Goal: Task Accomplishment & Management: Manage account settings

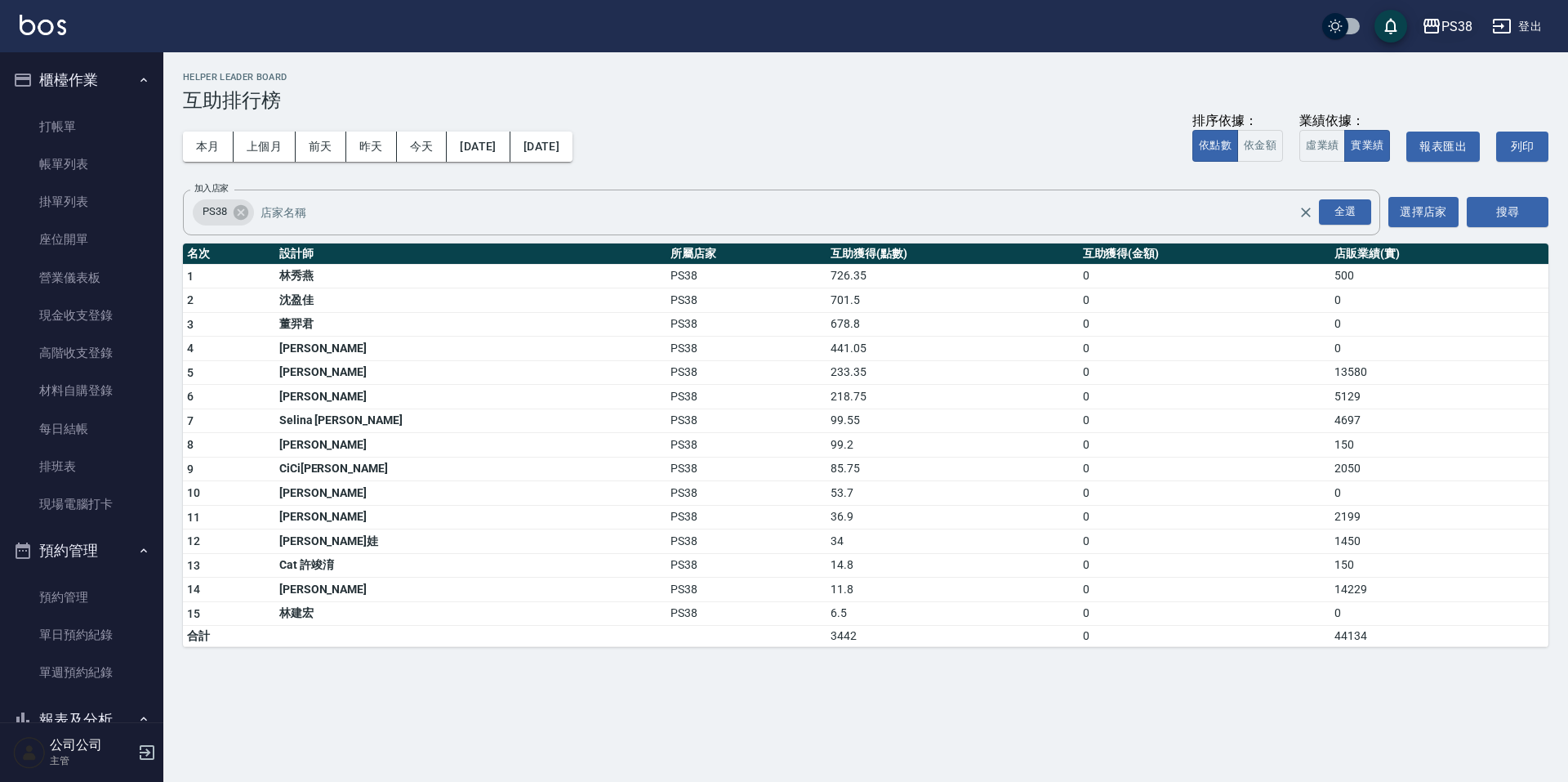
scroll to position [735, 0]
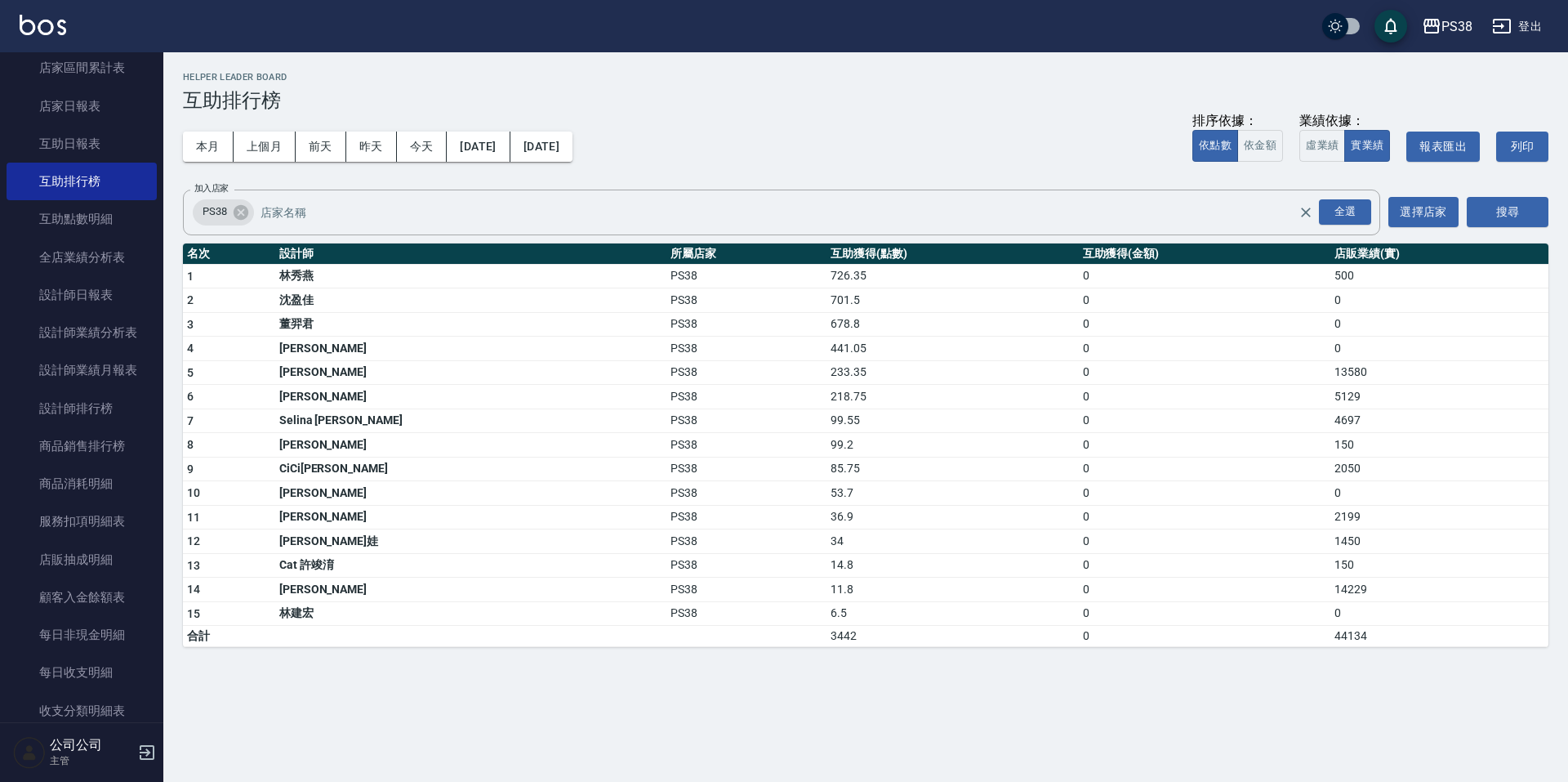
click at [868, 132] on div "本月 上個月 前天 昨天 今天 2025/09/01 2025/09/26 排序依據： 依點數 依金額 業績依據： 虛業績 實業績 報表匯出 列印" at bounding box center [866, 147] width 1366 height 70
click at [1137, 685] on div "PS38 2025-09-01 - 2025-09-26 互助排行榜 列印時間： 2025-09-26-19:55 Helper Leader Board 互…" at bounding box center [784, 391] width 1568 height 782
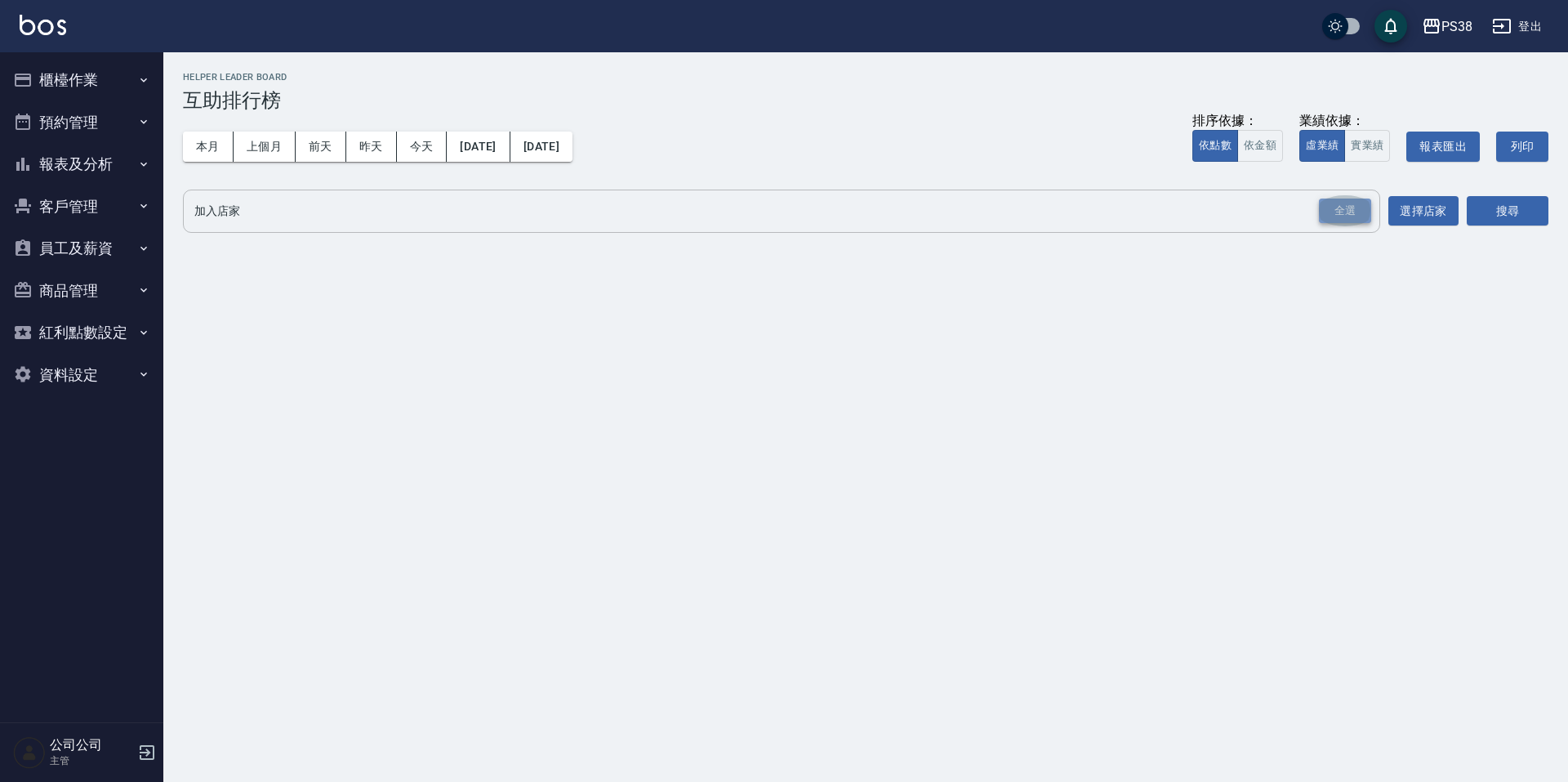
click at [1354, 214] on div "全選" at bounding box center [1345, 211] width 52 height 26
click at [1496, 217] on button "搜尋" at bounding box center [1508, 212] width 82 height 30
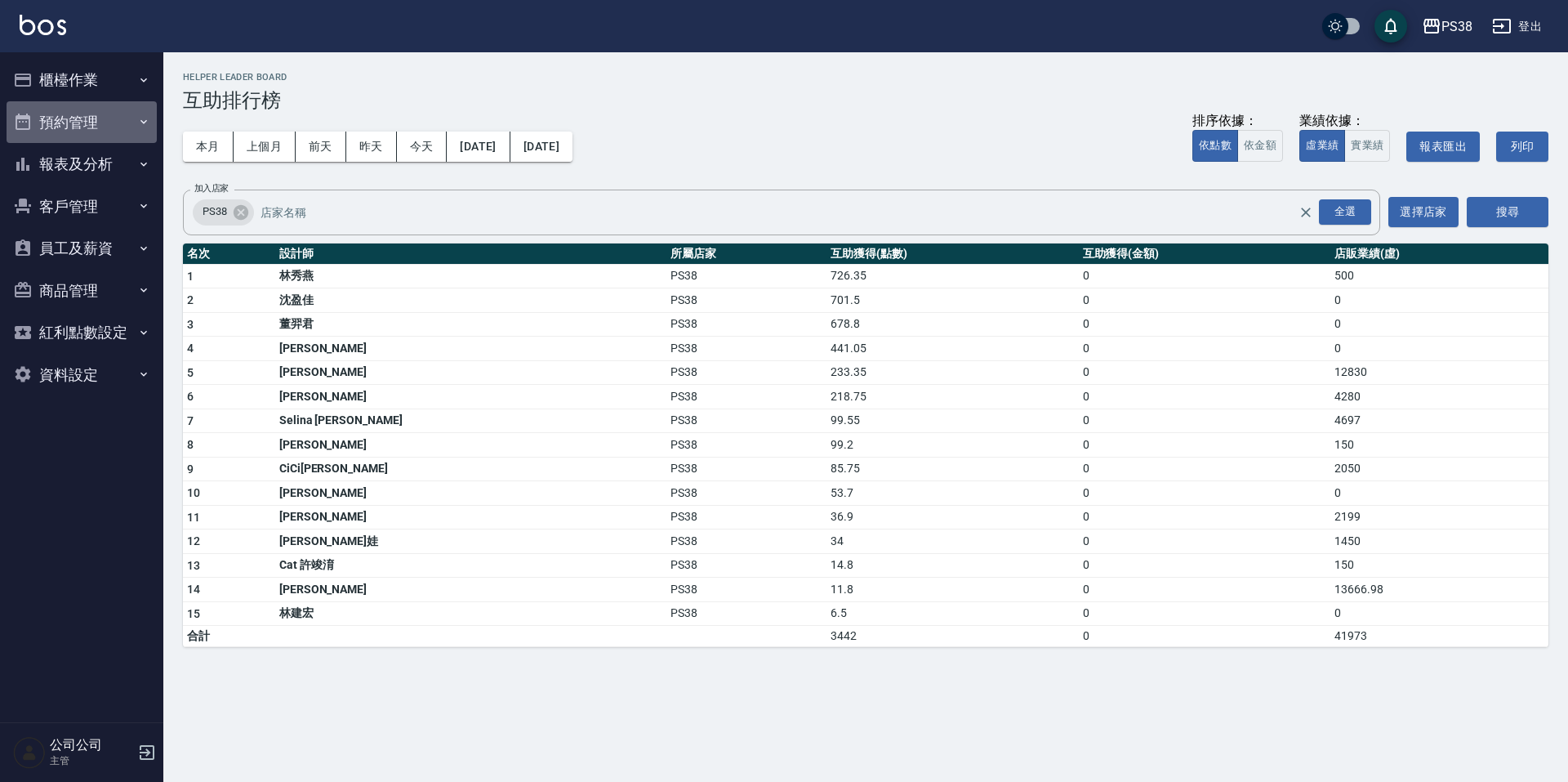
click at [69, 128] on button "預約管理" at bounding box center [81, 123] width 150 height 42
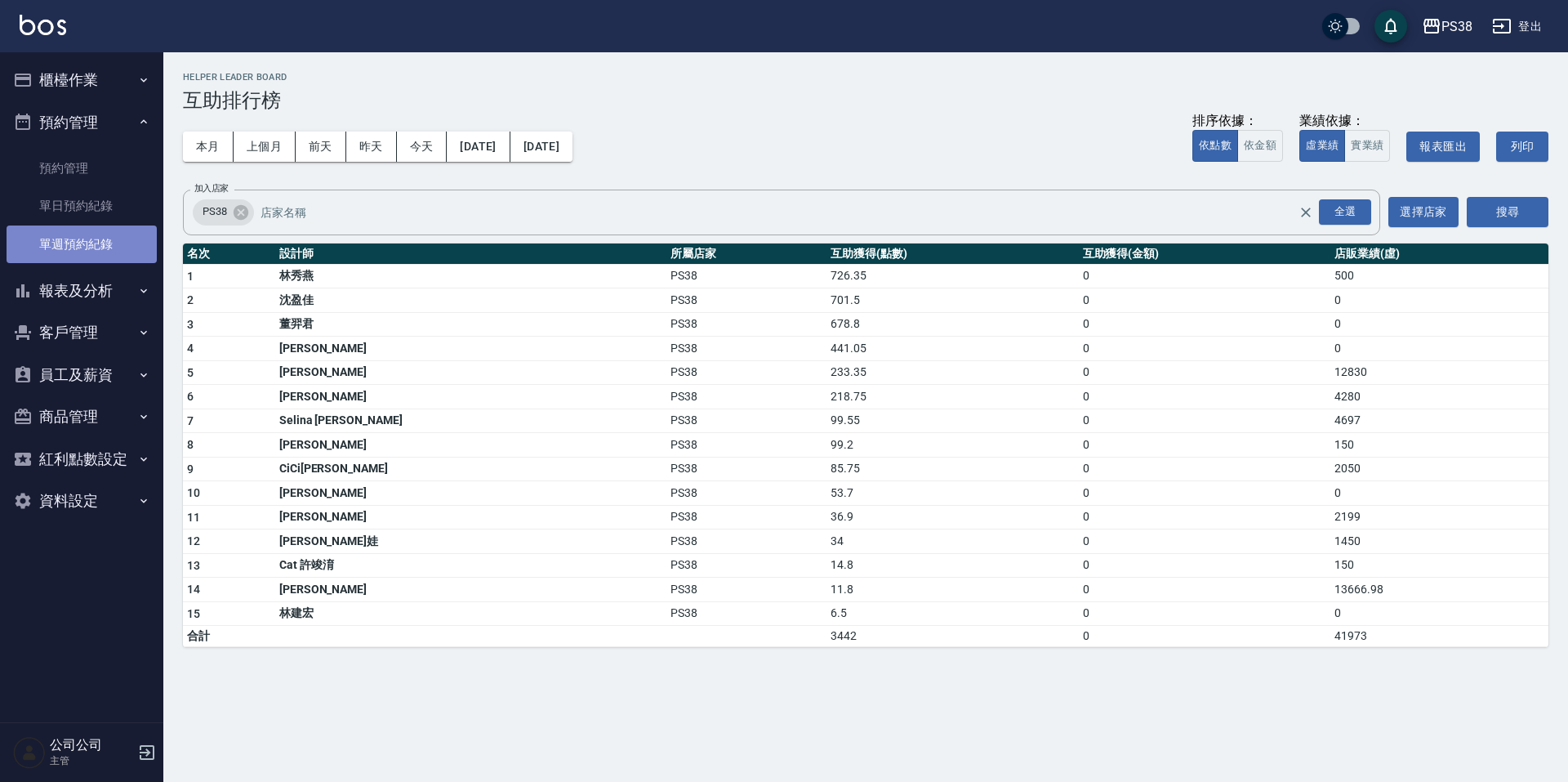
click at [102, 256] on link "單週預約紀錄" at bounding box center [81, 244] width 150 height 38
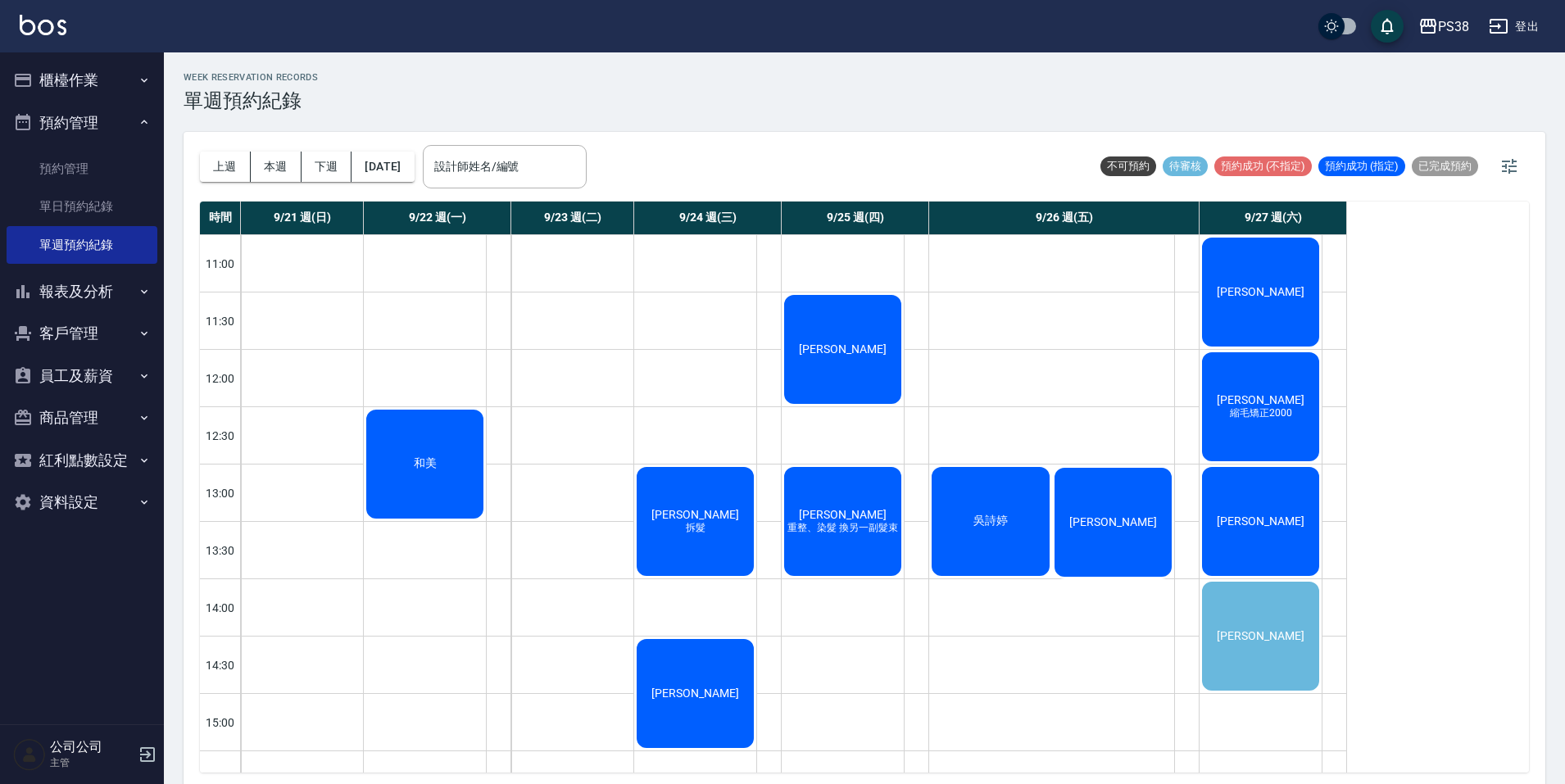
scroll to position [82, 0]
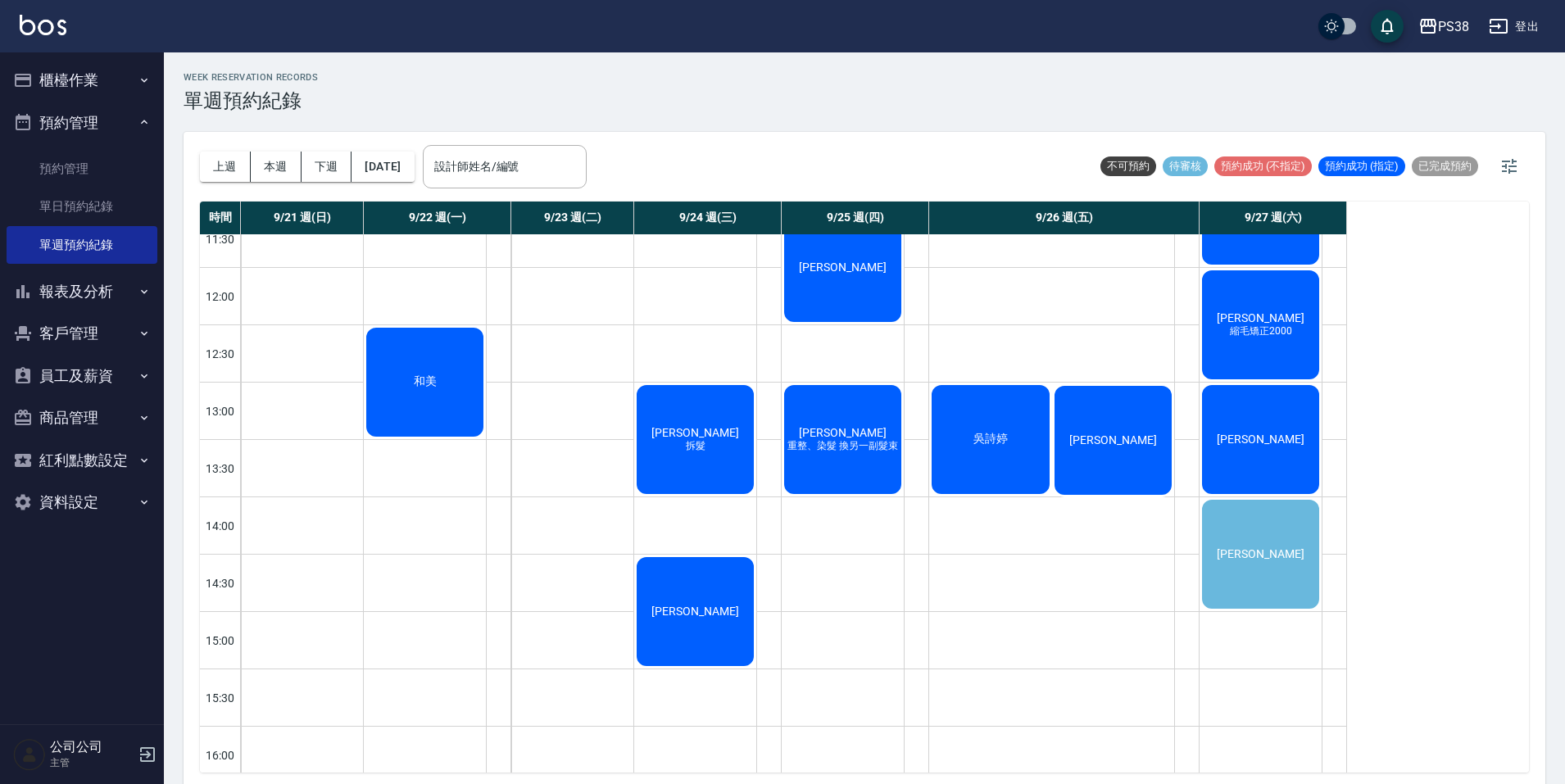
click at [1268, 389] on div "[PERSON_NAME]" at bounding box center [1260, 439] width 122 height 114
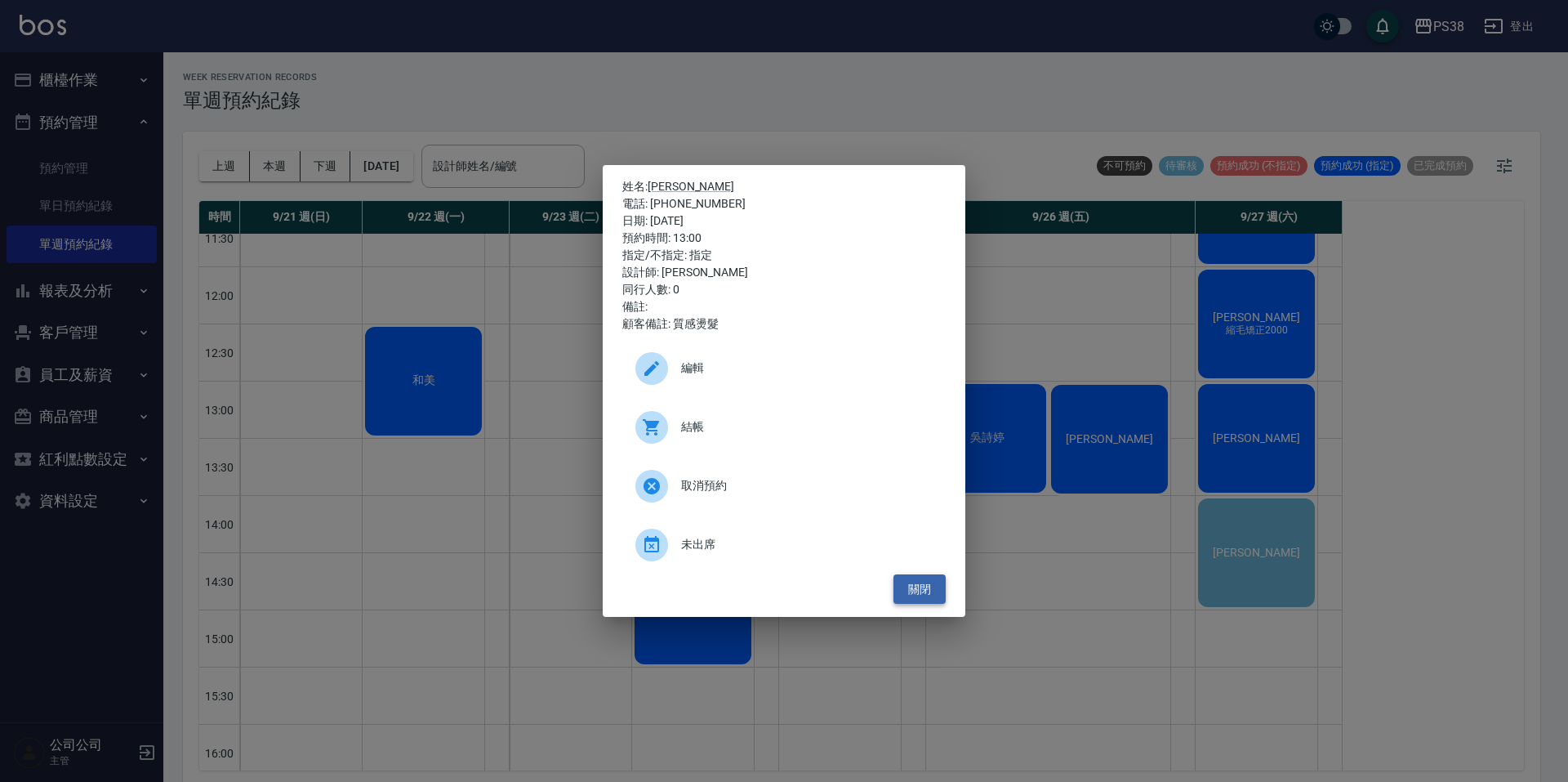
click at [932, 587] on button "關閉" at bounding box center [919, 590] width 52 height 30
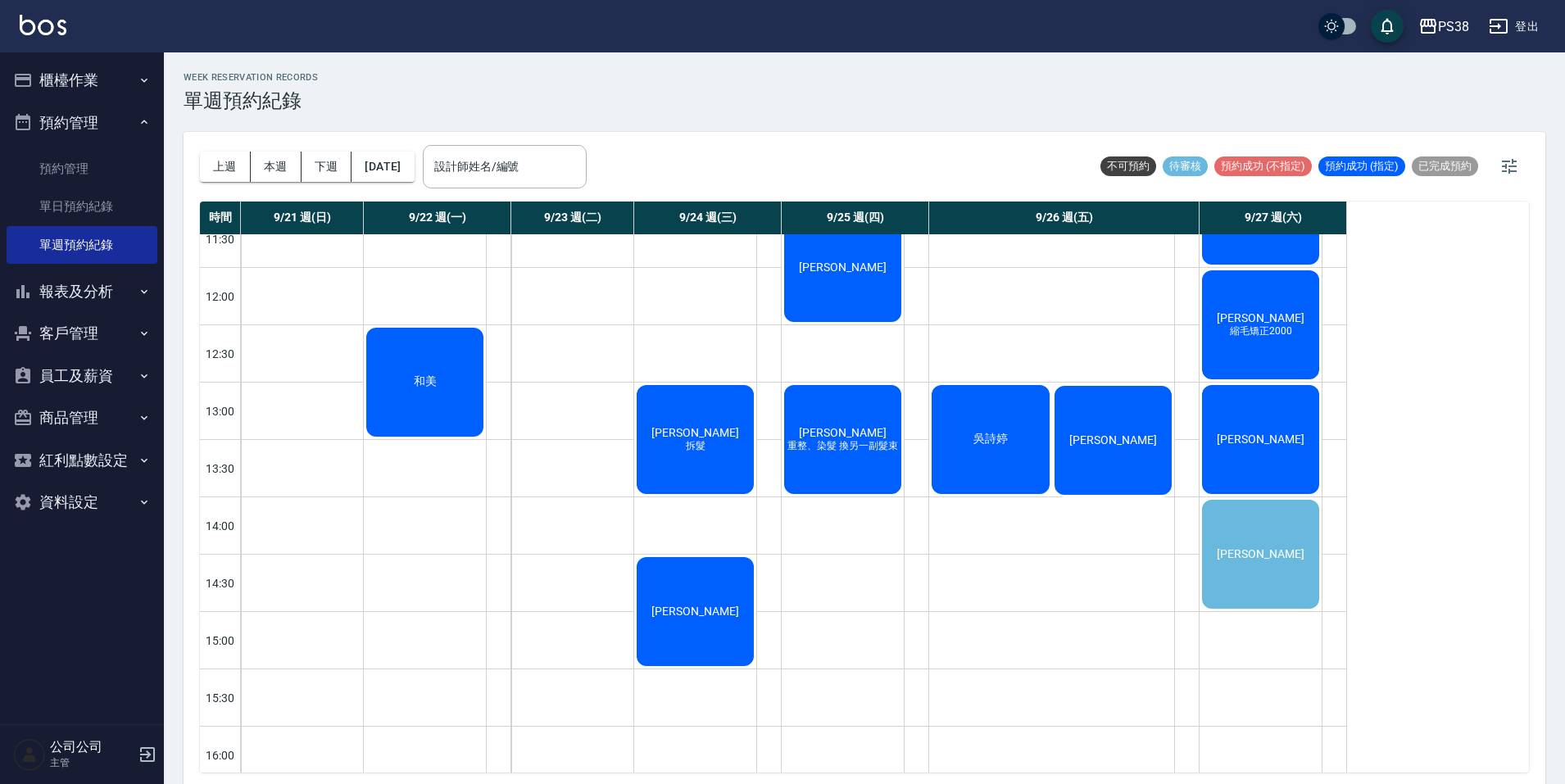
click at [1319, 558] on div "[PERSON_NAME]" at bounding box center [1260, 554] width 122 height 114
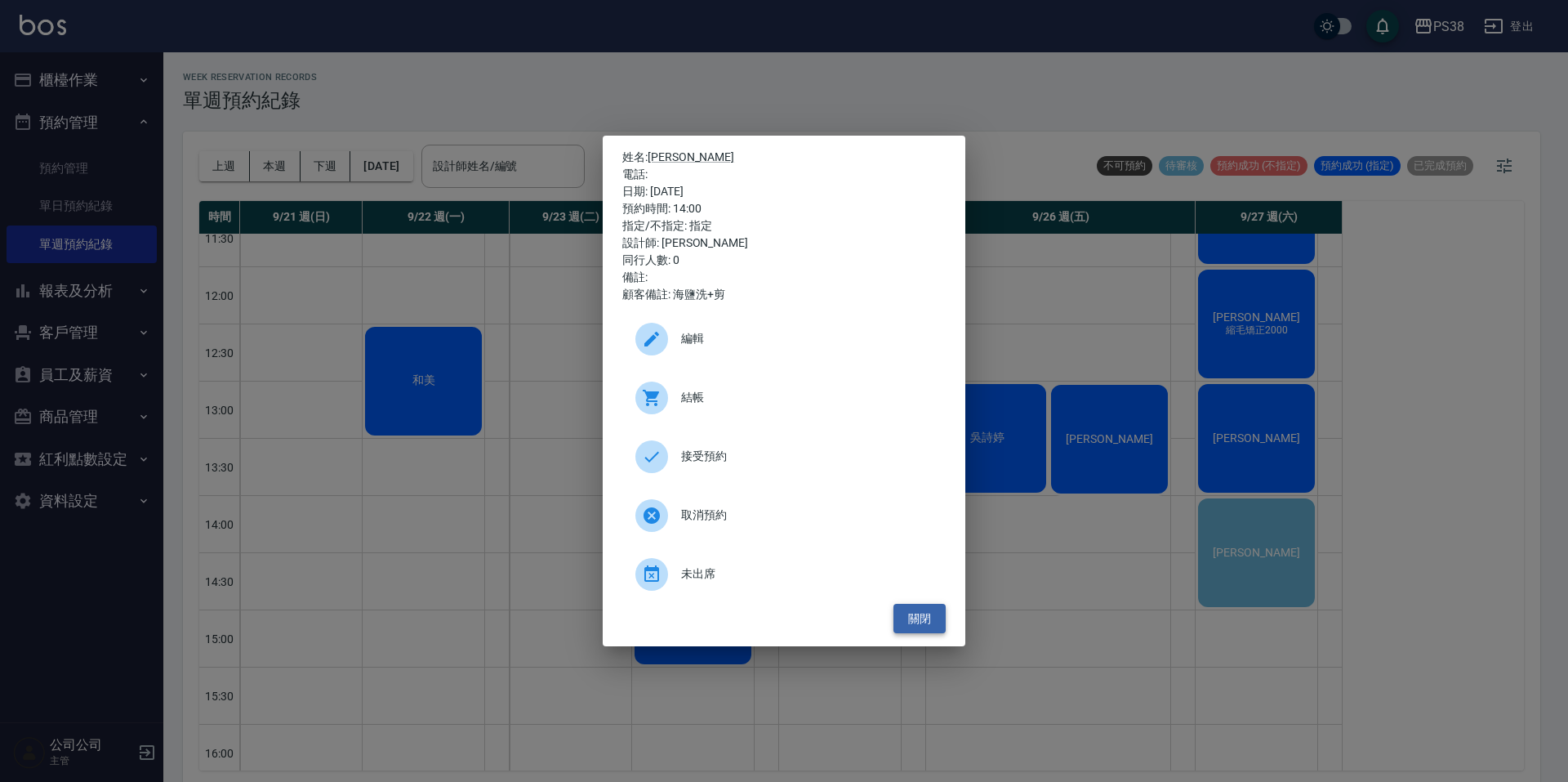
click at [902, 615] on button "關閉" at bounding box center [919, 619] width 52 height 30
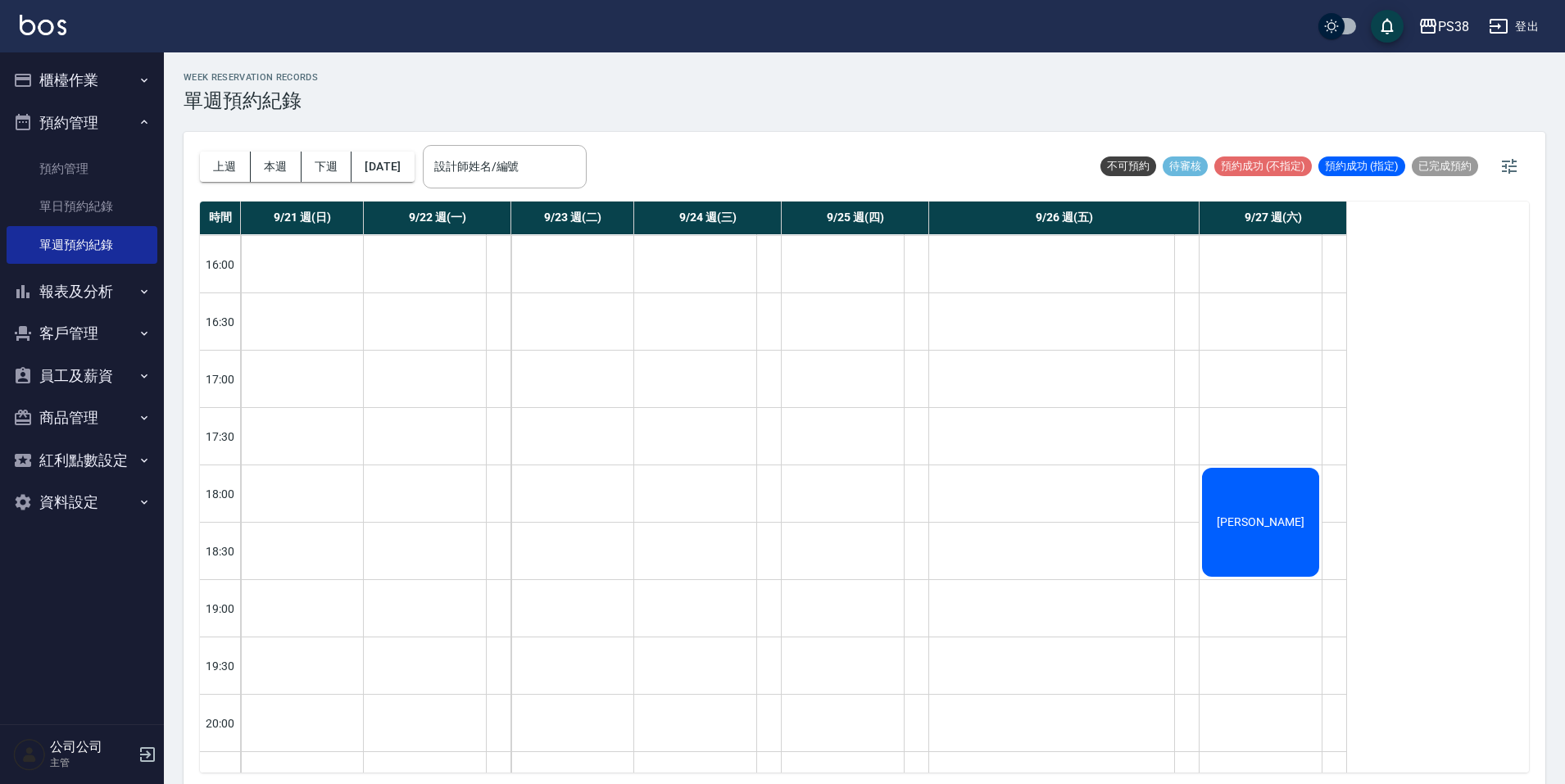
scroll to position [573, 0]
click at [1261, 523] on span "[PERSON_NAME]" at bounding box center [1260, 520] width 94 height 13
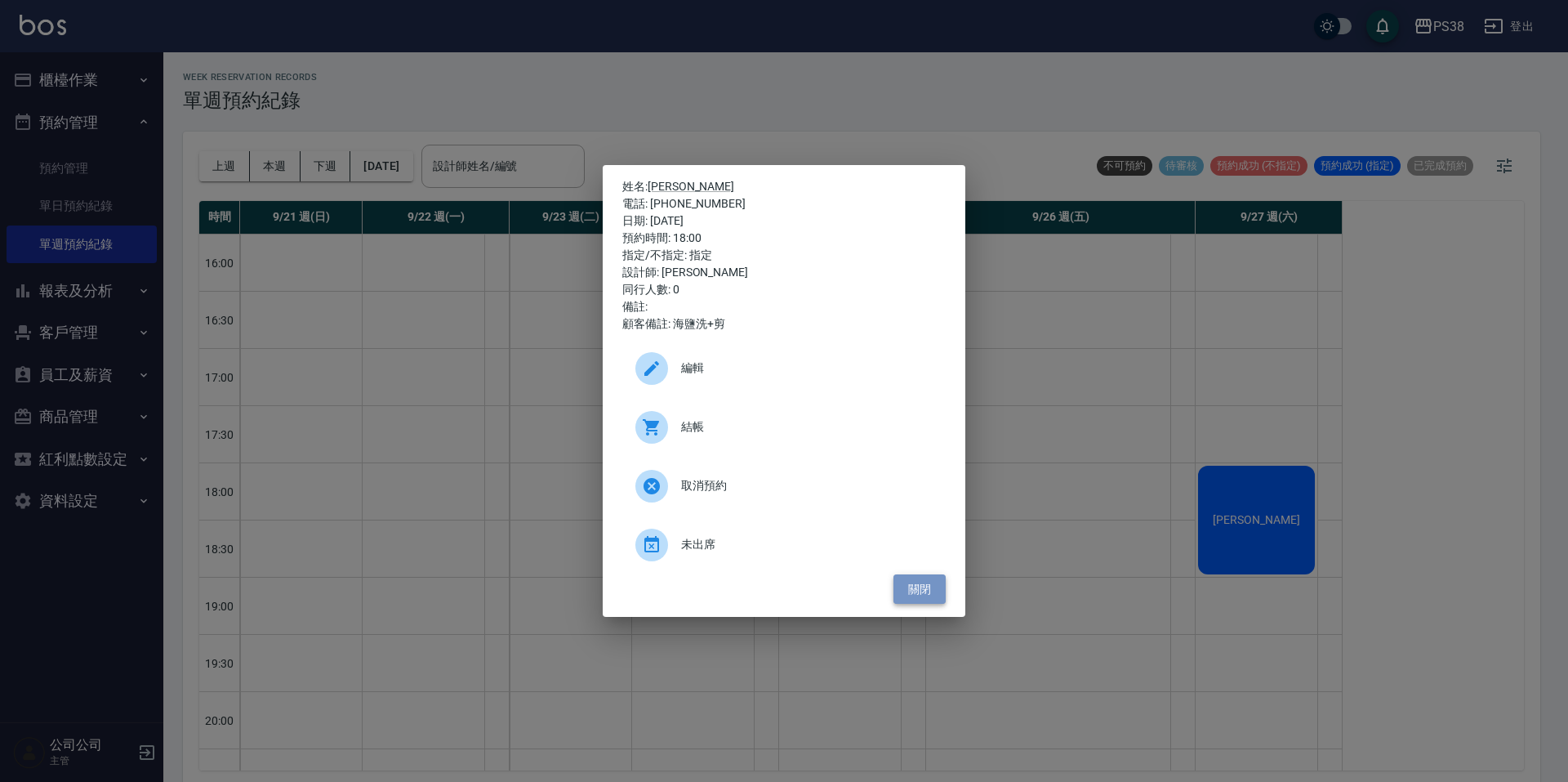
click at [937, 599] on button "關閉" at bounding box center [919, 590] width 52 height 30
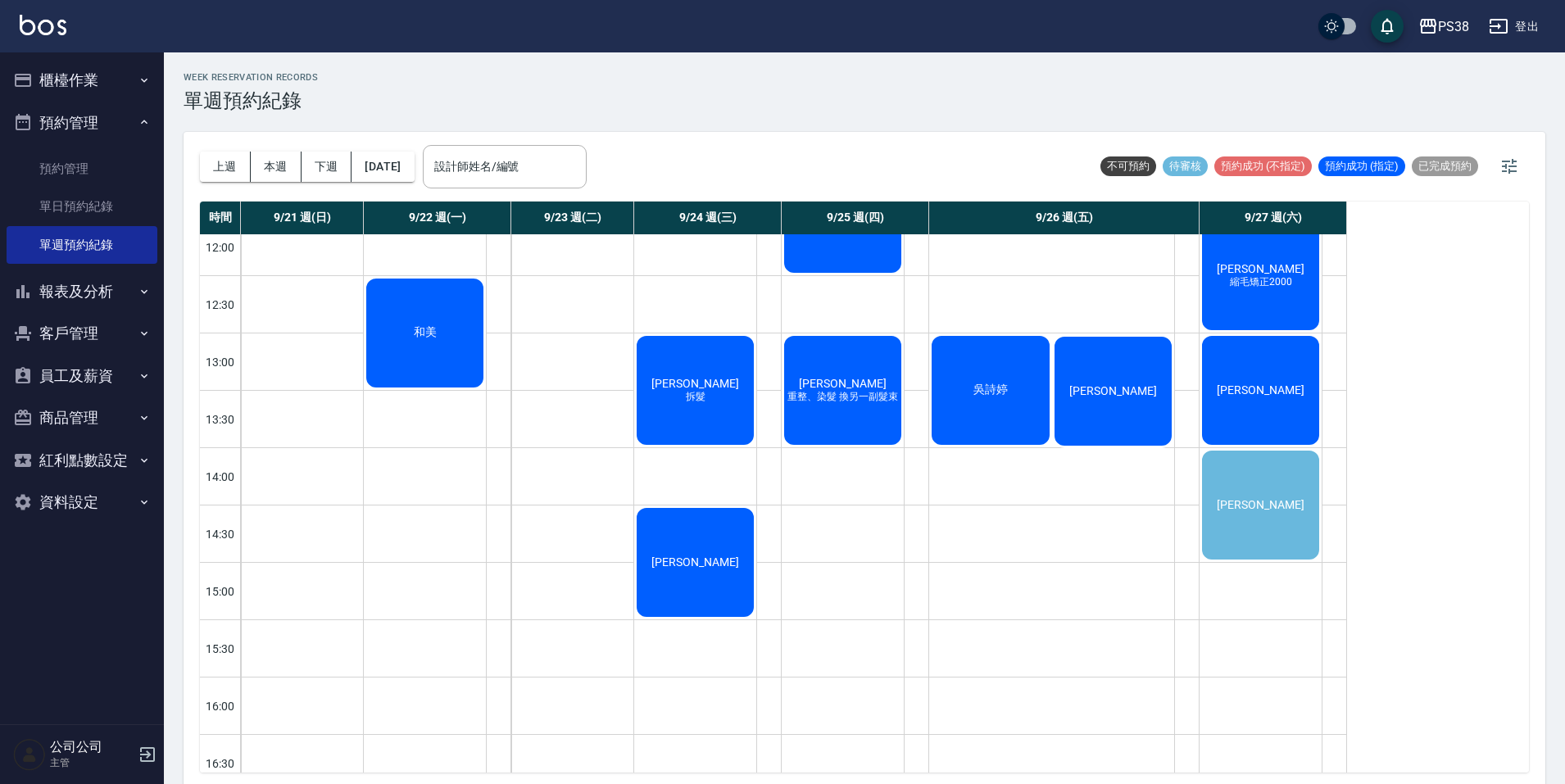
scroll to position [130, 0]
click at [314, 173] on button "下週" at bounding box center [327, 166] width 50 height 30
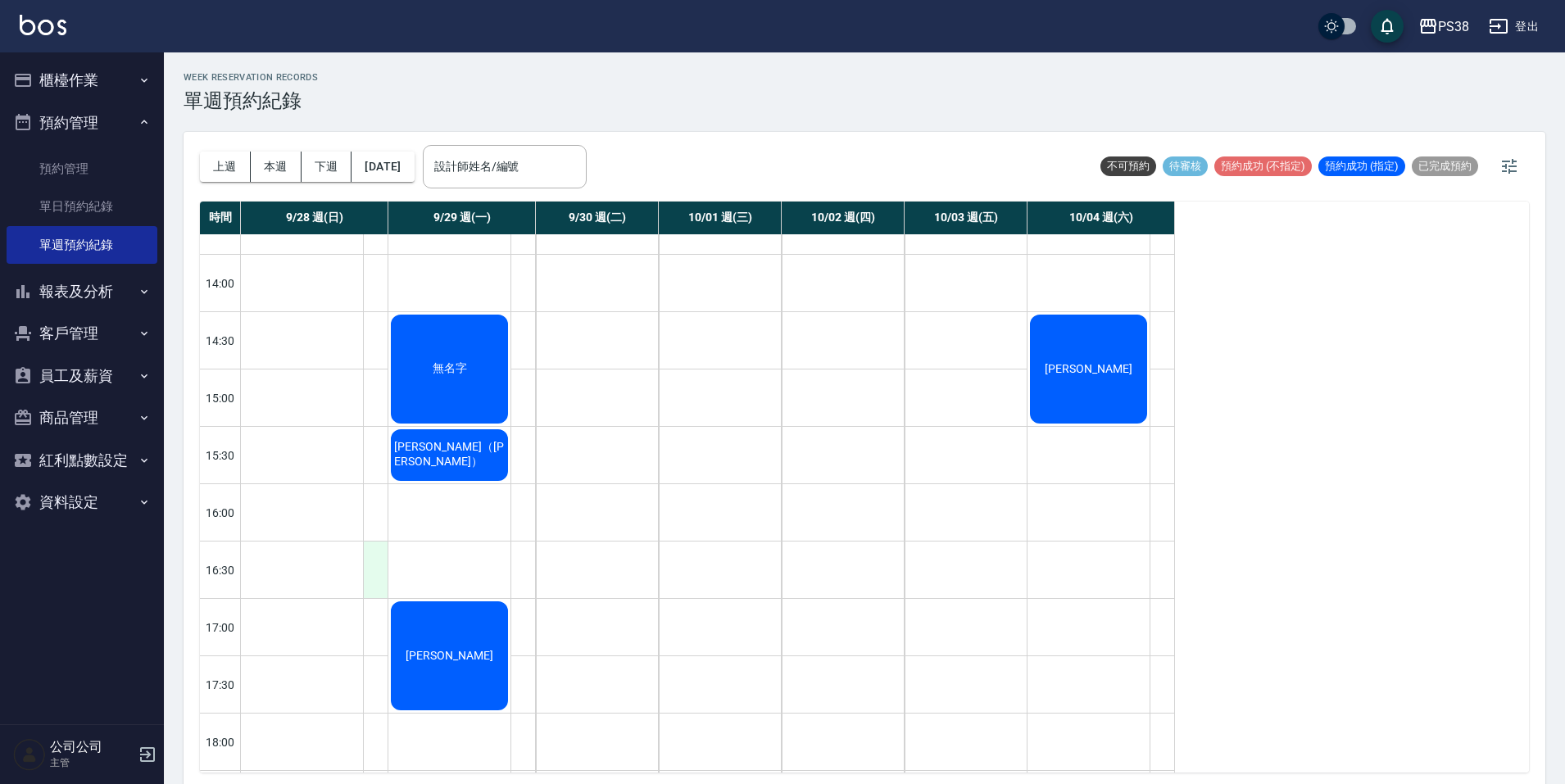
scroll to position [410, 0]
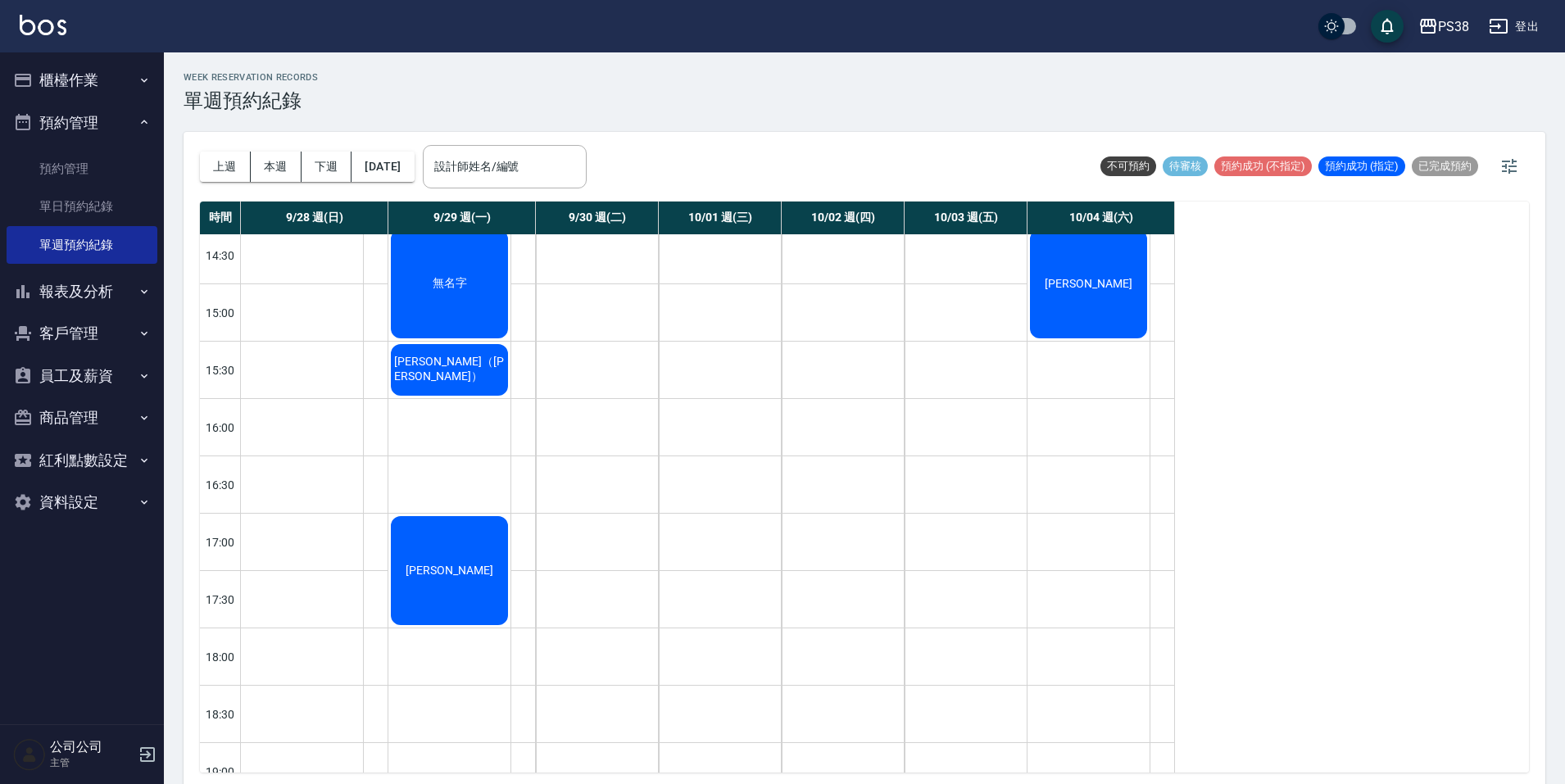
click at [486, 360] on div "[PERSON_NAME]（[PERSON_NAME]）" at bounding box center [450, 370] width 122 height 57
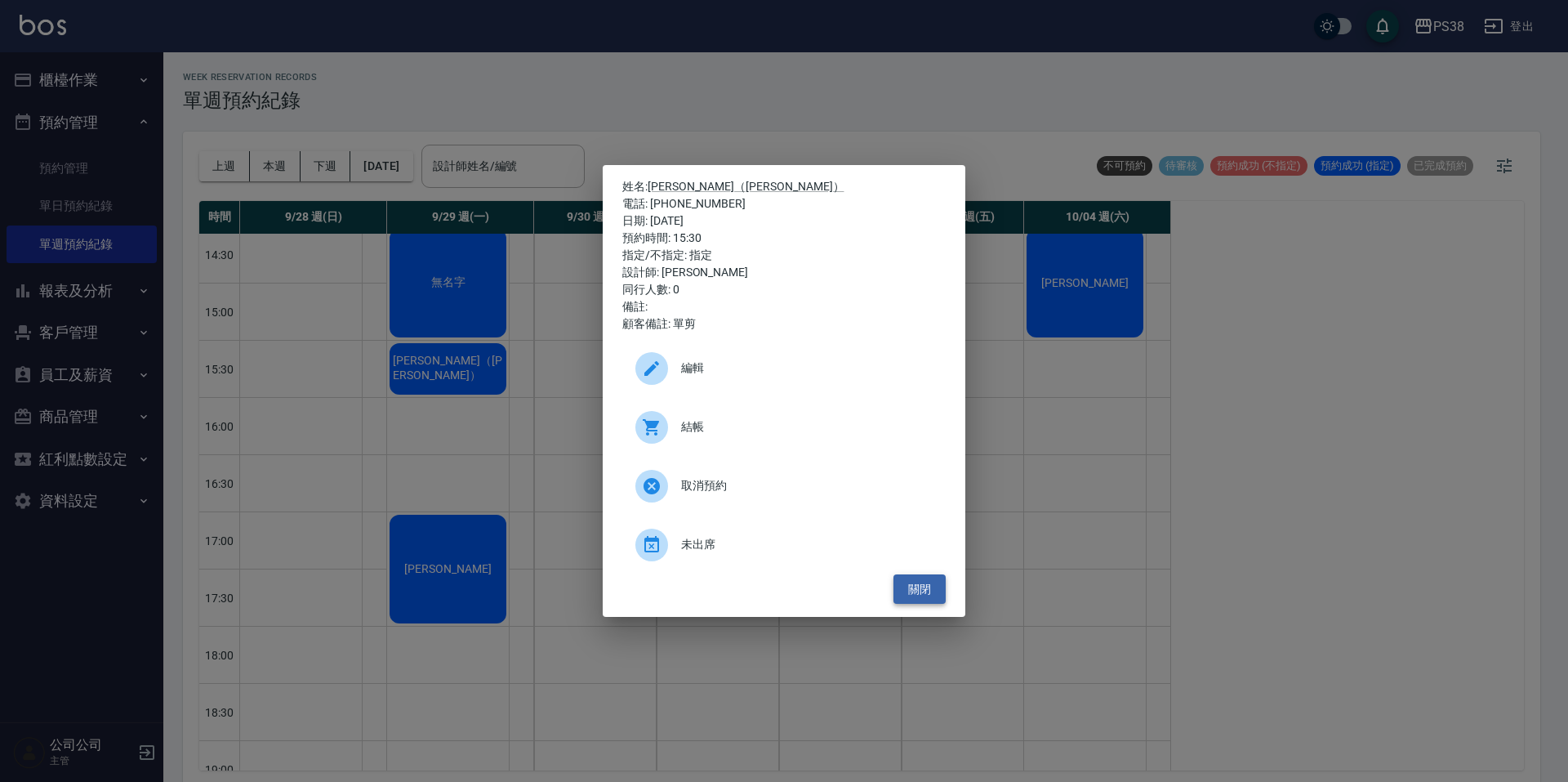
click at [921, 590] on button "關閉" at bounding box center [919, 590] width 52 height 30
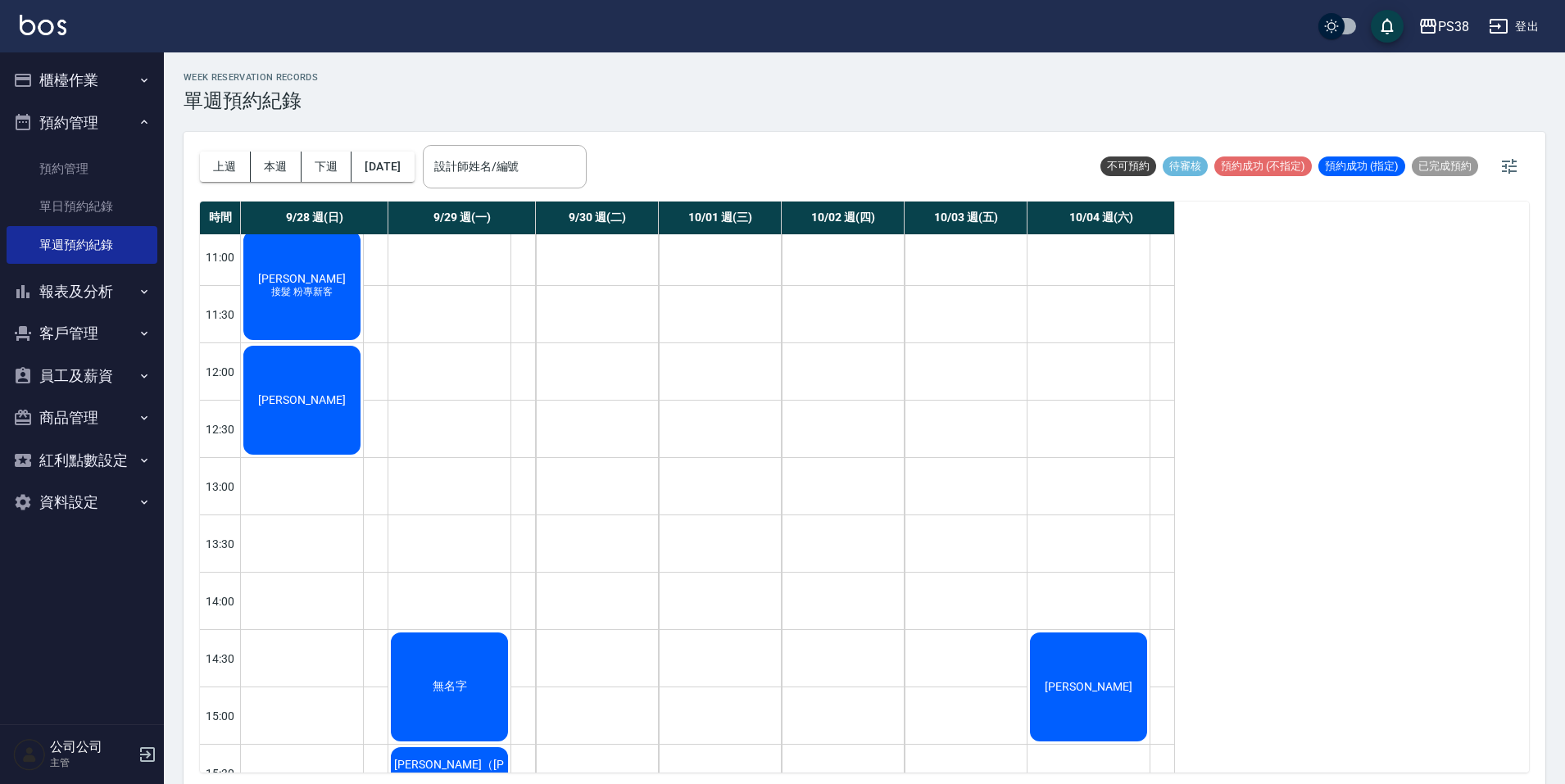
scroll to position [0, 0]
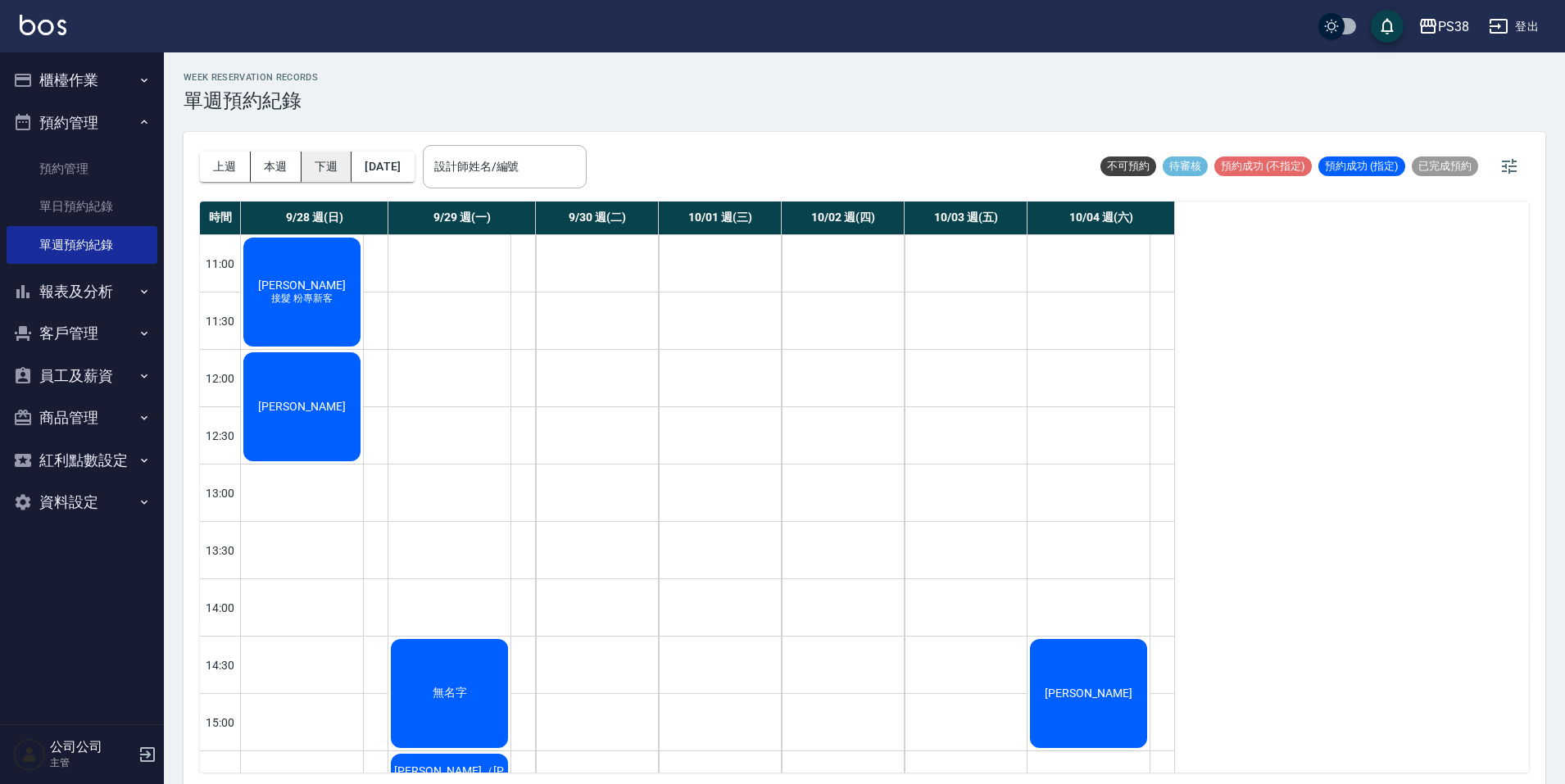
click at [312, 175] on button "下週" at bounding box center [327, 166] width 50 height 30
click at [280, 171] on button "本週" at bounding box center [275, 166] width 50 height 30
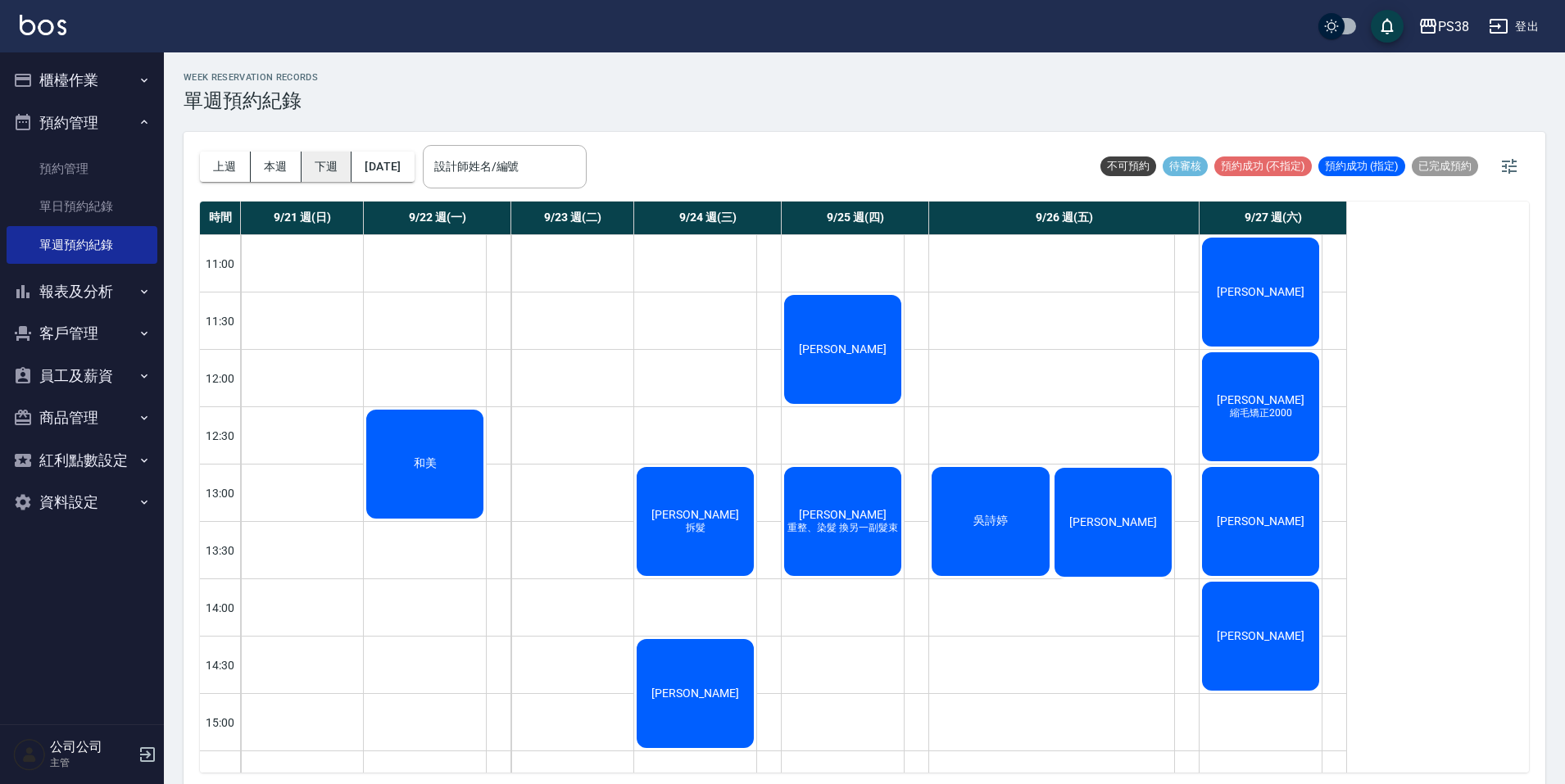
click at [328, 171] on button "下週" at bounding box center [327, 166] width 50 height 30
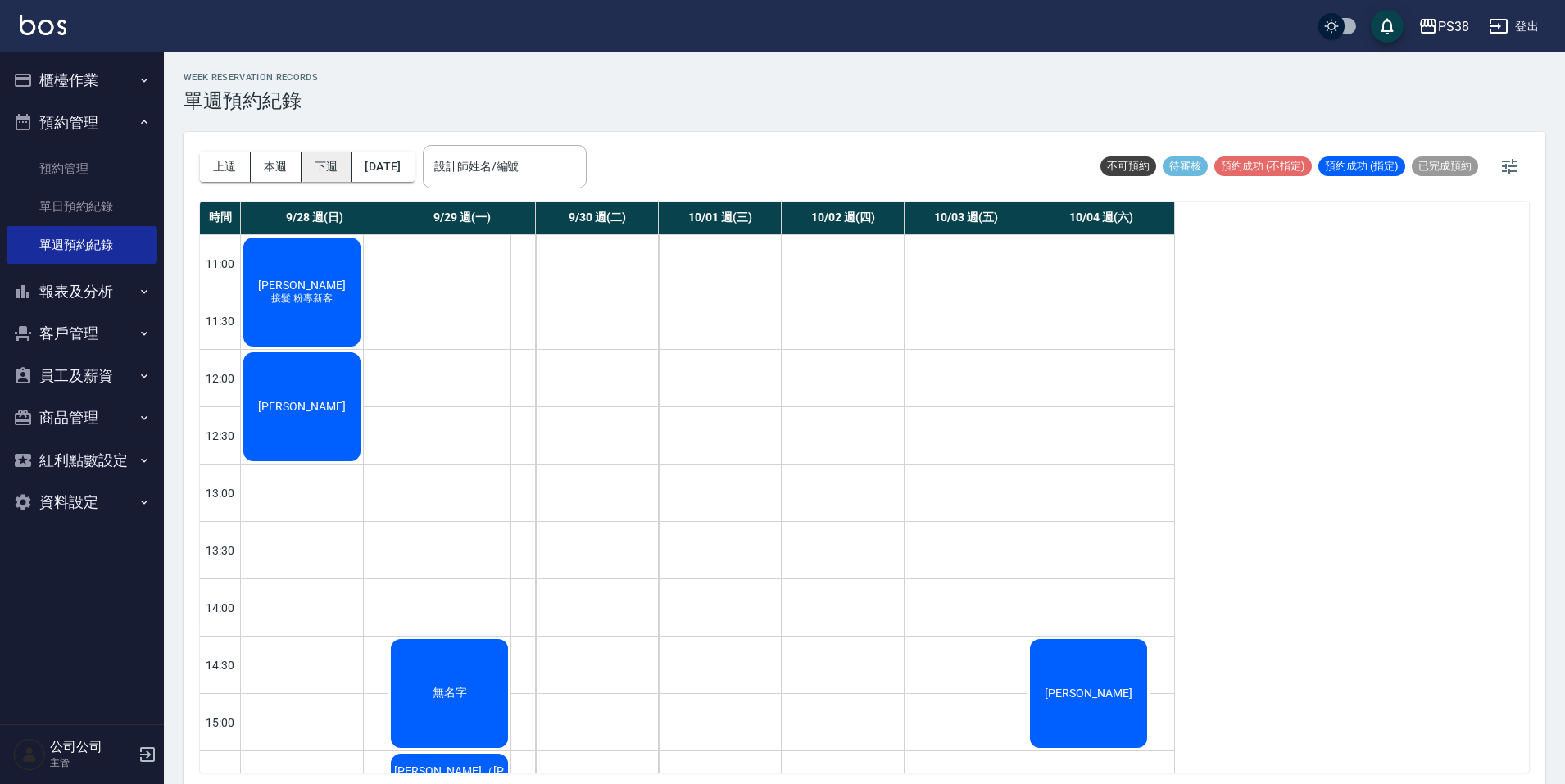
click at [328, 171] on button "下週" at bounding box center [327, 166] width 50 height 30
click at [402, 169] on button "[DATE]" at bounding box center [382, 166] width 62 height 30
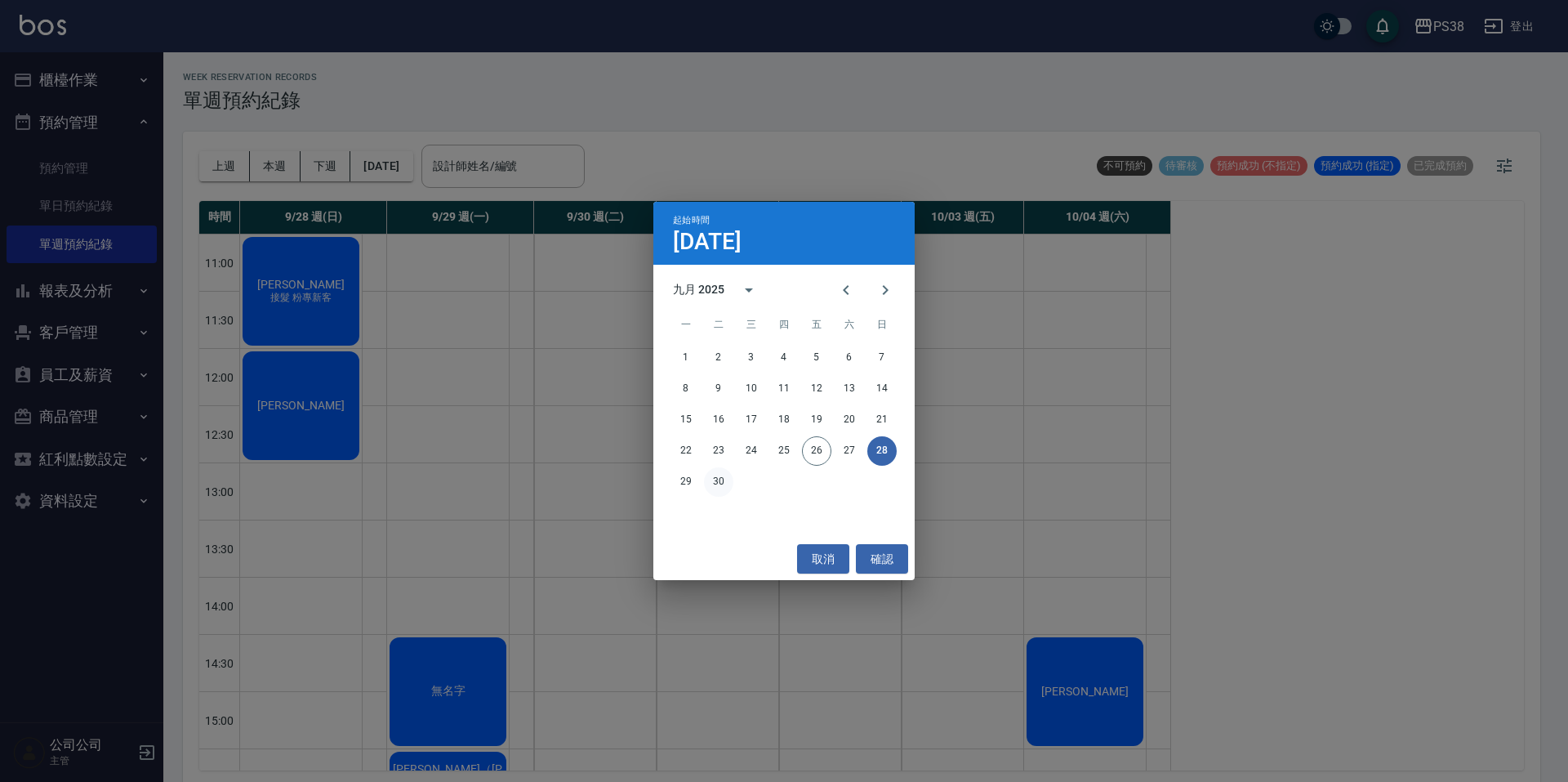
click at [717, 479] on button "30" at bounding box center [718, 481] width 29 height 29
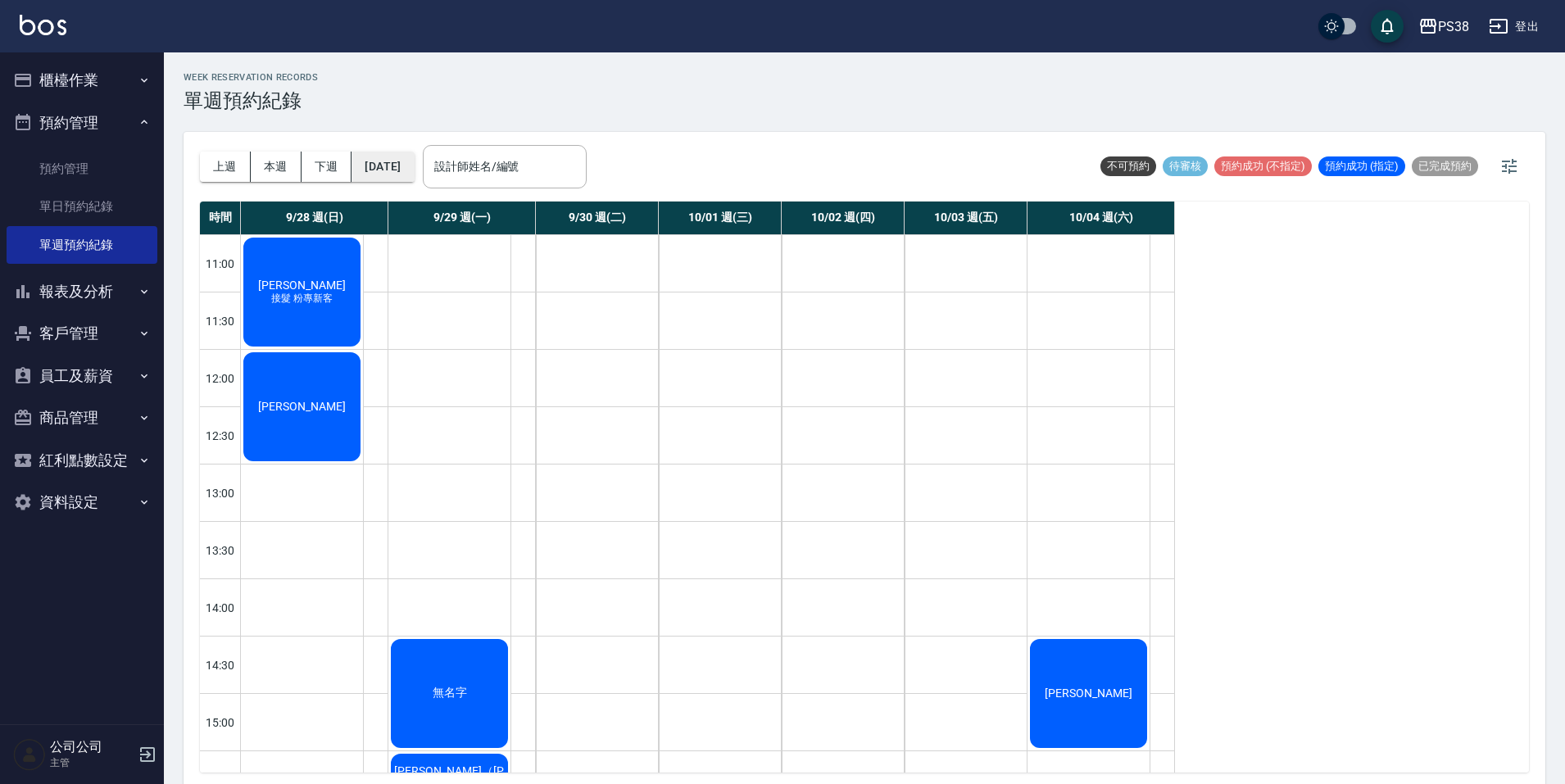
click at [411, 168] on button "[DATE]" at bounding box center [382, 166] width 62 height 30
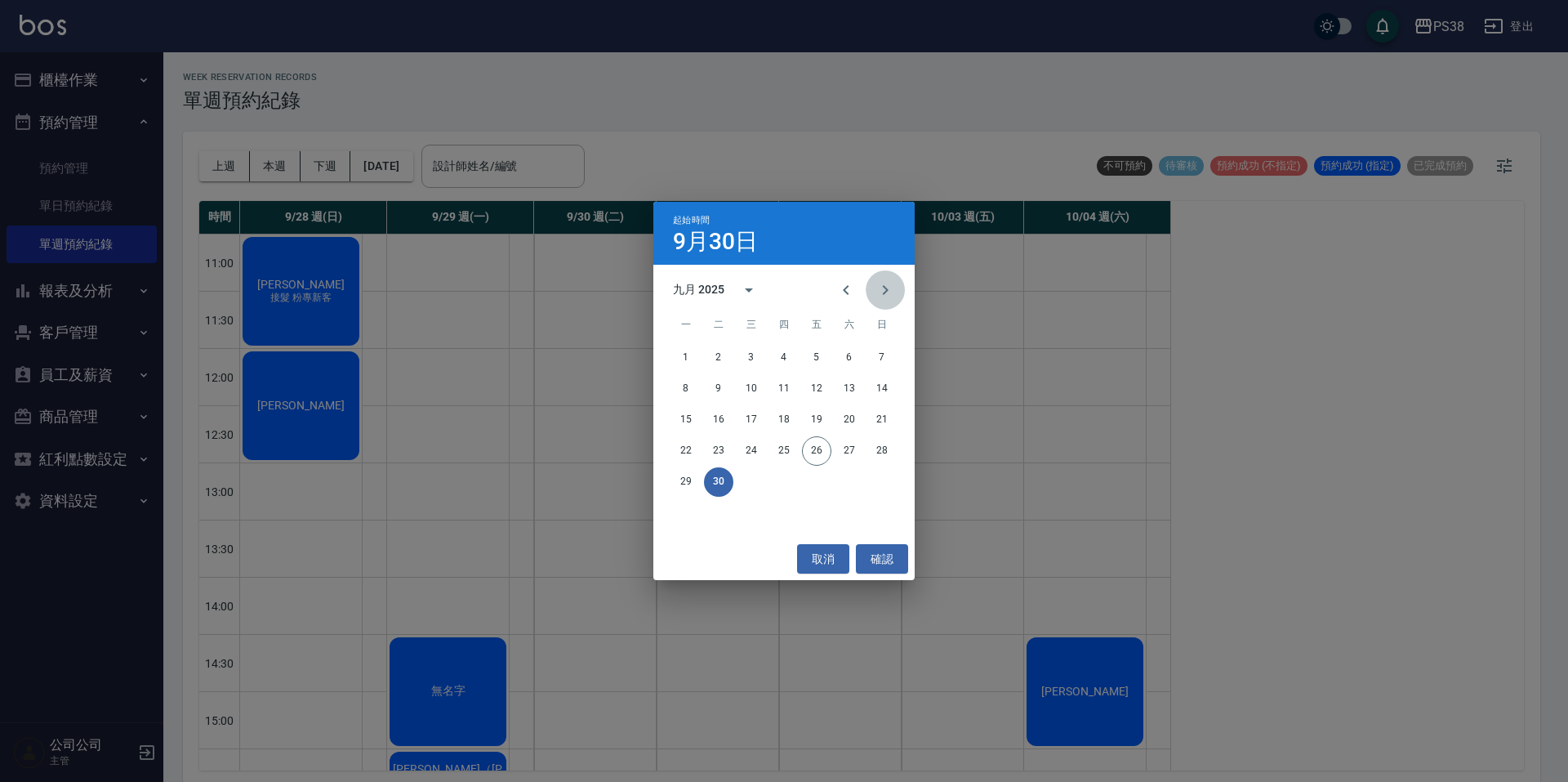
click at [878, 289] on icon "Next month" at bounding box center [885, 290] width 19 height 19
click at [878, 357] on button "5" at bounding box center [882, 357] width 29 height 29
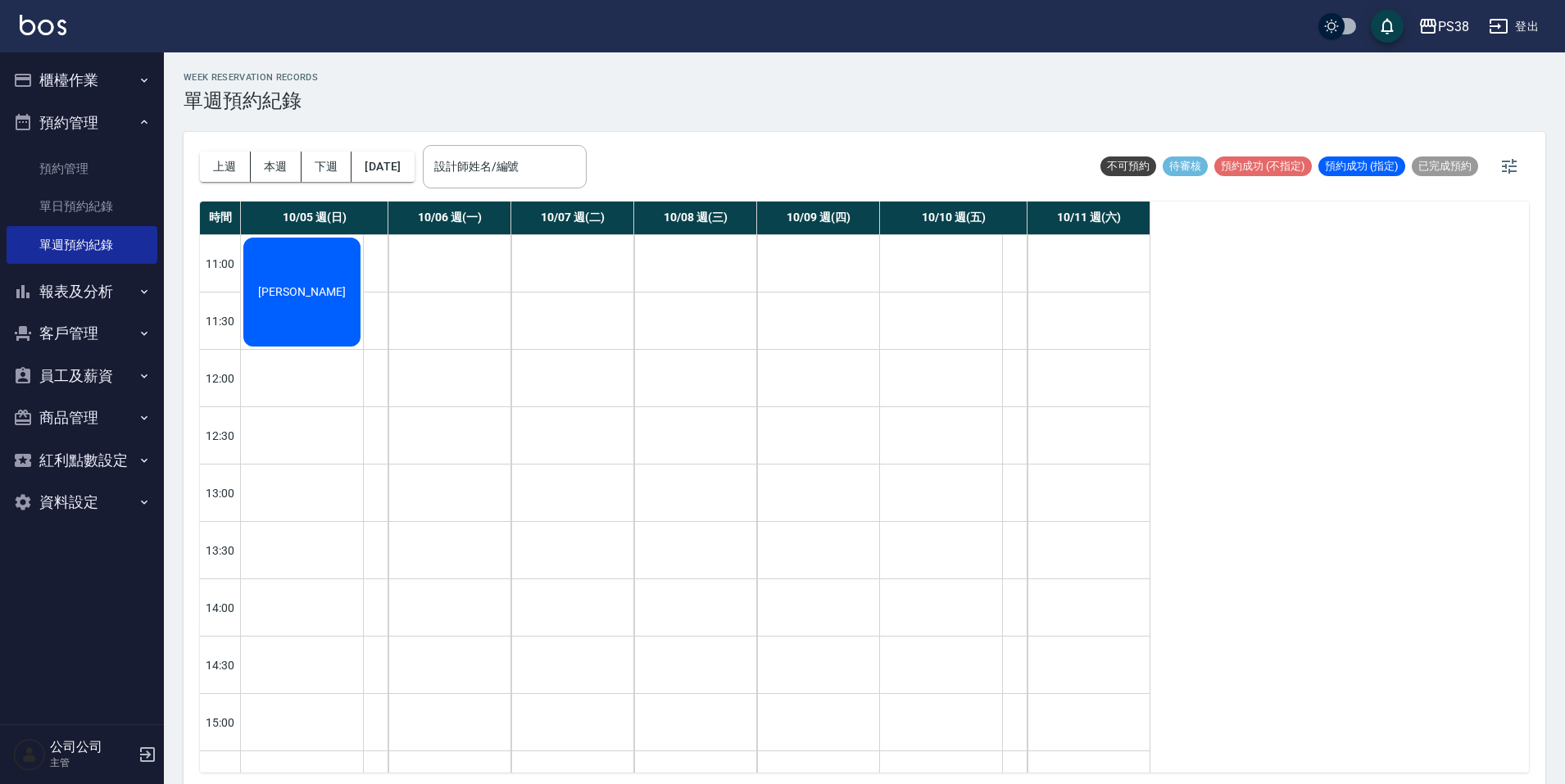
click at [98, 84] on button "櫃檯作業" at bounding box center [81, 81] width 150 height 42
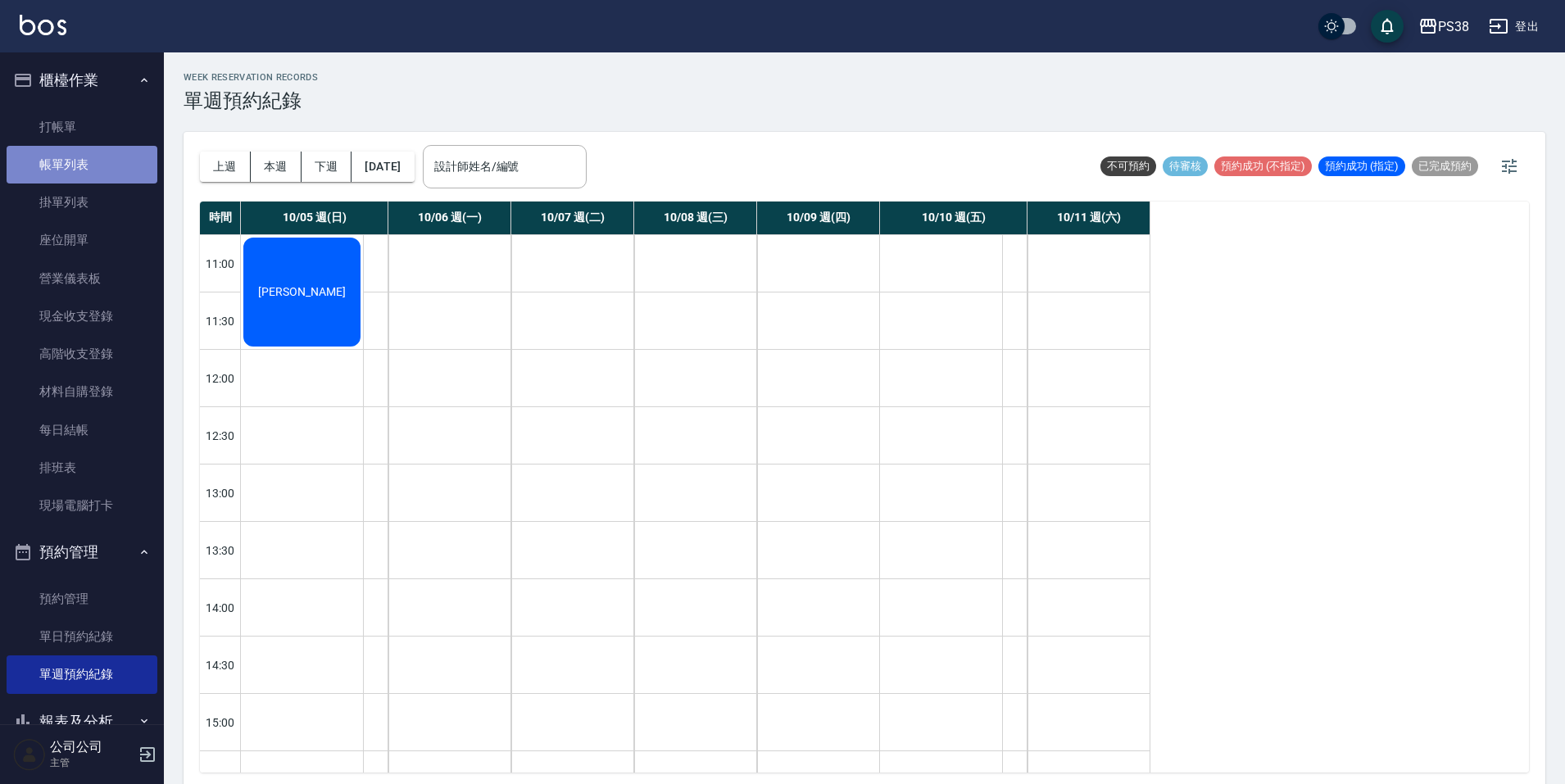
click at [104, 158] on link "帳單列表" at bounding box center [81, 165] width 150 height 38
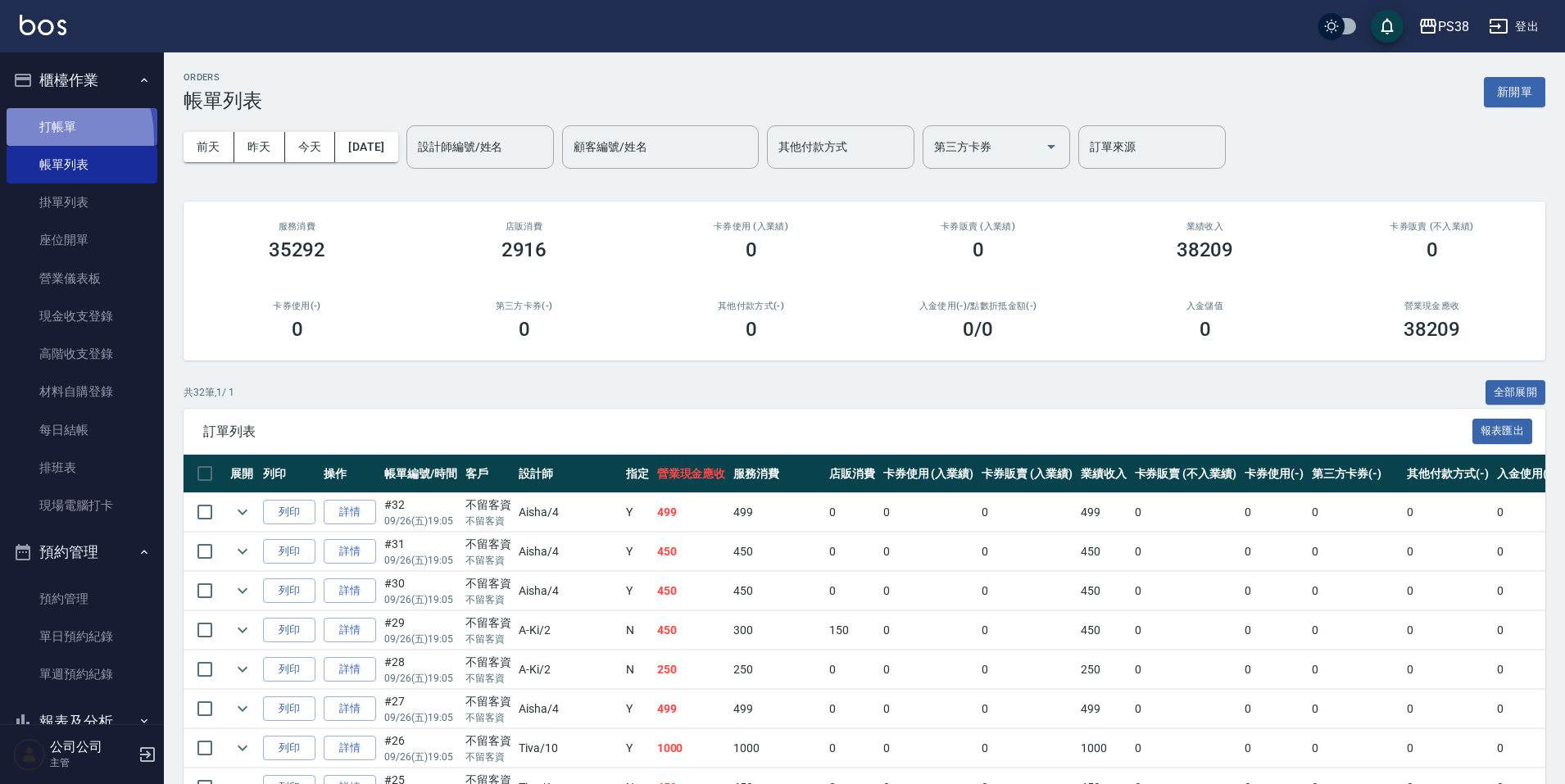
click at [28, 138] on link "打帳單" at bounding box center [81, 127] width 150 height 38
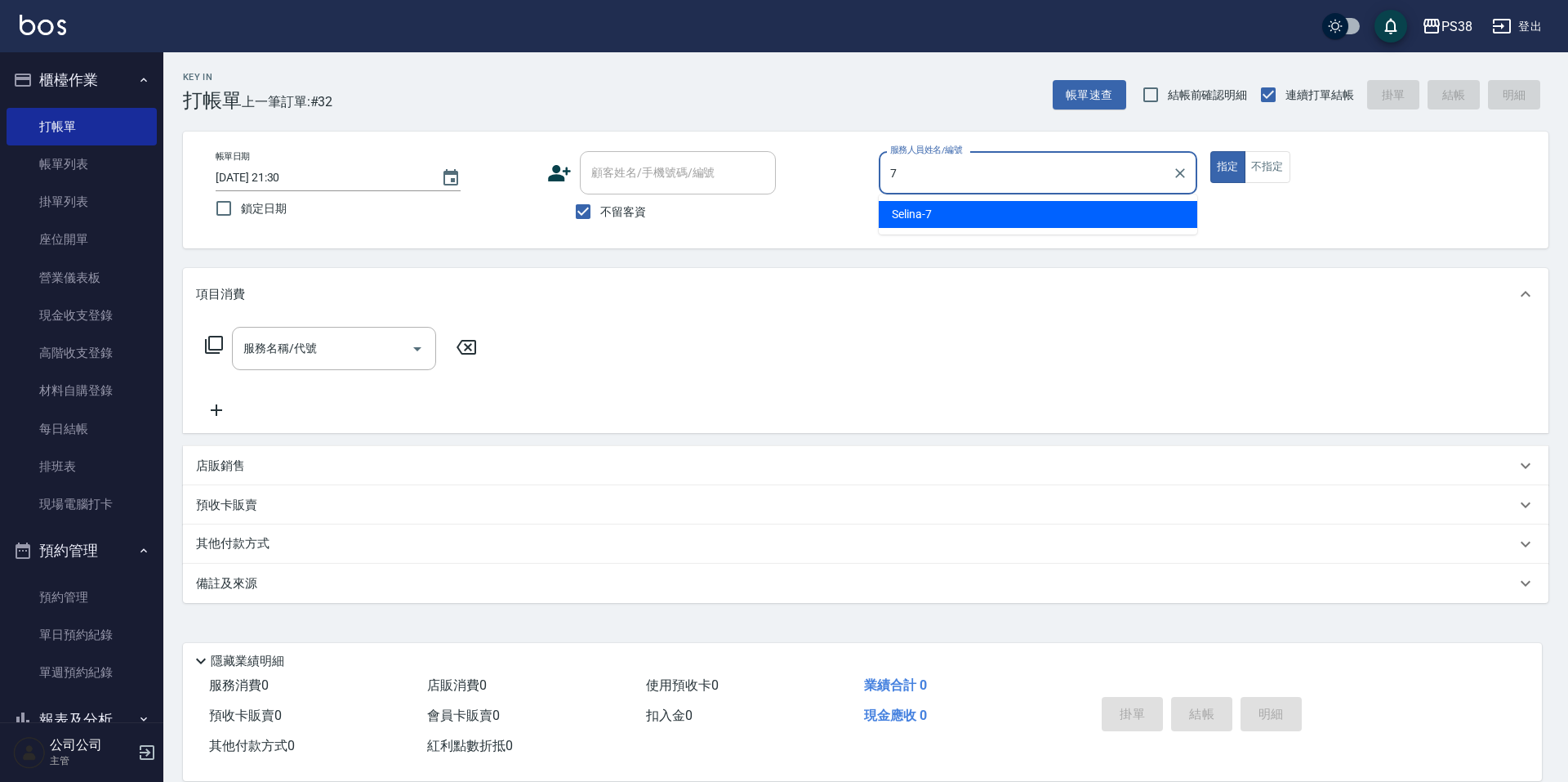
type input "Selina-7"
type button "true"
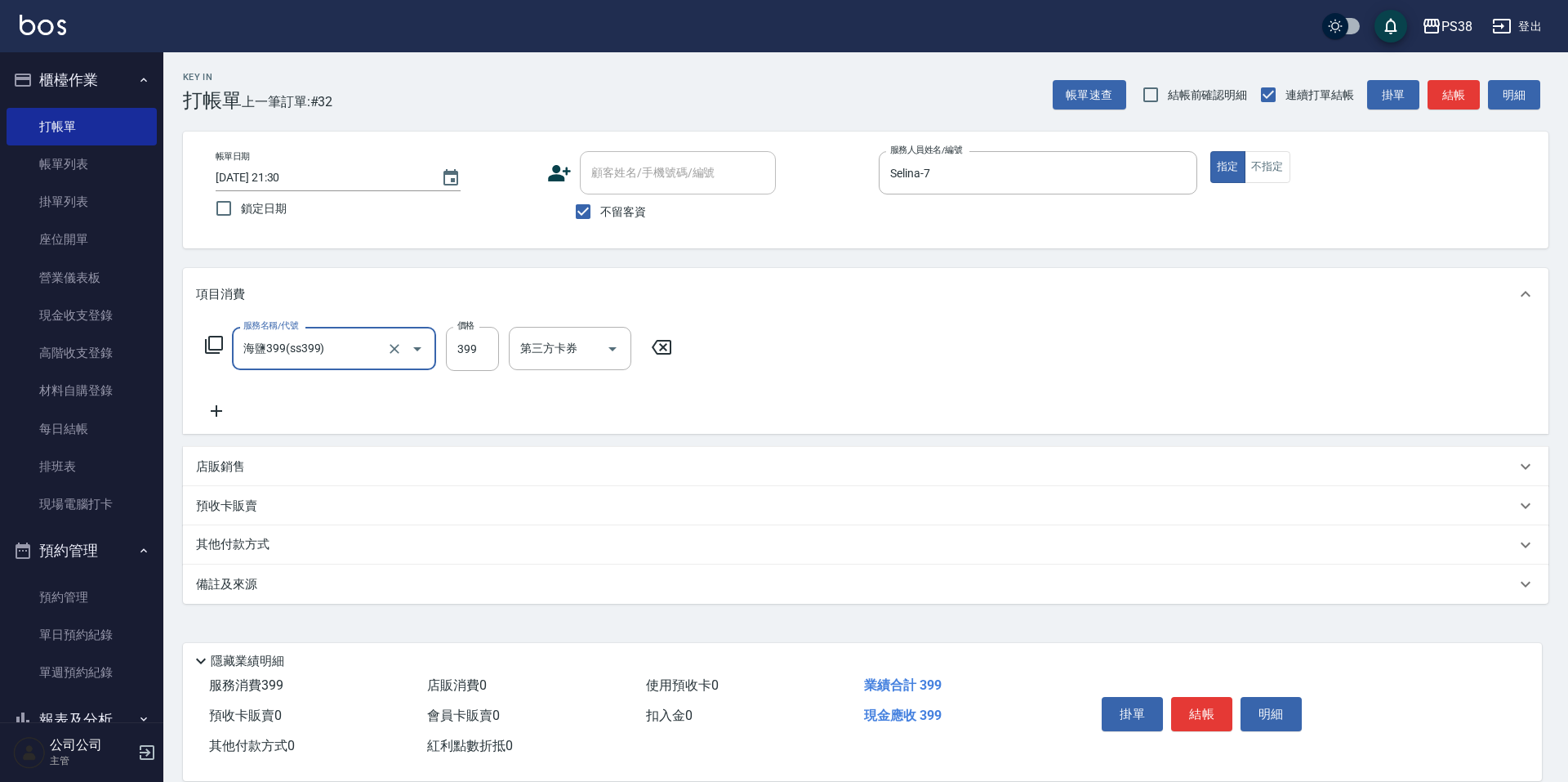
type input "海鹽399(ss399)"
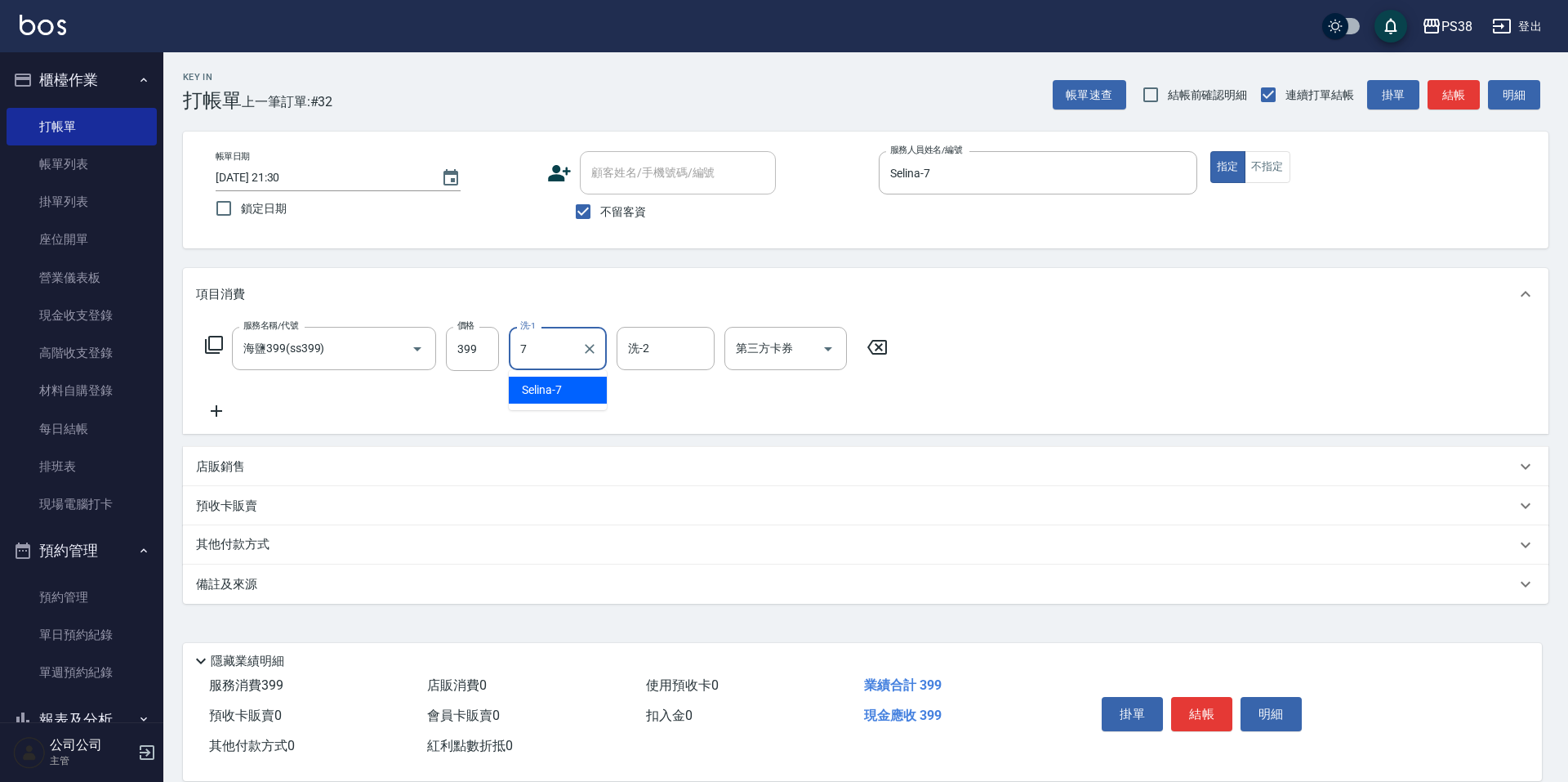
type input "Selina-7"
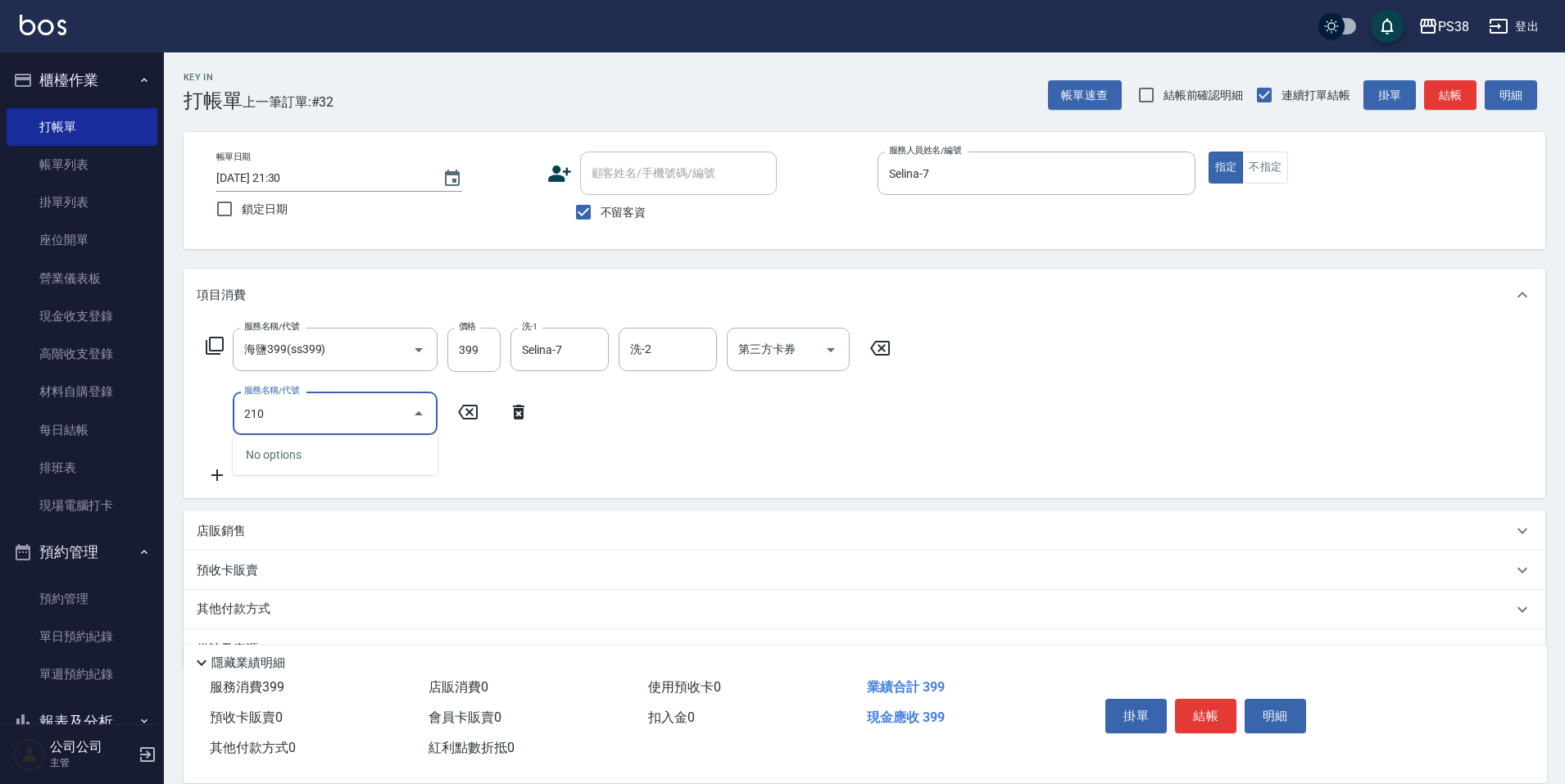
type input "2100"
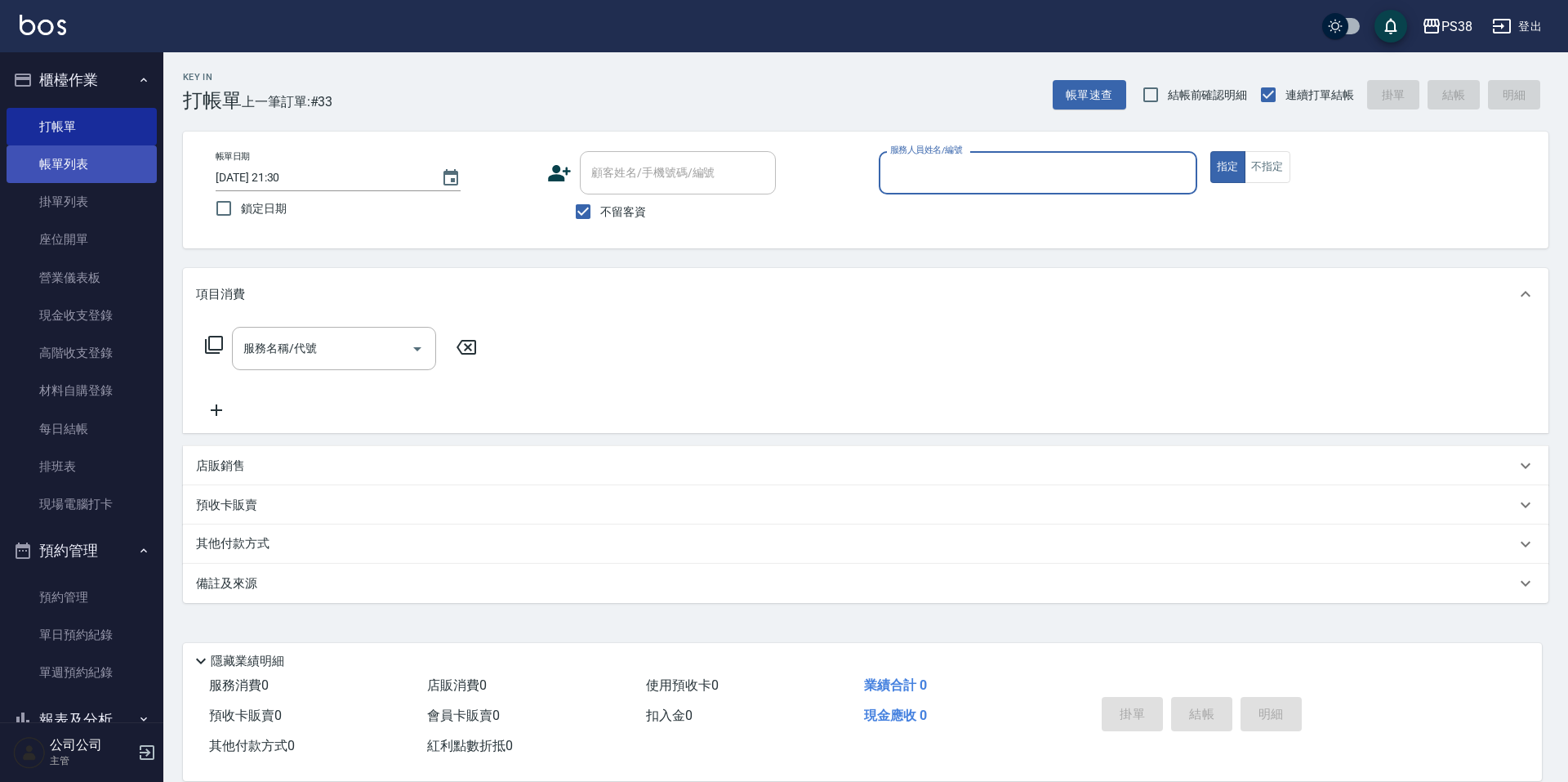
click at [108, 160] on link "帳單列表" at bounding box center [81, 164] width 150 height 38
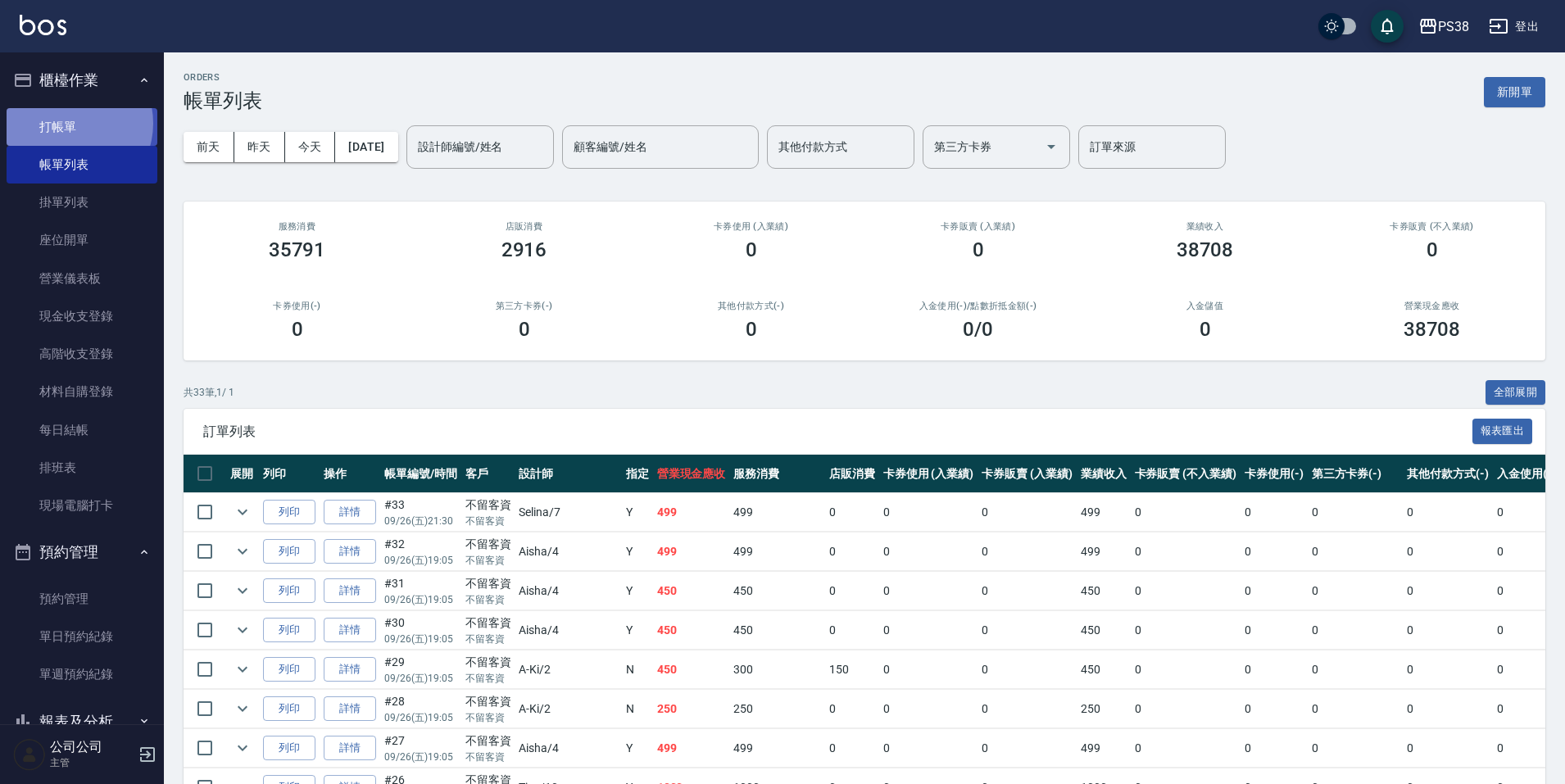
click at [66, 123] on link "打帳單" at bounding box center [81, 127] width 150 height 38
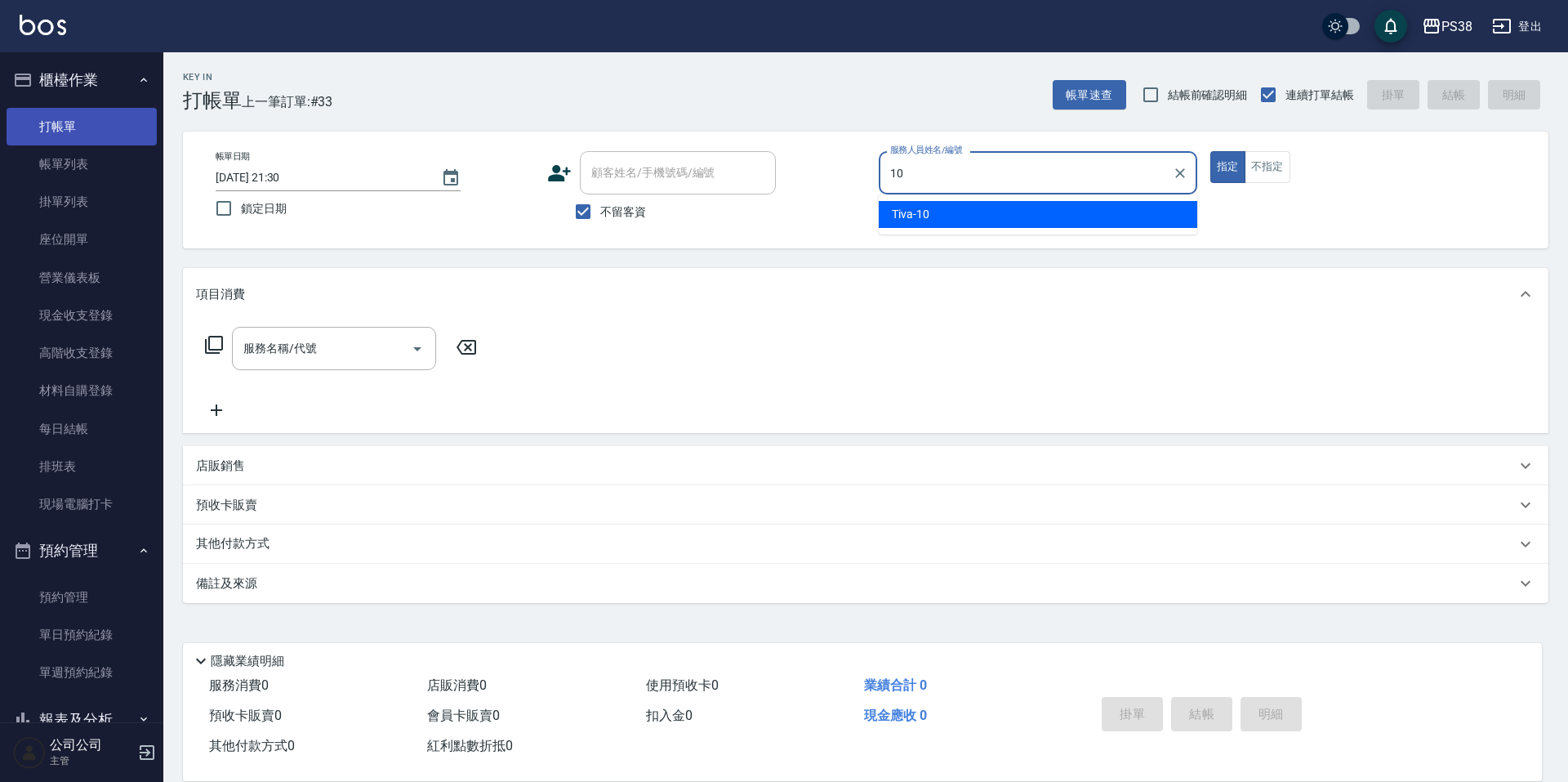
type input "10"
type button "true"
type input "Tiva-10"
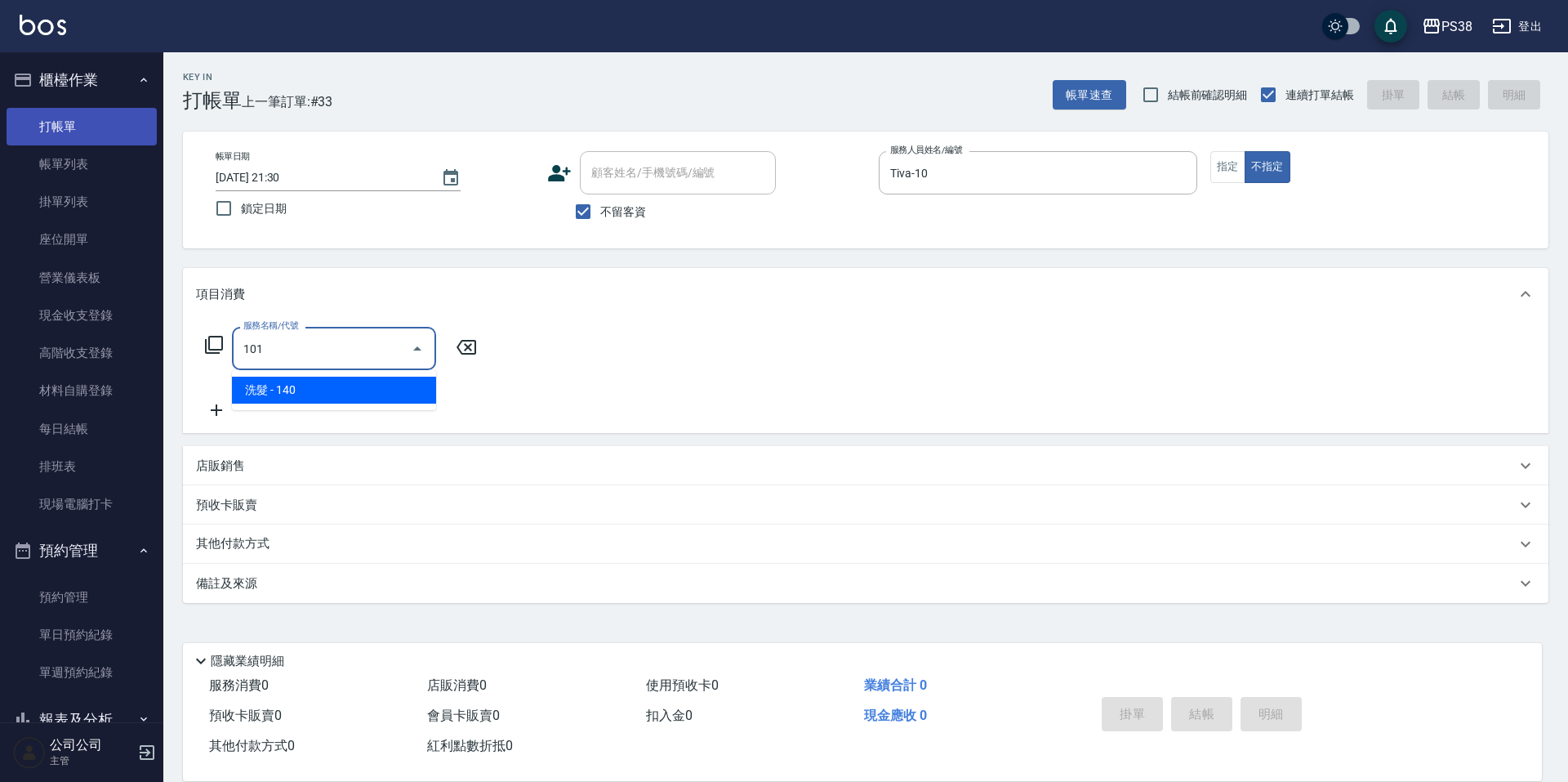
type input "洗髮(101)"
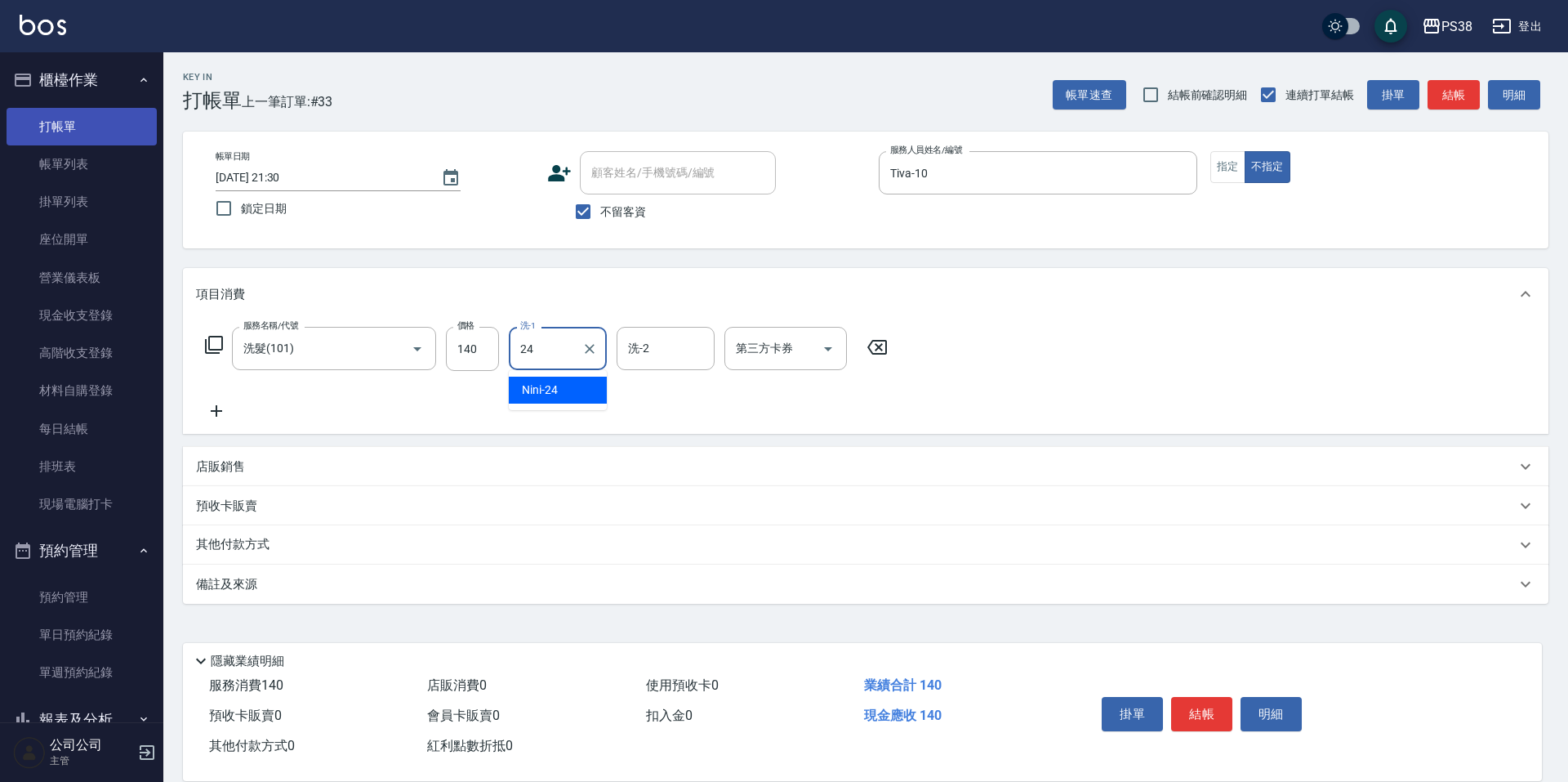
type input "Nini-24"
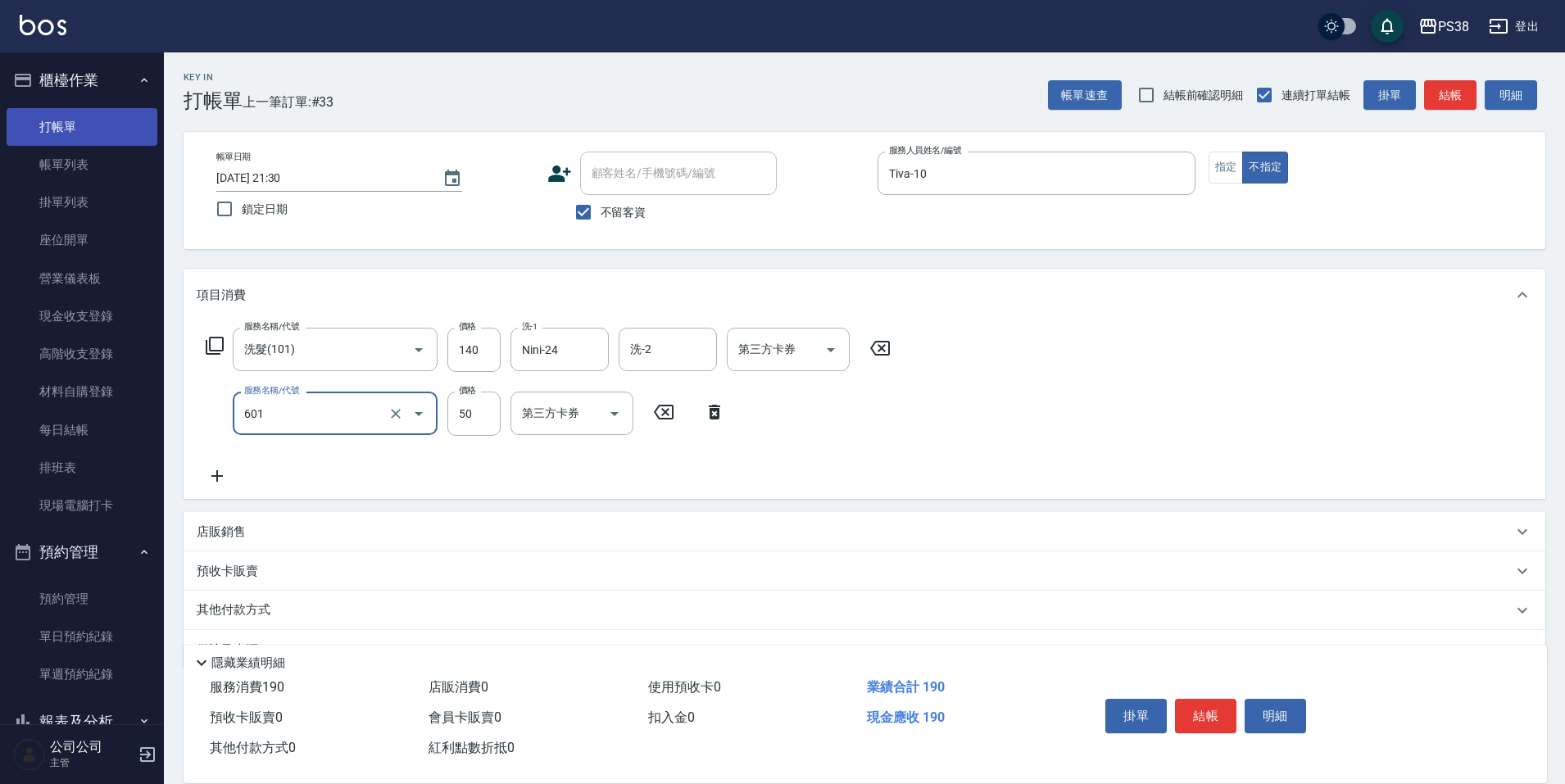
type input "精油50(601)"
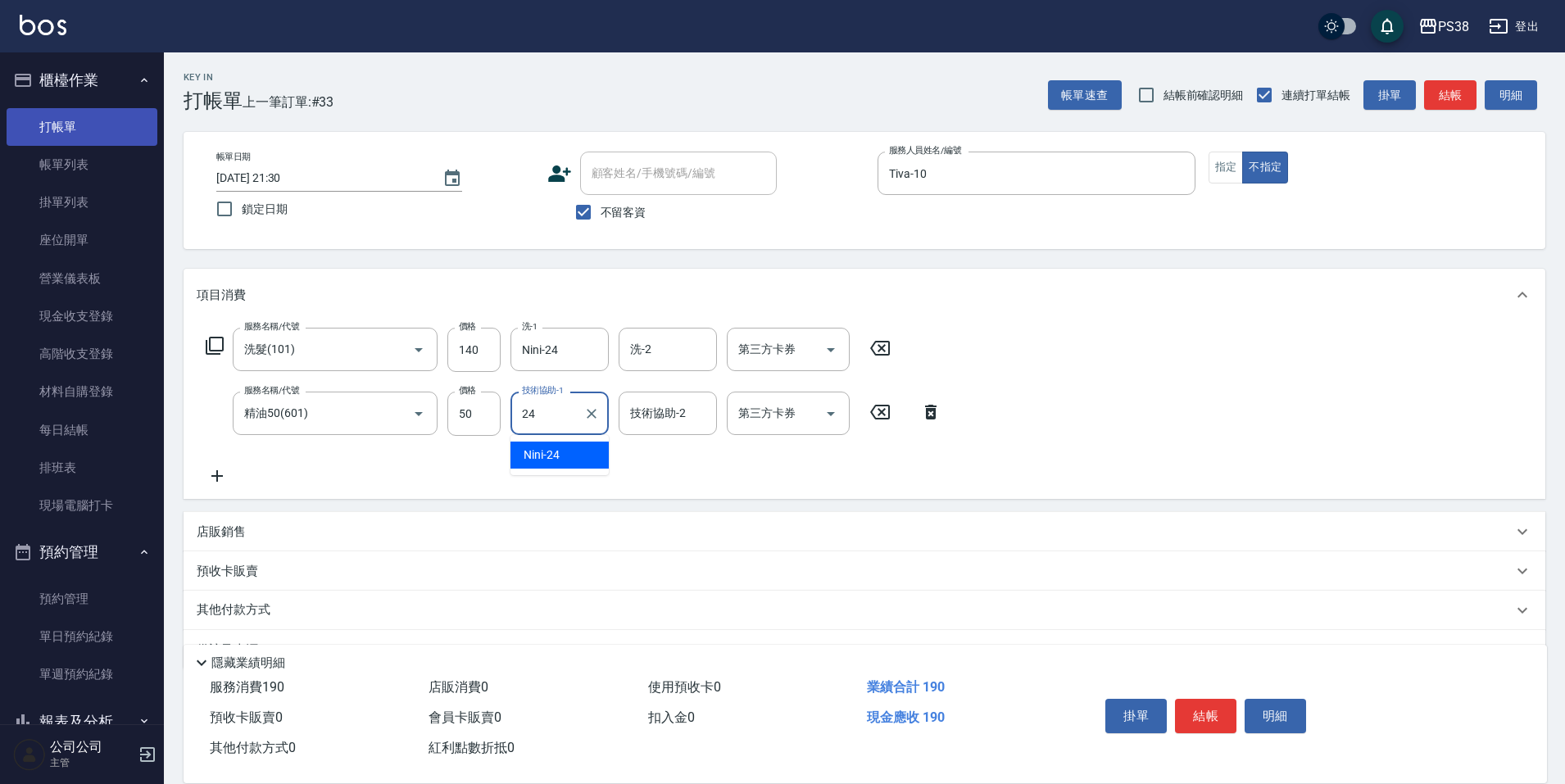
type input "Nini-24"
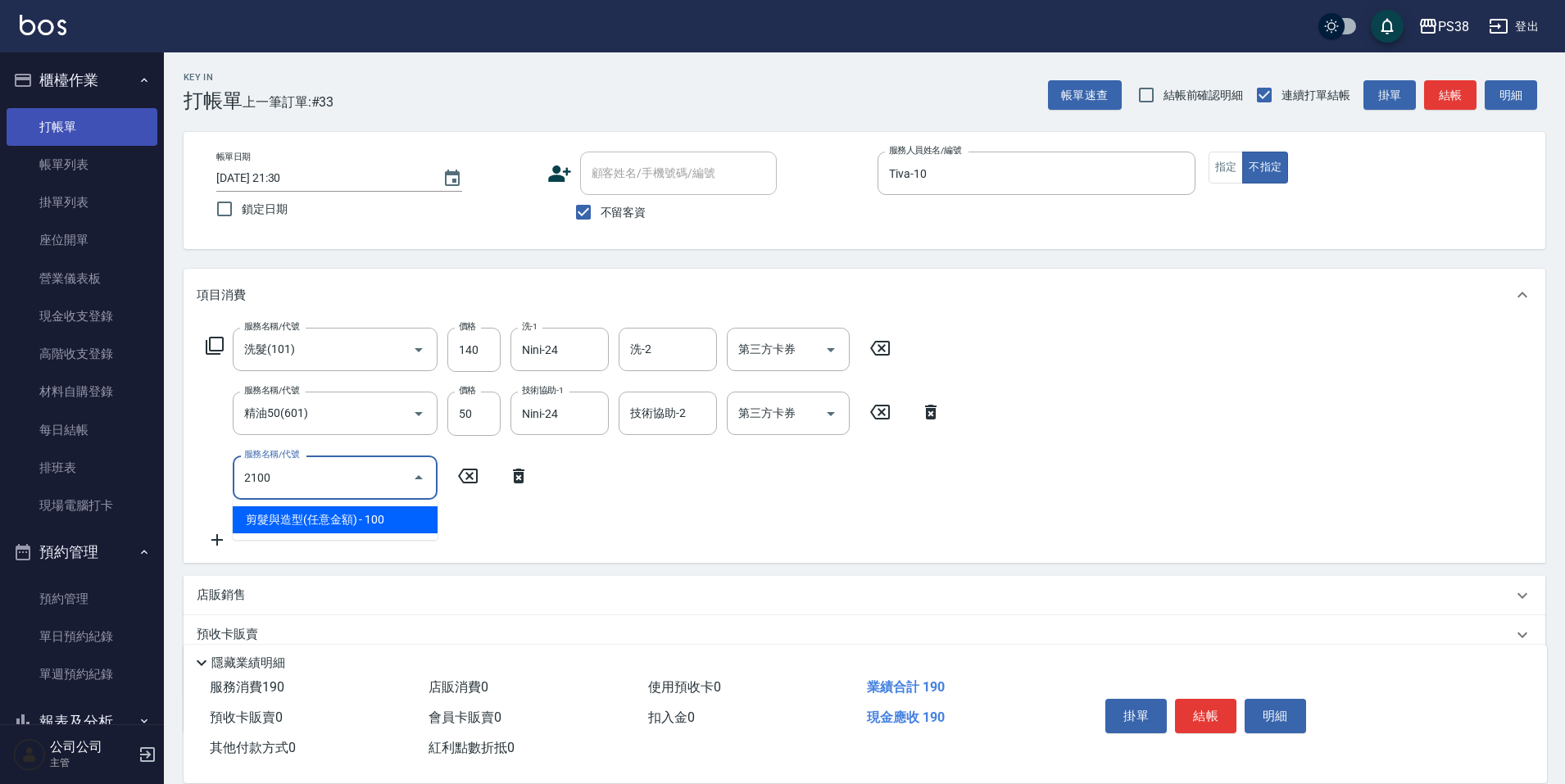
type input "剪髮與造型(任意金額)(2100)"
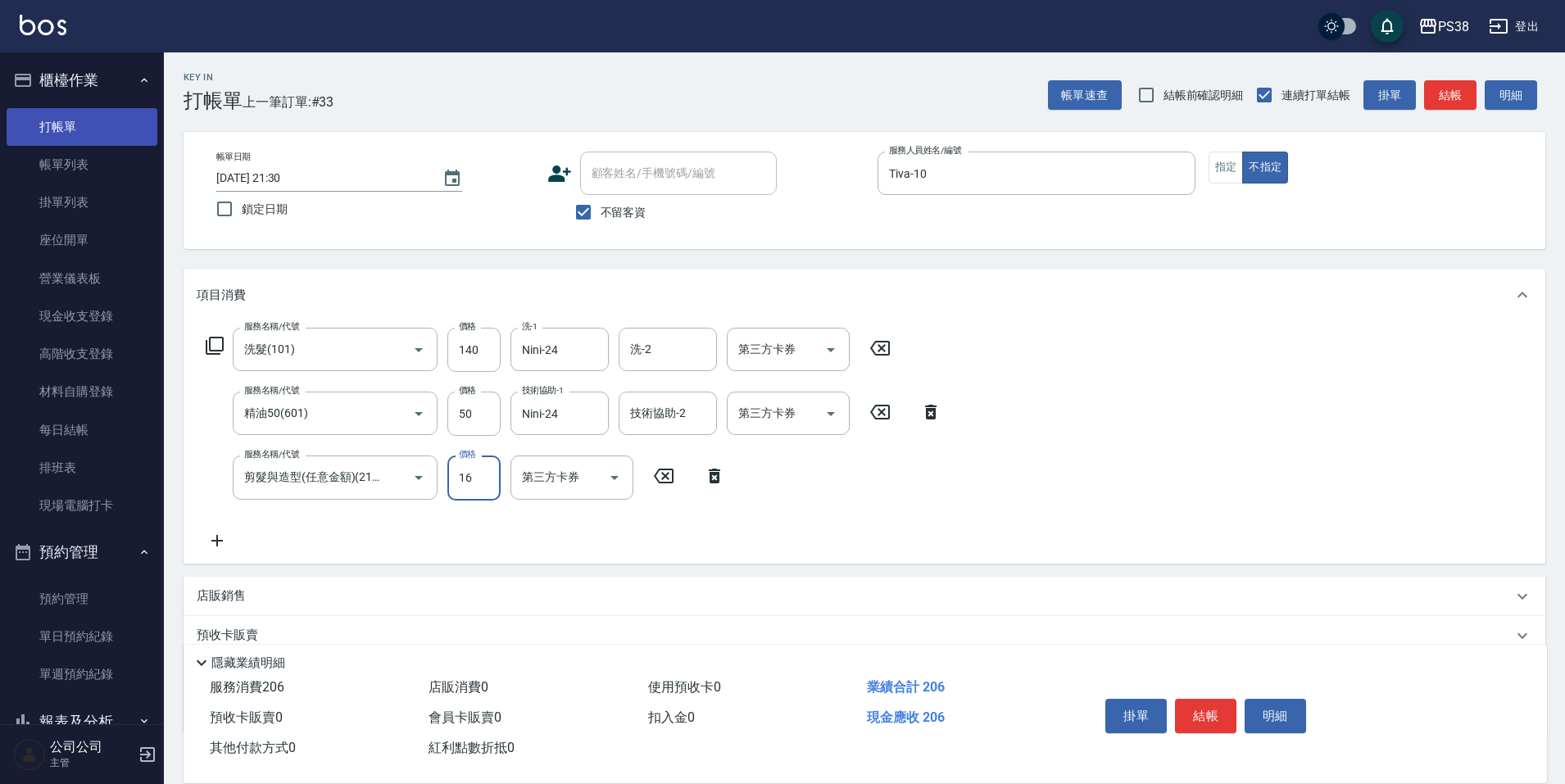
type input "160"
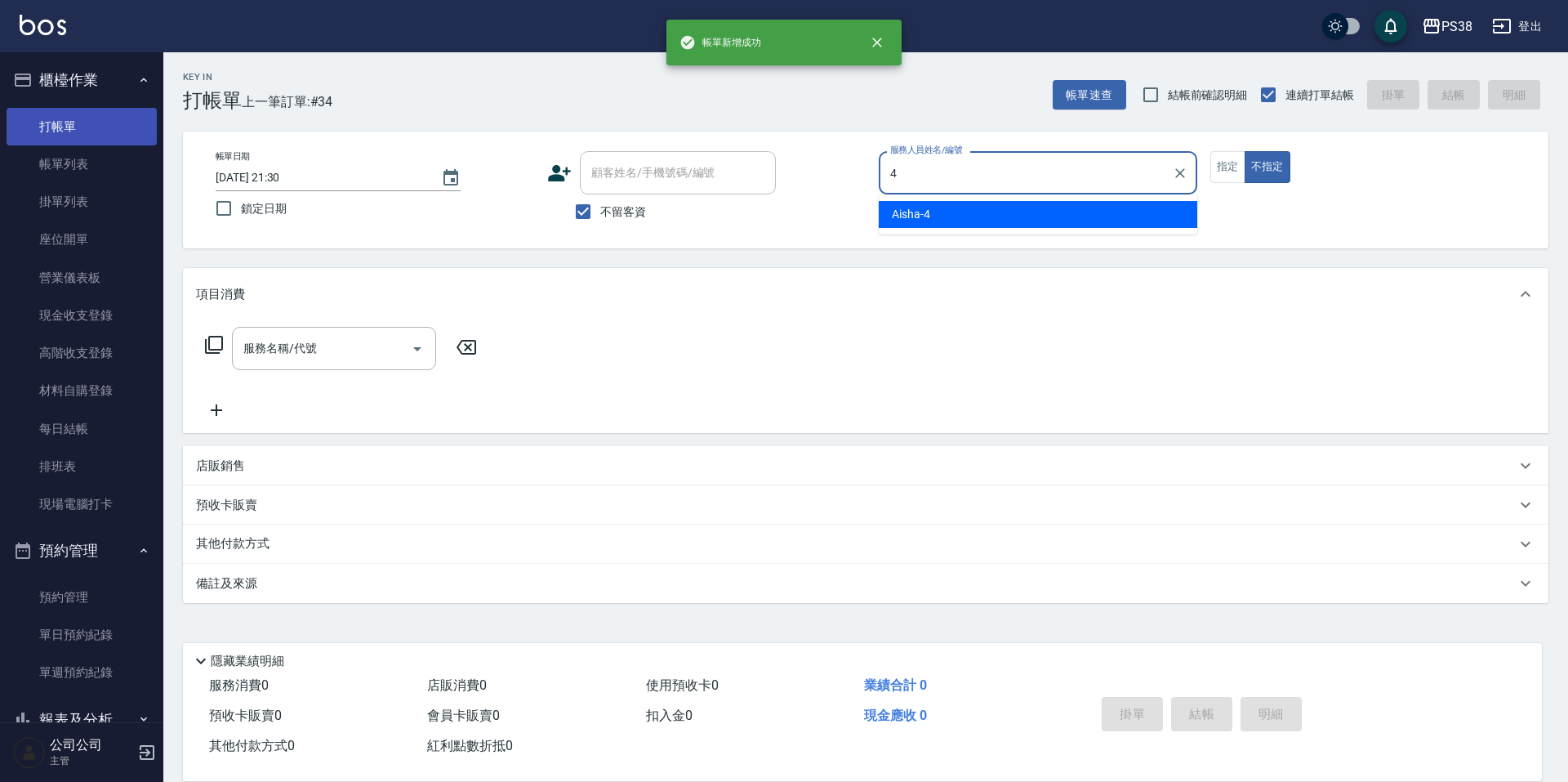
type input "Aisha-4"
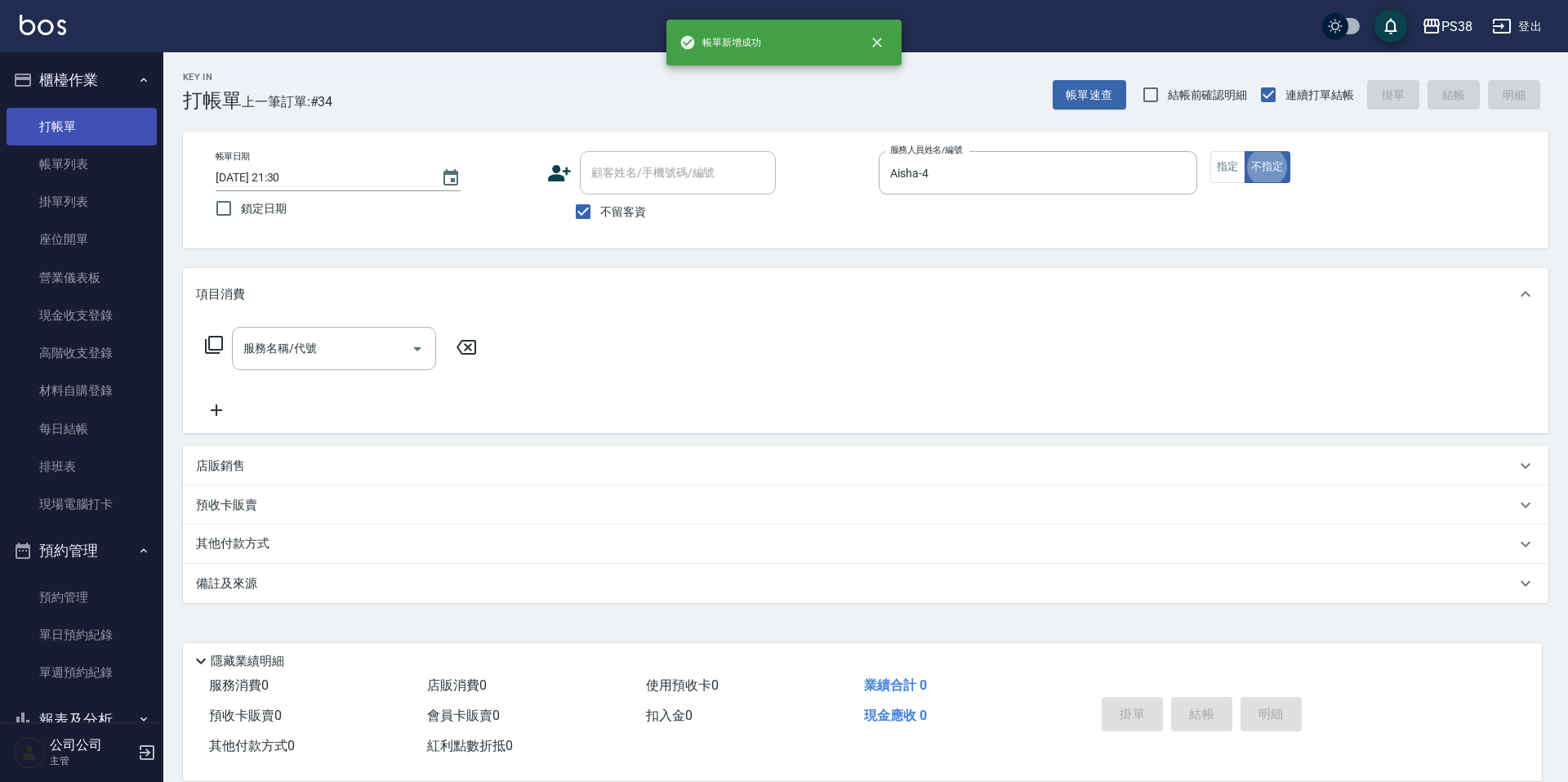
type button "false"
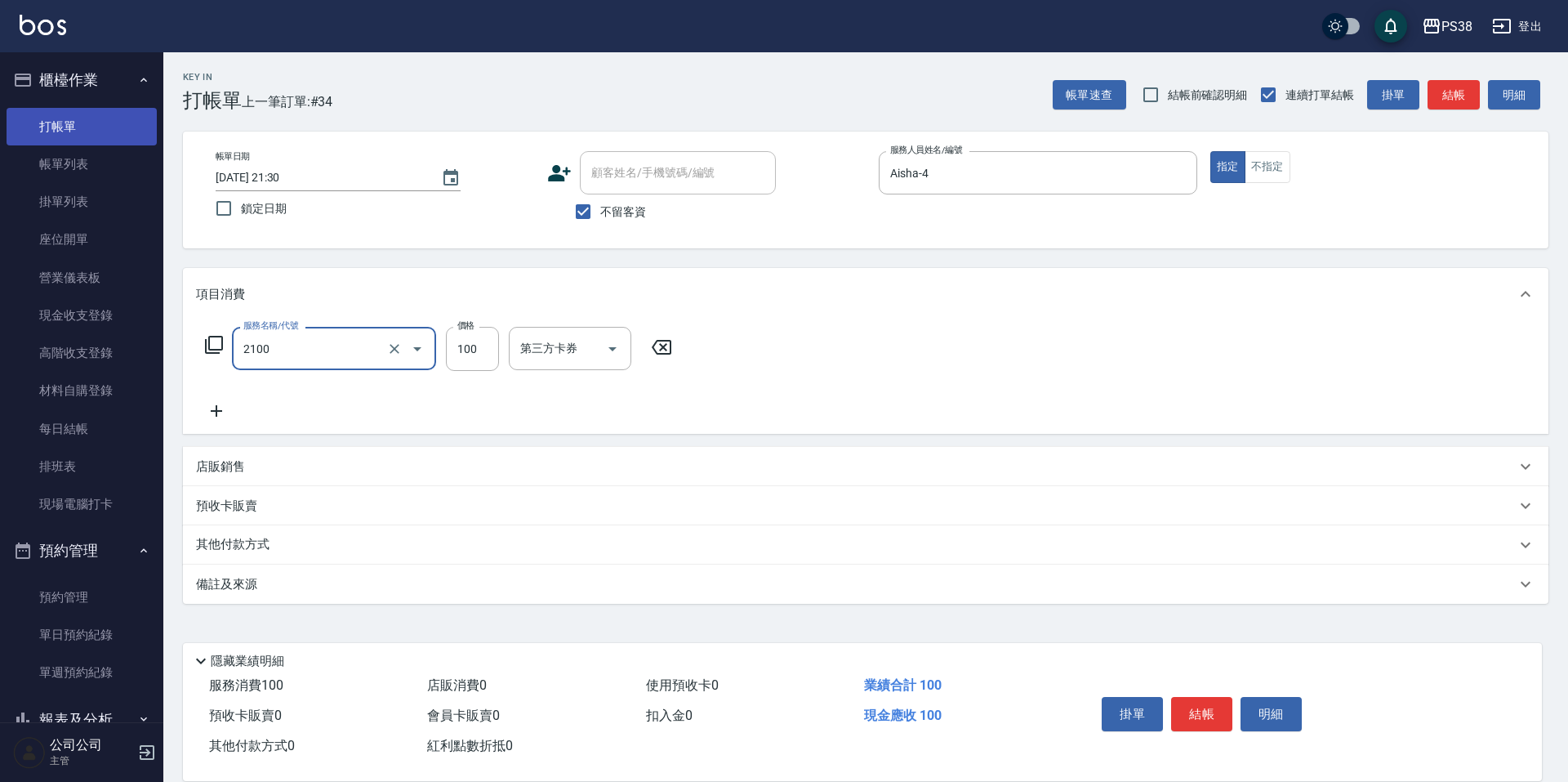
type input "剪髮與造型(任意金額)(2100)"
type input "350"
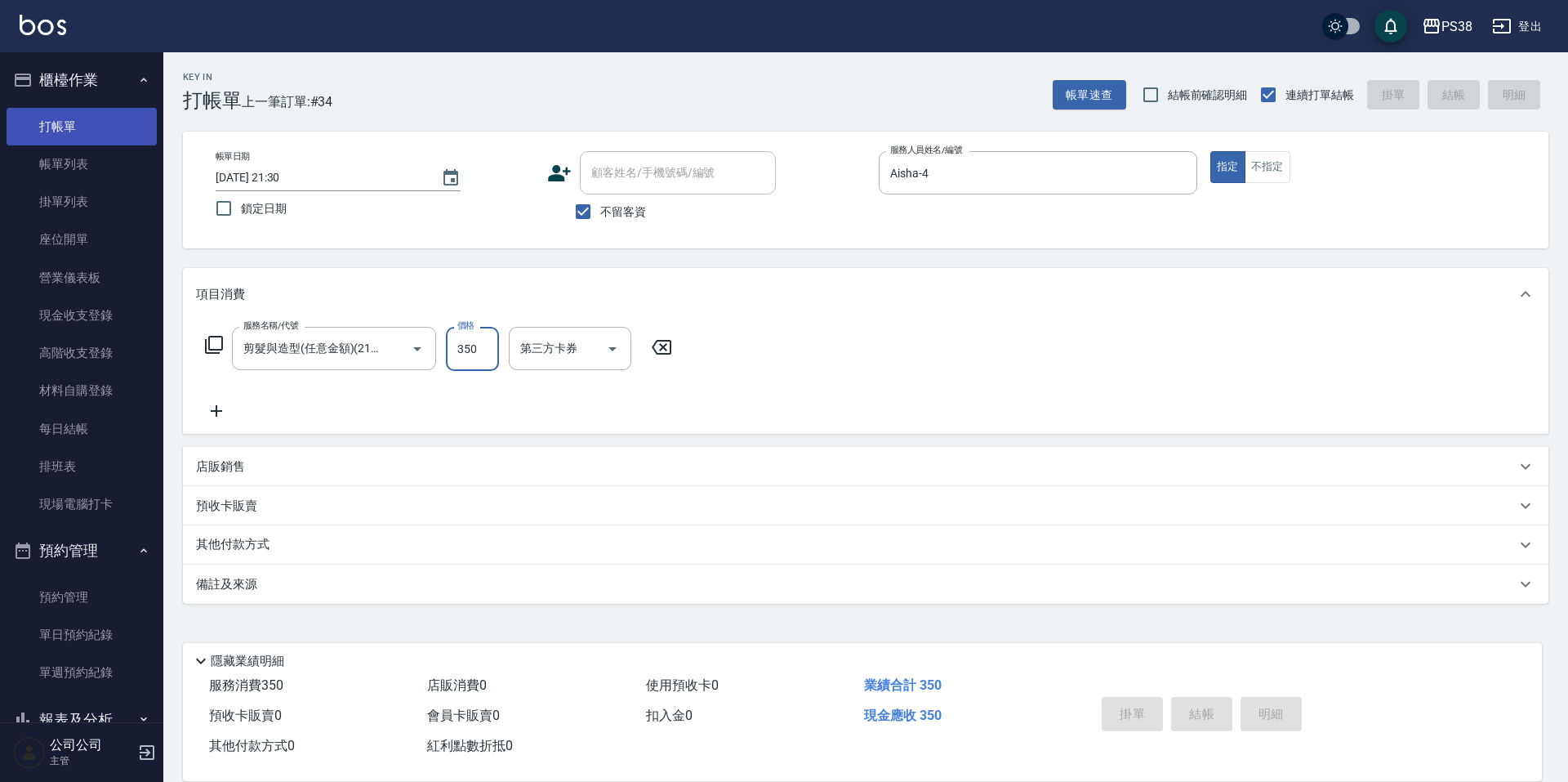
type input "[DATE] 21:31"
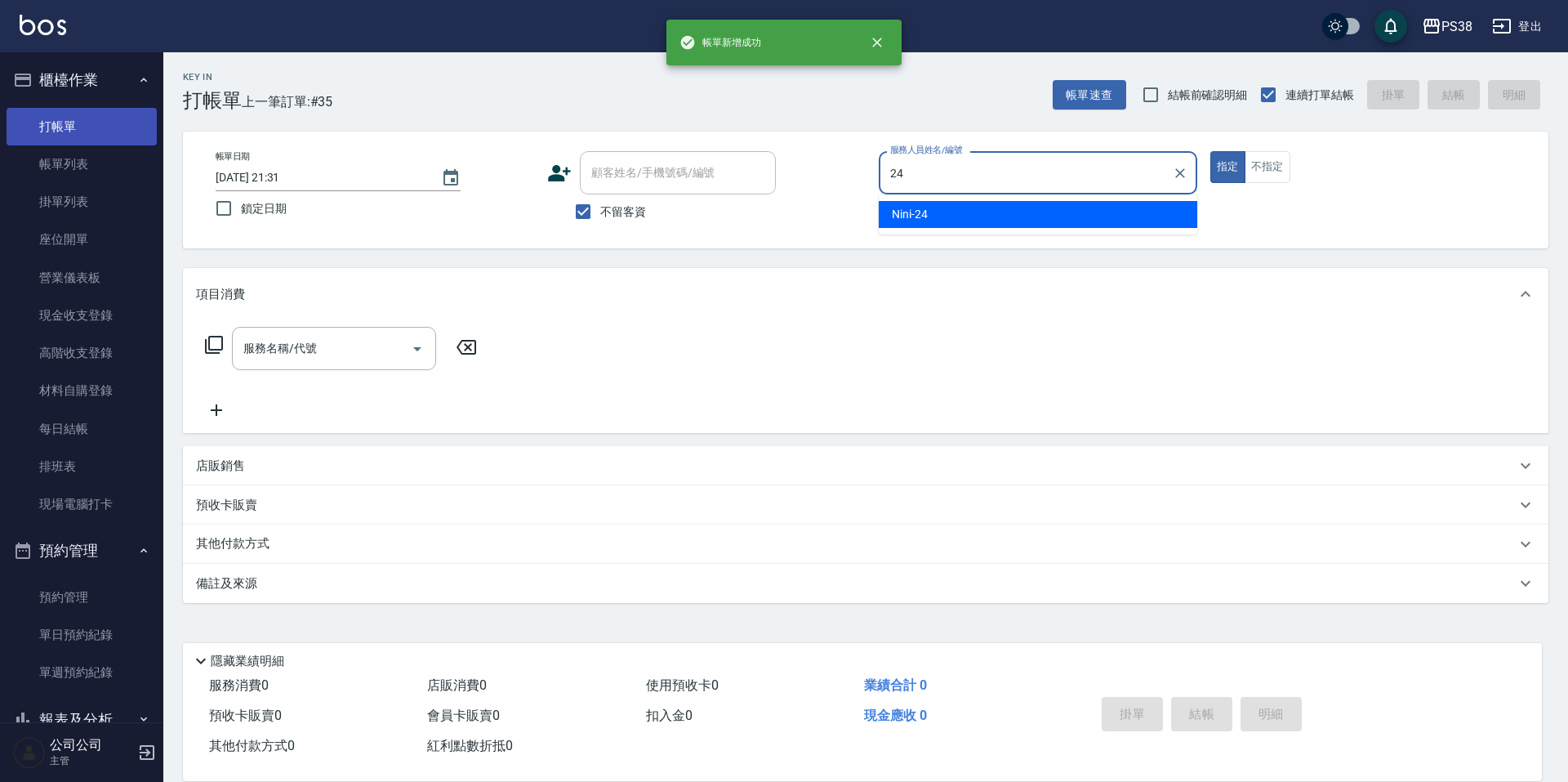
type input "Nini-24"
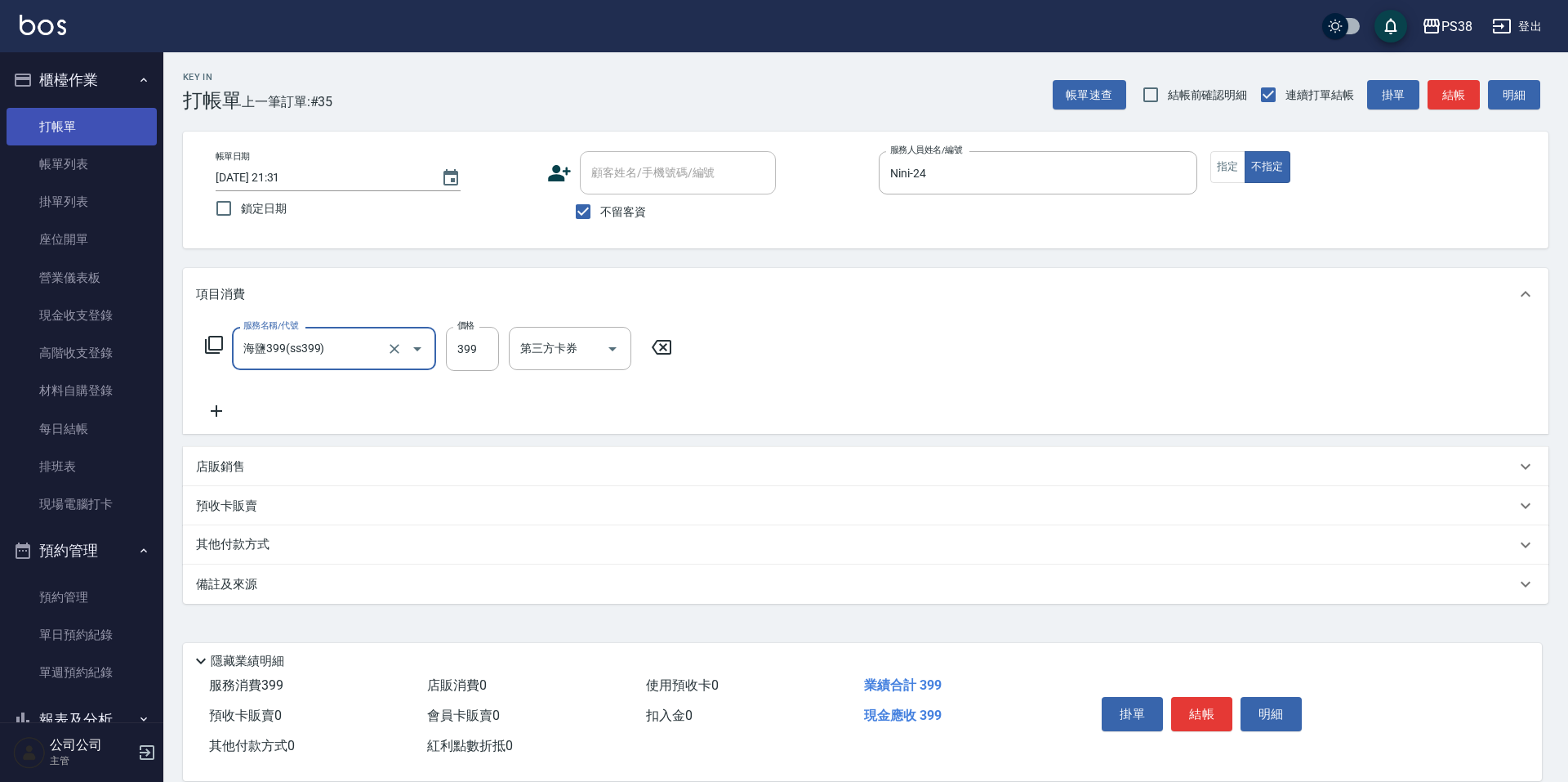
type input "海鹽399(ss399)"
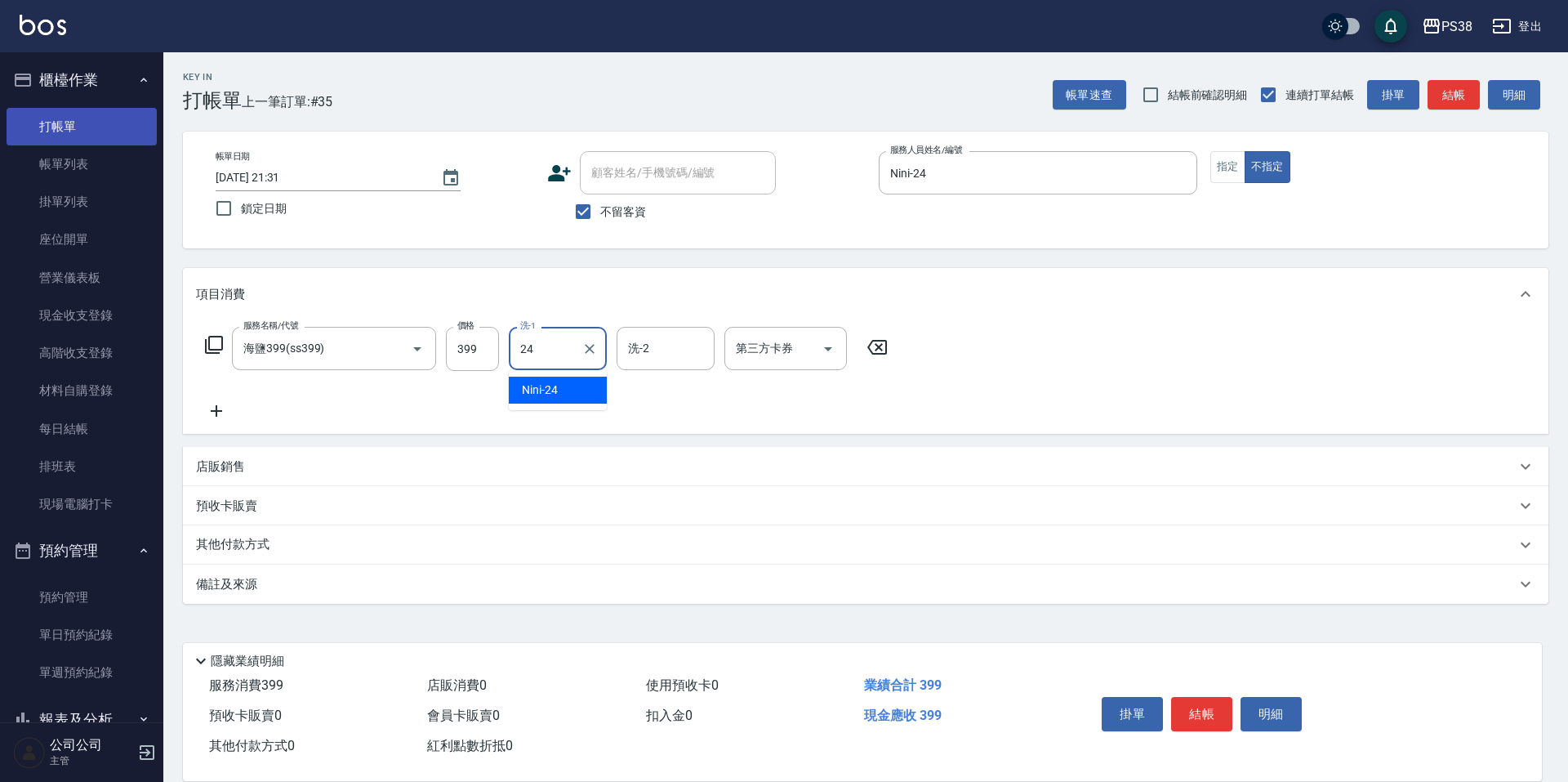
type input "Nini-24"
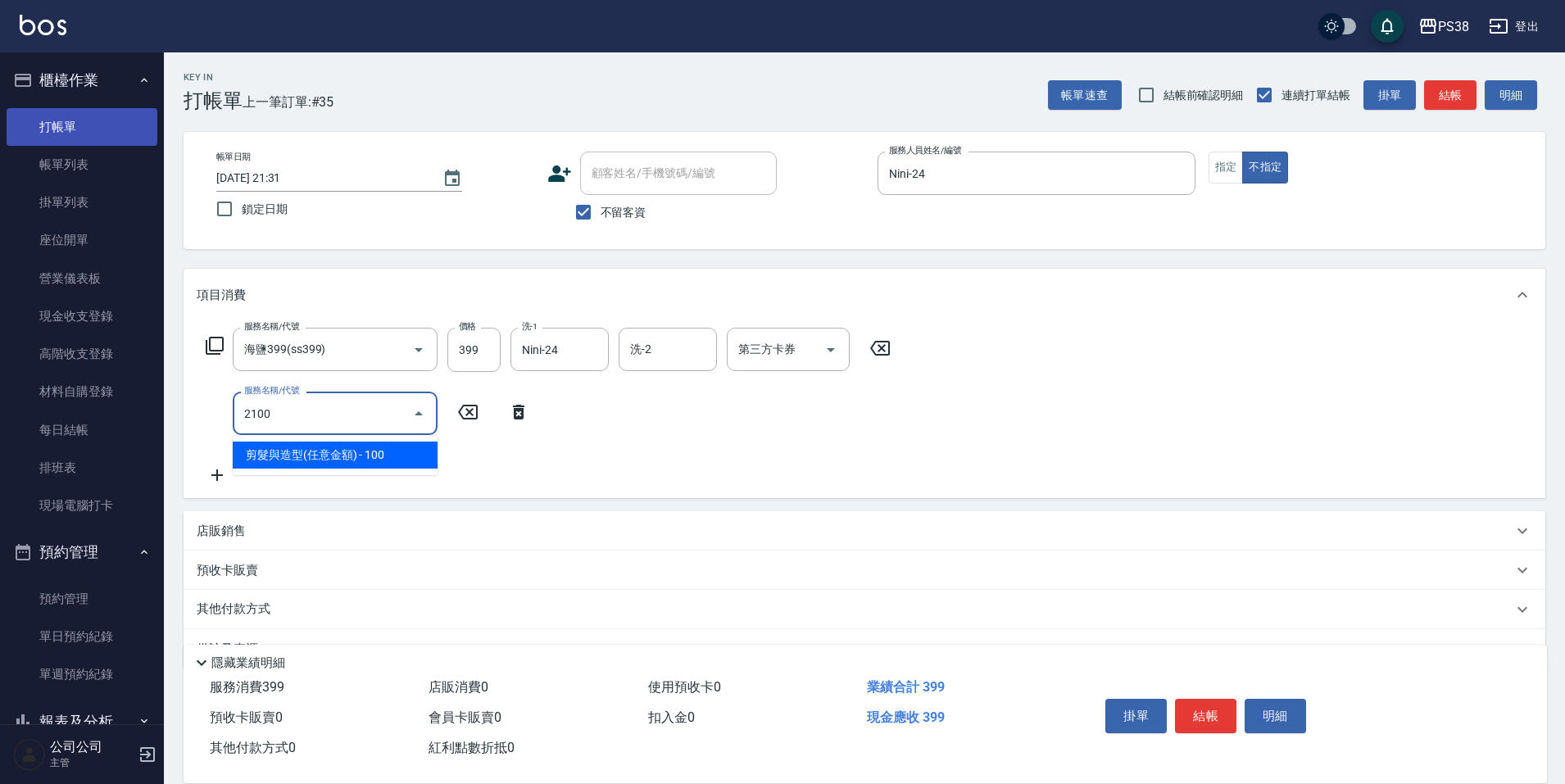
type input "剪髮與造型(任意金額)(2100)"
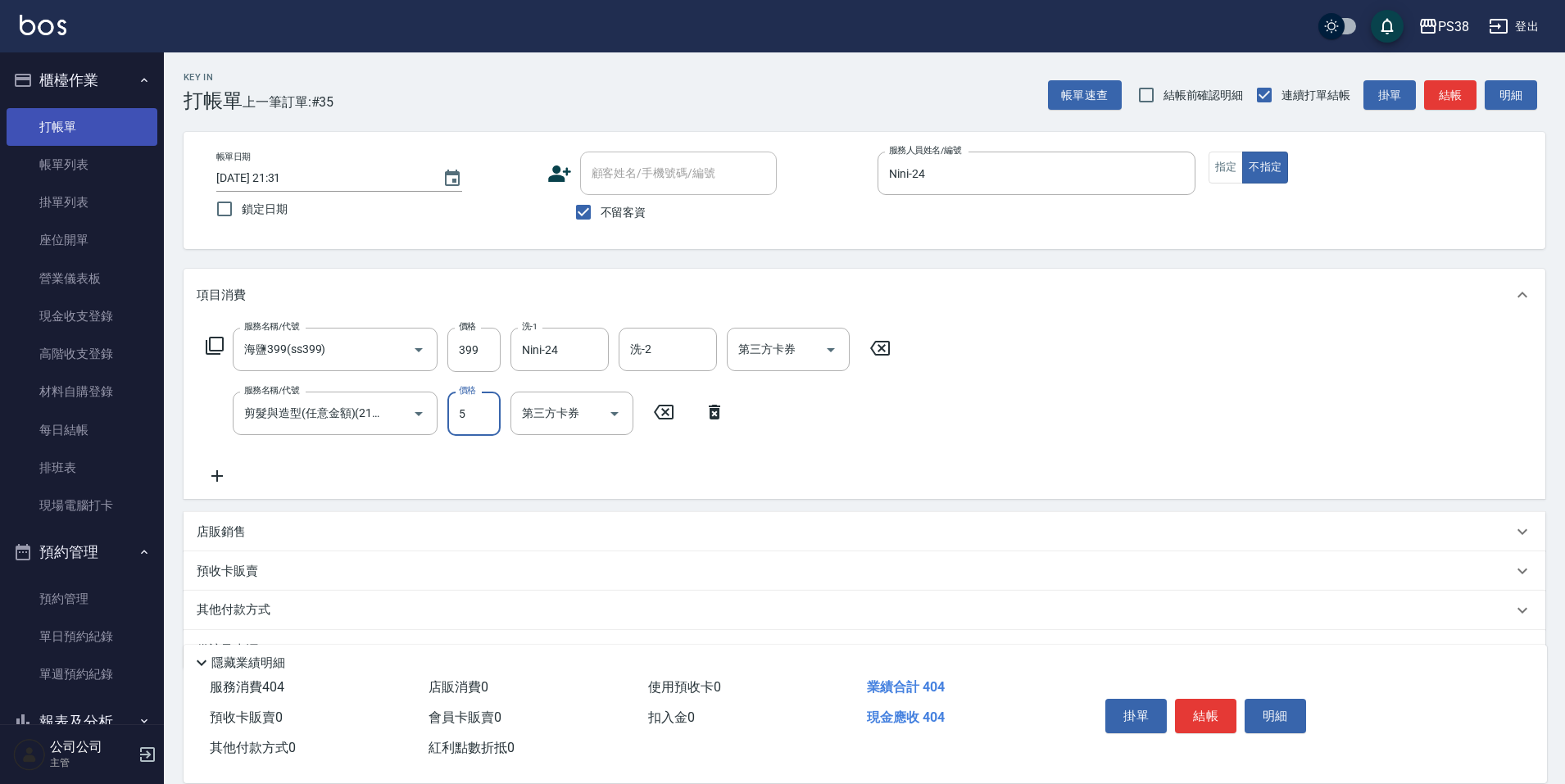
type input "50"
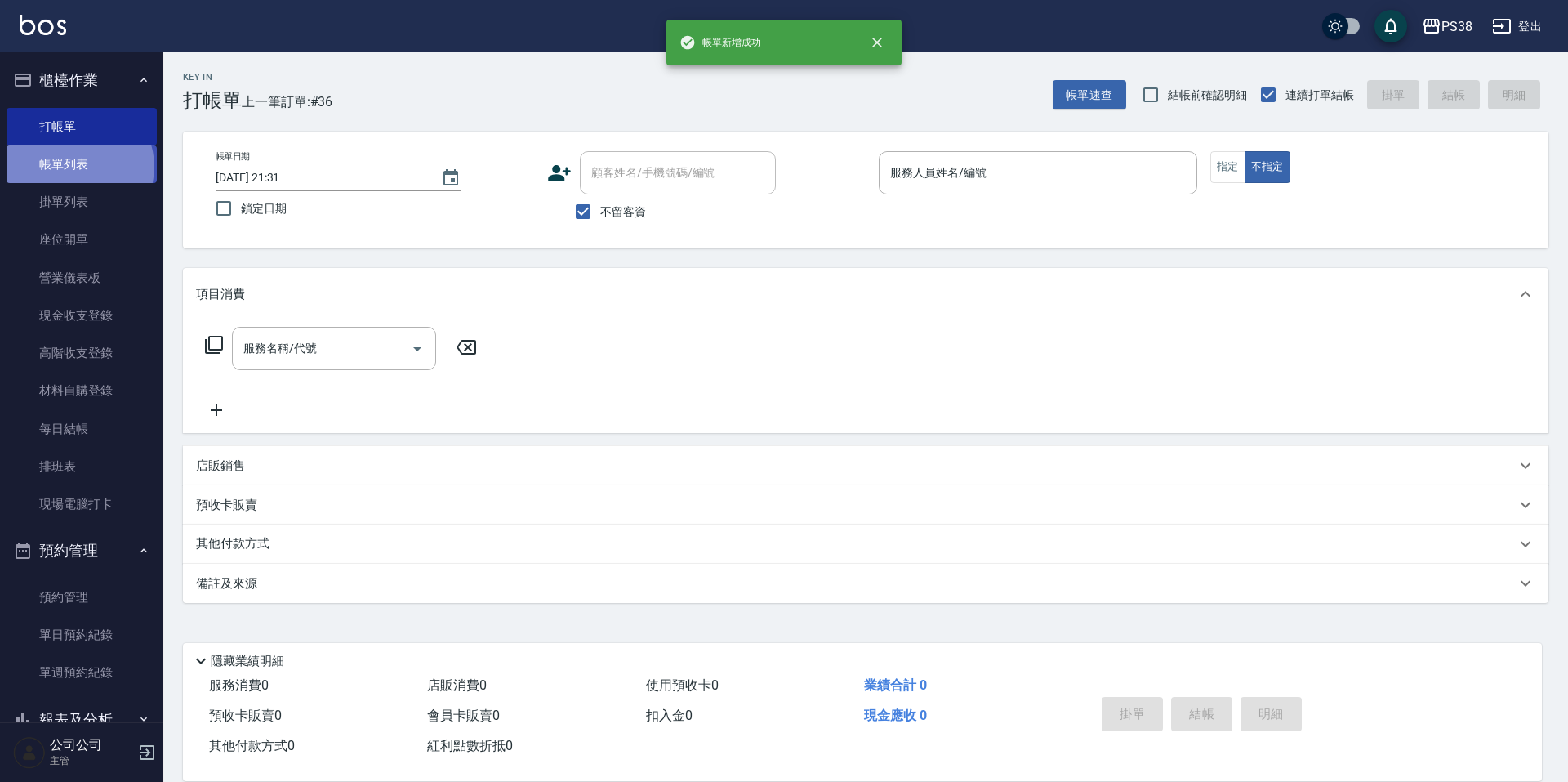
click at [79, 167] on link "帳單列表" at bounding box center [81, 164] width 150 height 38
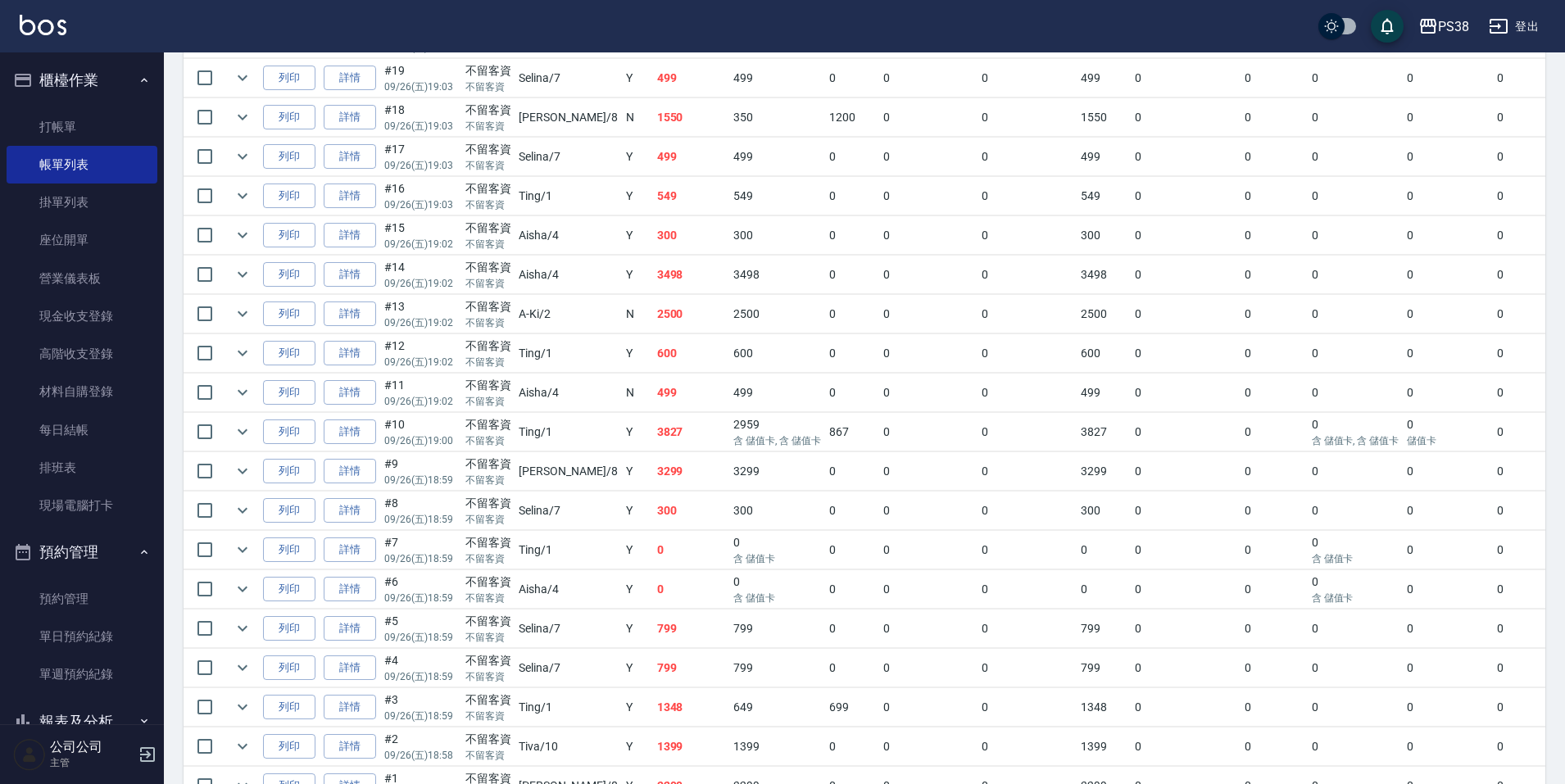
scroll to position [1201, 0]
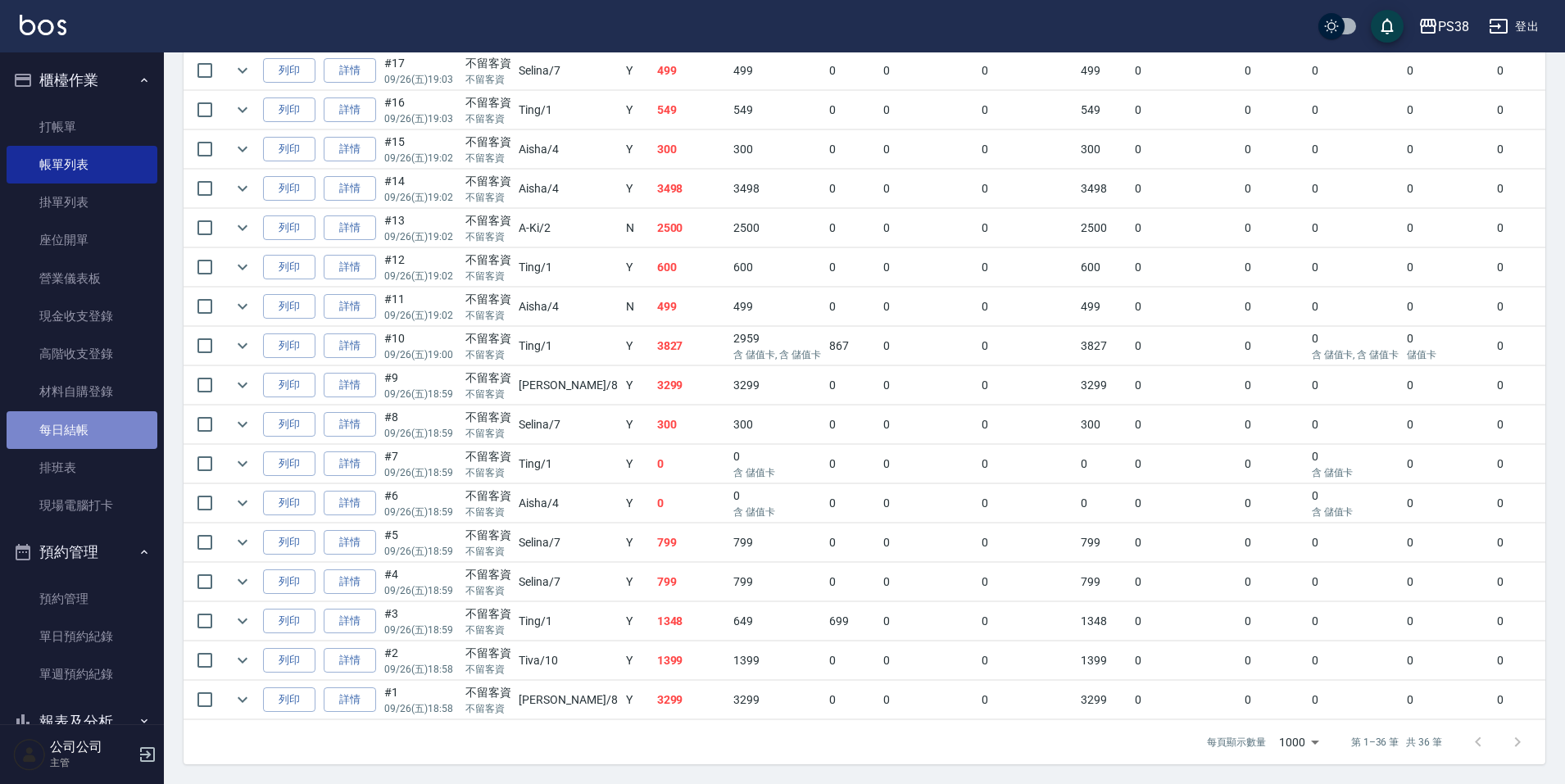
click at [119, 417] on link "每日結帳" at bounding box center [81, 430] width 150 height 38
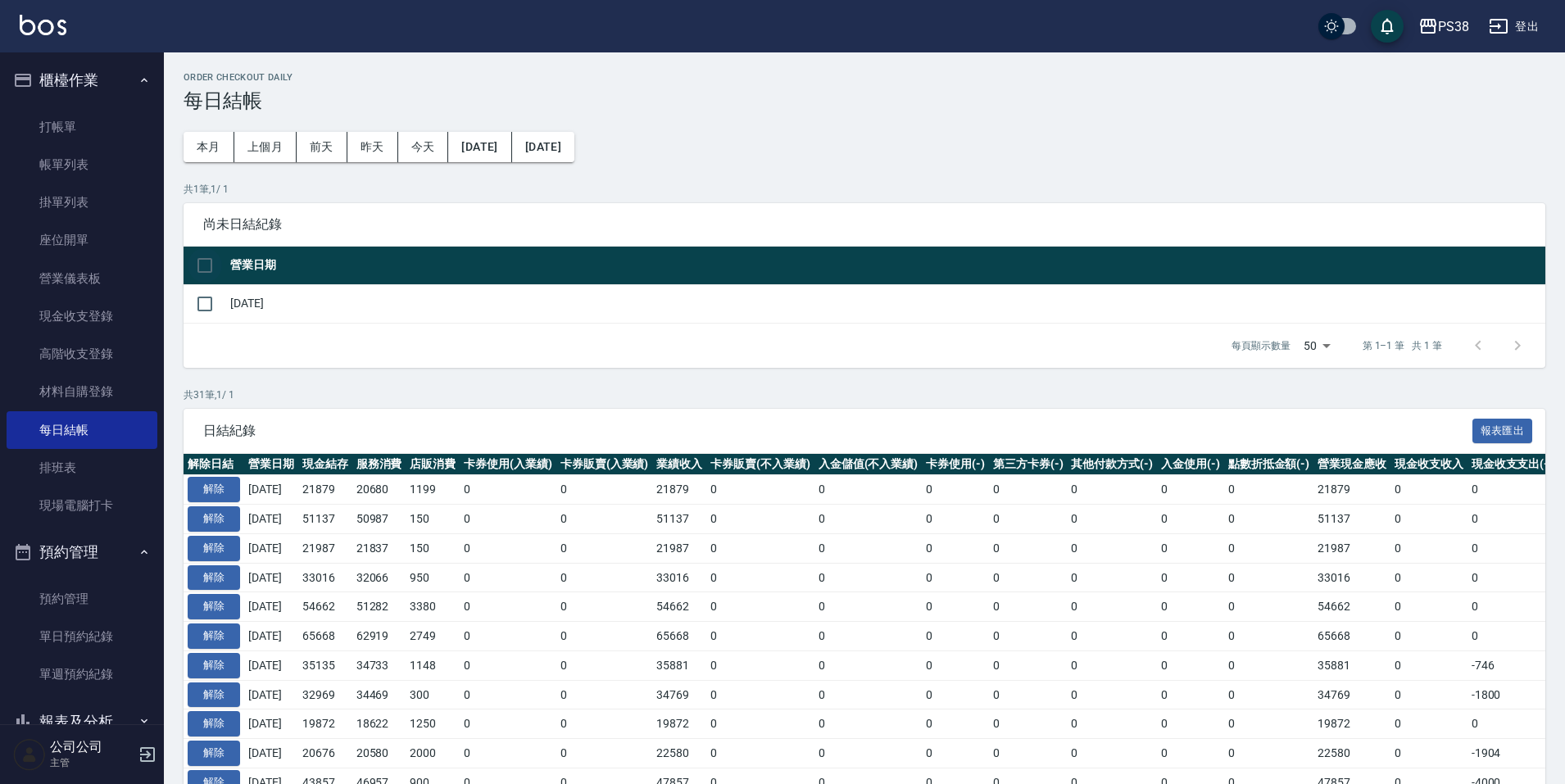
click at [207, 262] on input "checkbox" at bounding box center [204, 265] width 35 height 35
checkbox input "true"
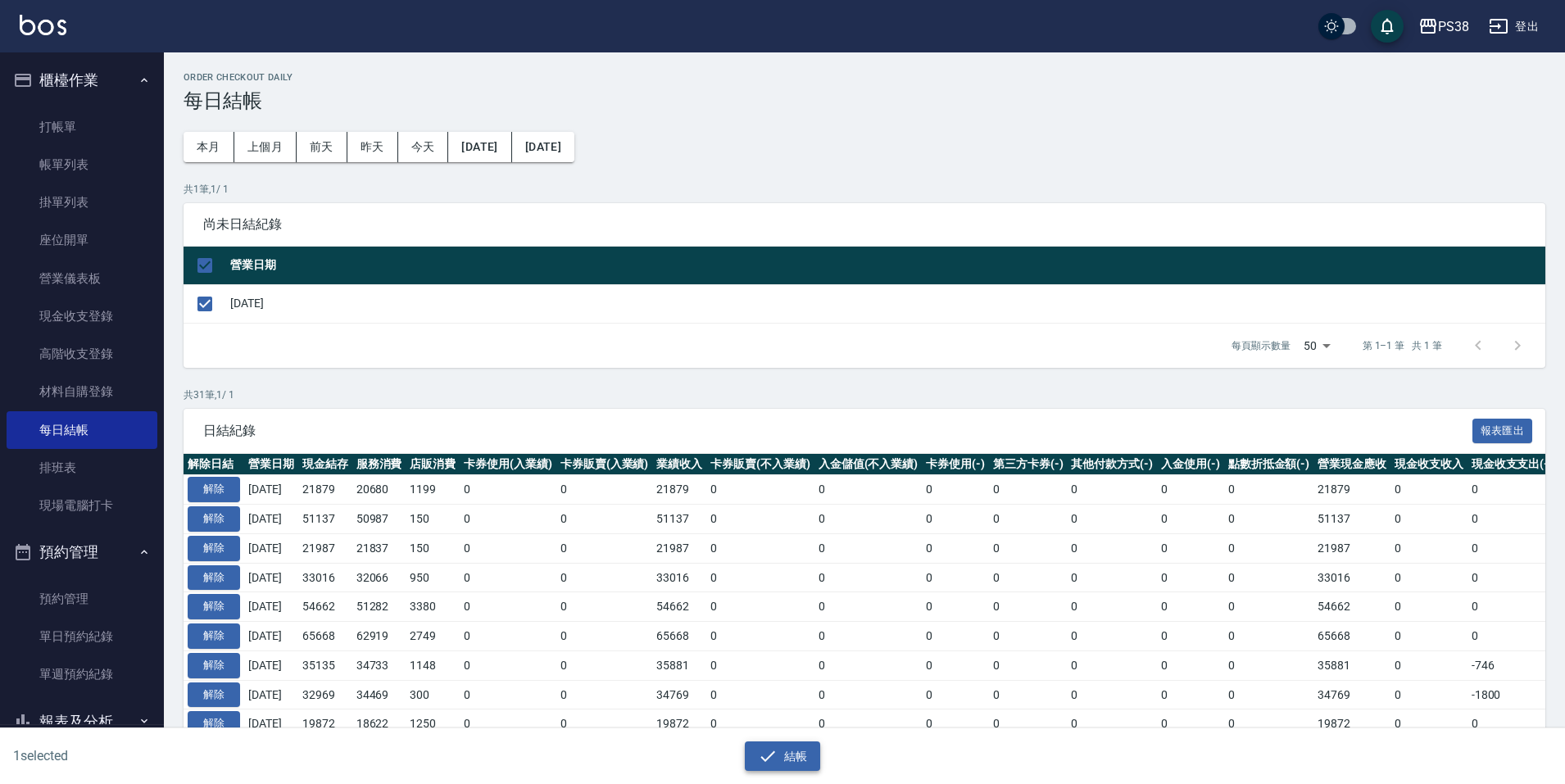
click at [798, 746] on button "結帳" at bounding box center [782, 757] width 76 height 30
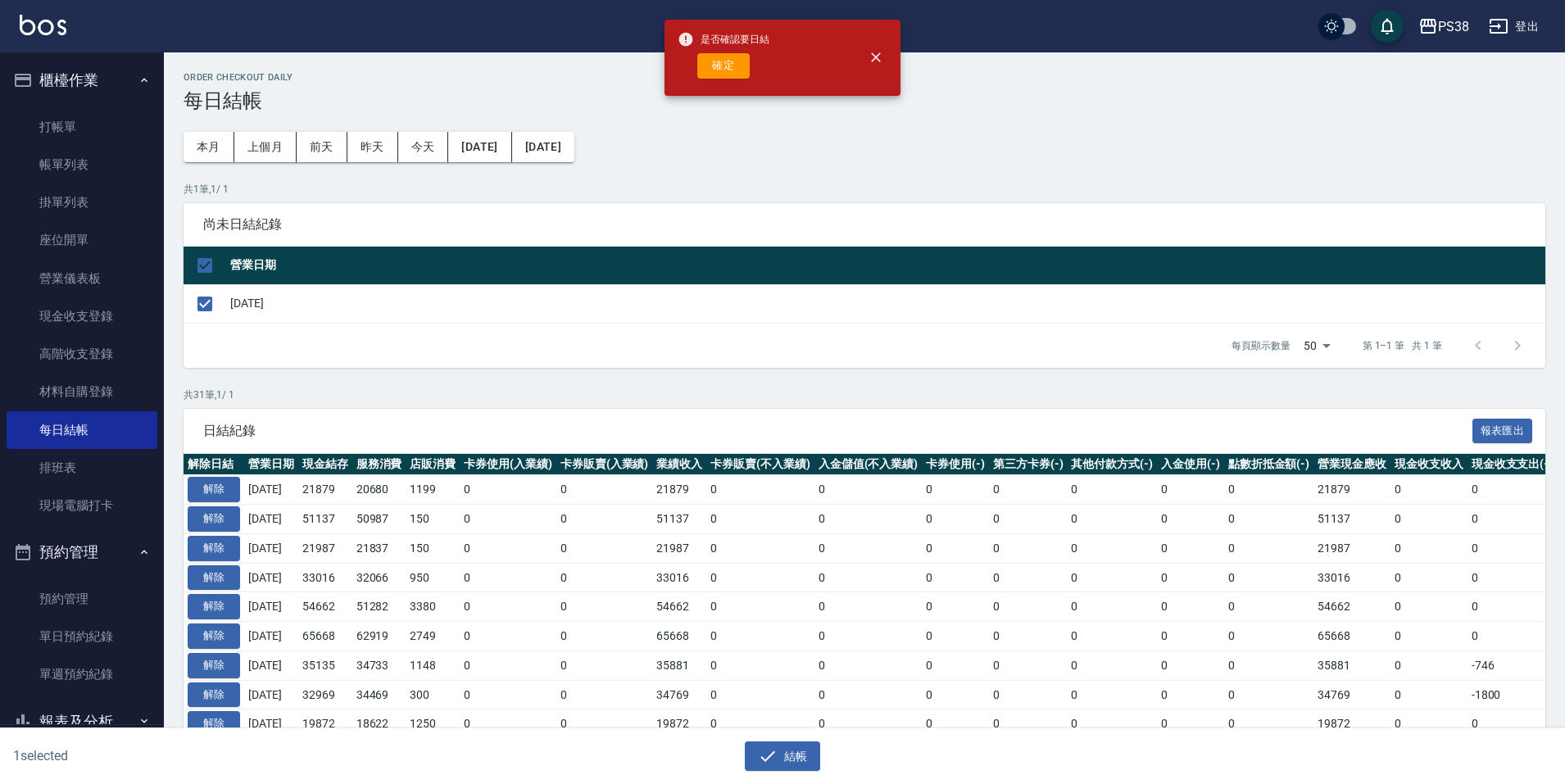
click at [731, 67] on button "確定" at bounding box center [723, 65] width 52 height 26
checkbox input "false"
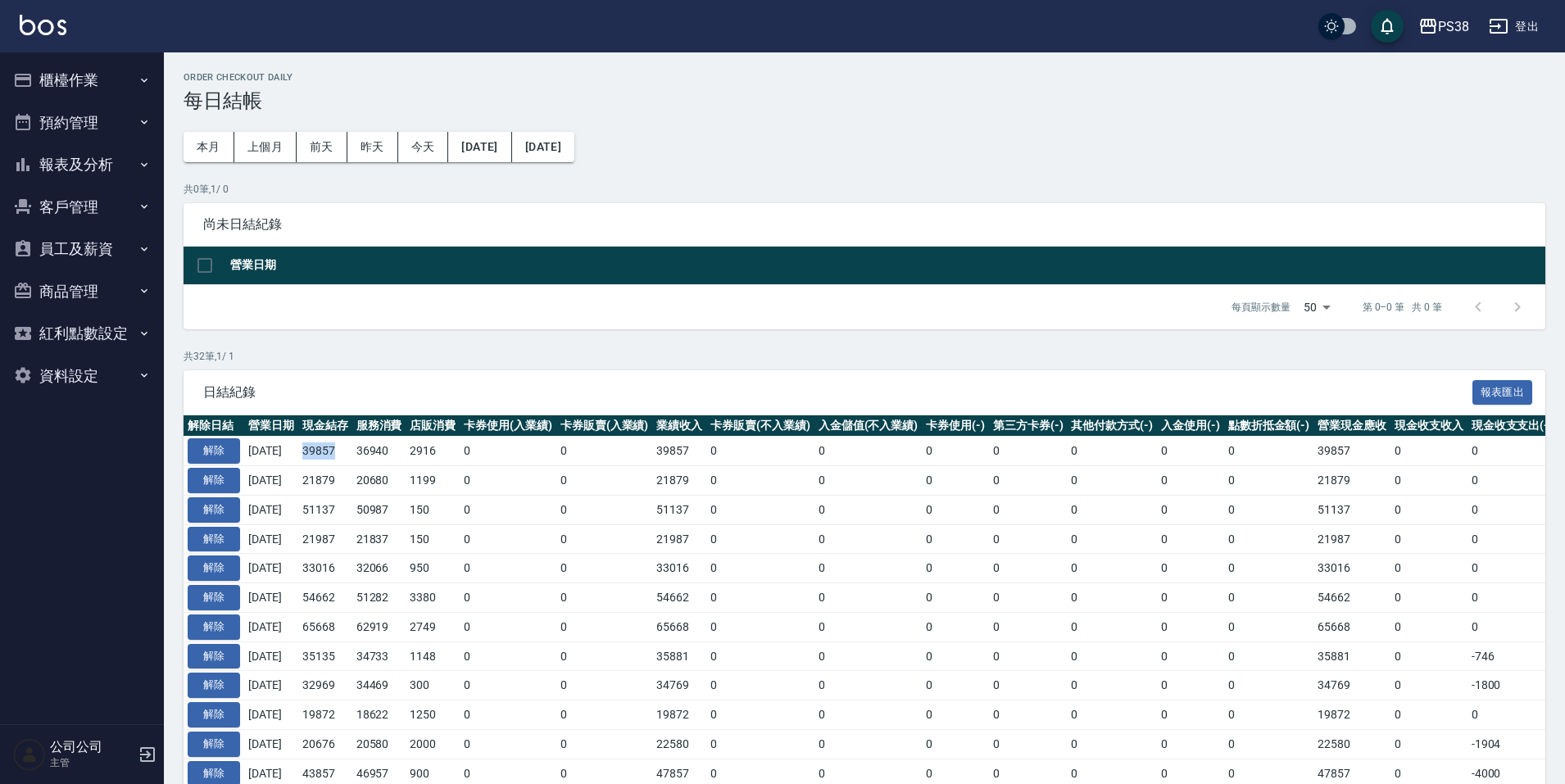
drag, startPoint x: 319, startPoint y: 449, endPoint x: 360, endPoint y: 454, distance: 41.3
click at [352, 454] on td "39857" at bounding box center [325, 450] width 54 height 29
click at [456, 513] on td "150" at bounding box center [432, 509] width 54 height 29
click at [213, 160] on button "本月" at bounding box center [208, 147] width 50 height 30
click at [135, 83] on button "櫃檯作業" at bounding box center [81, 81] width 150 height 42
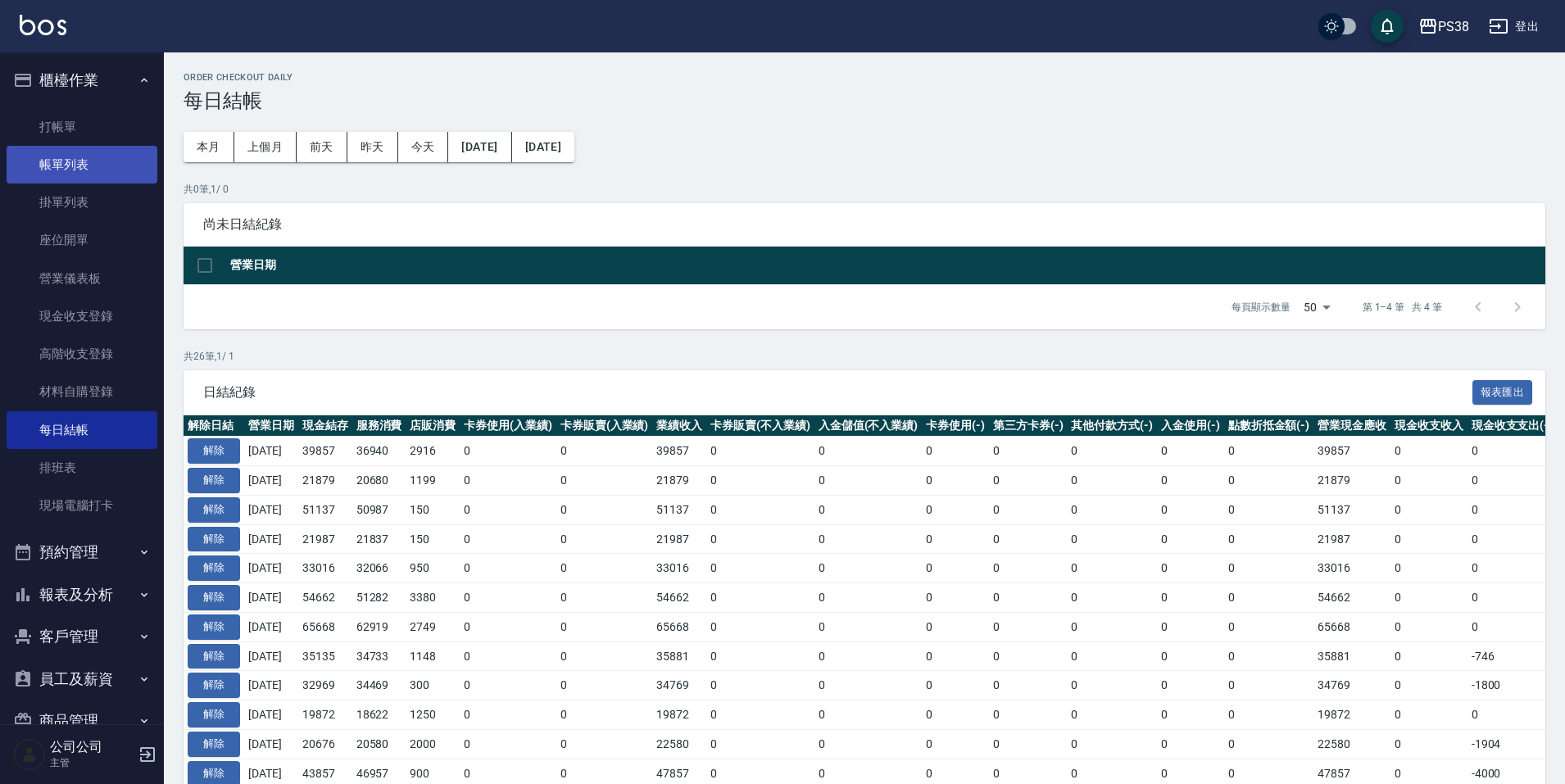
click at [116, 173] on link "帳單列表" at bounding box center [81, 165] width 150 height 38
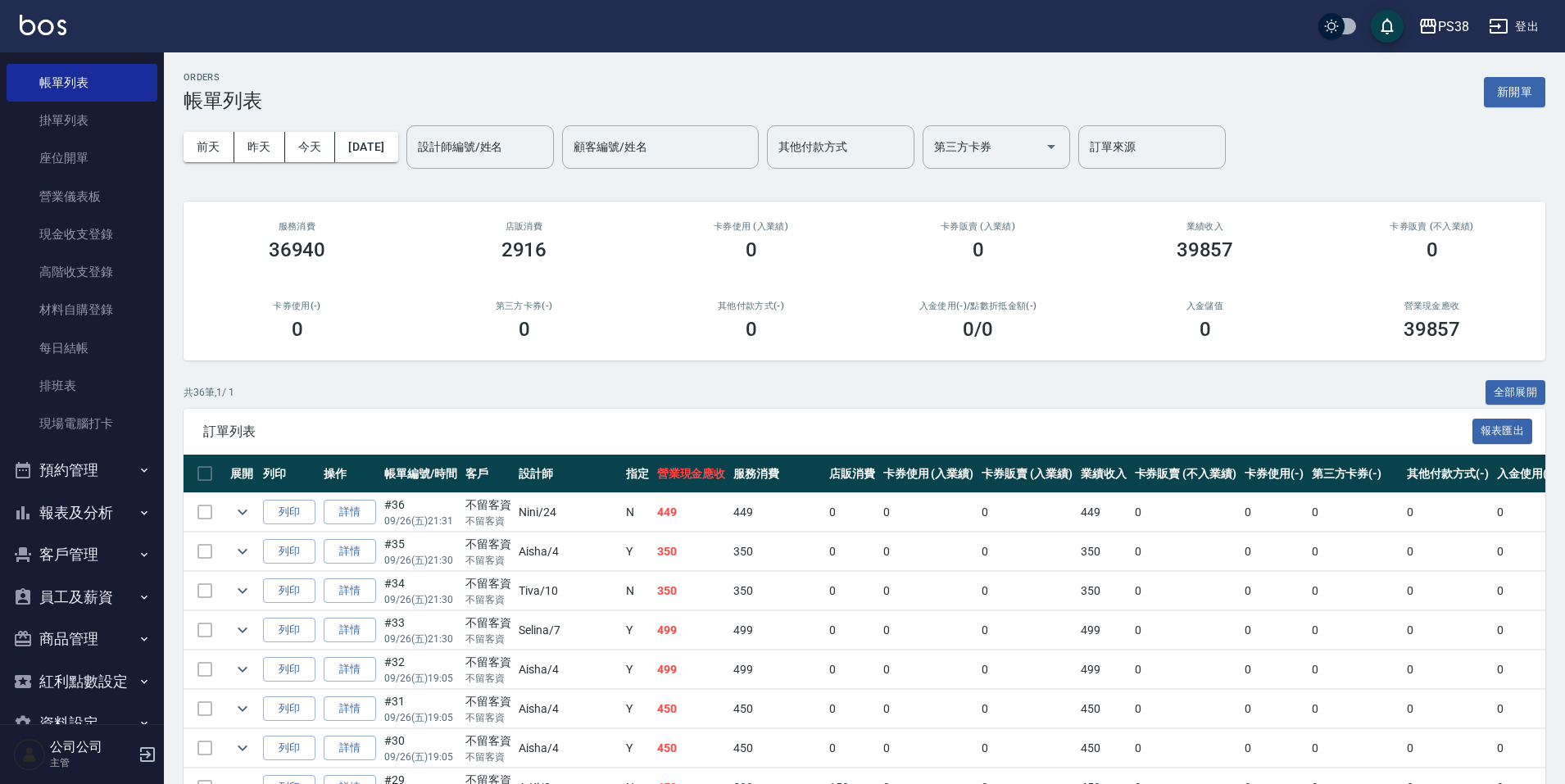
click at [102, 512] on button "報表及分析" at bounding box center [81, 512] width 150 height 42
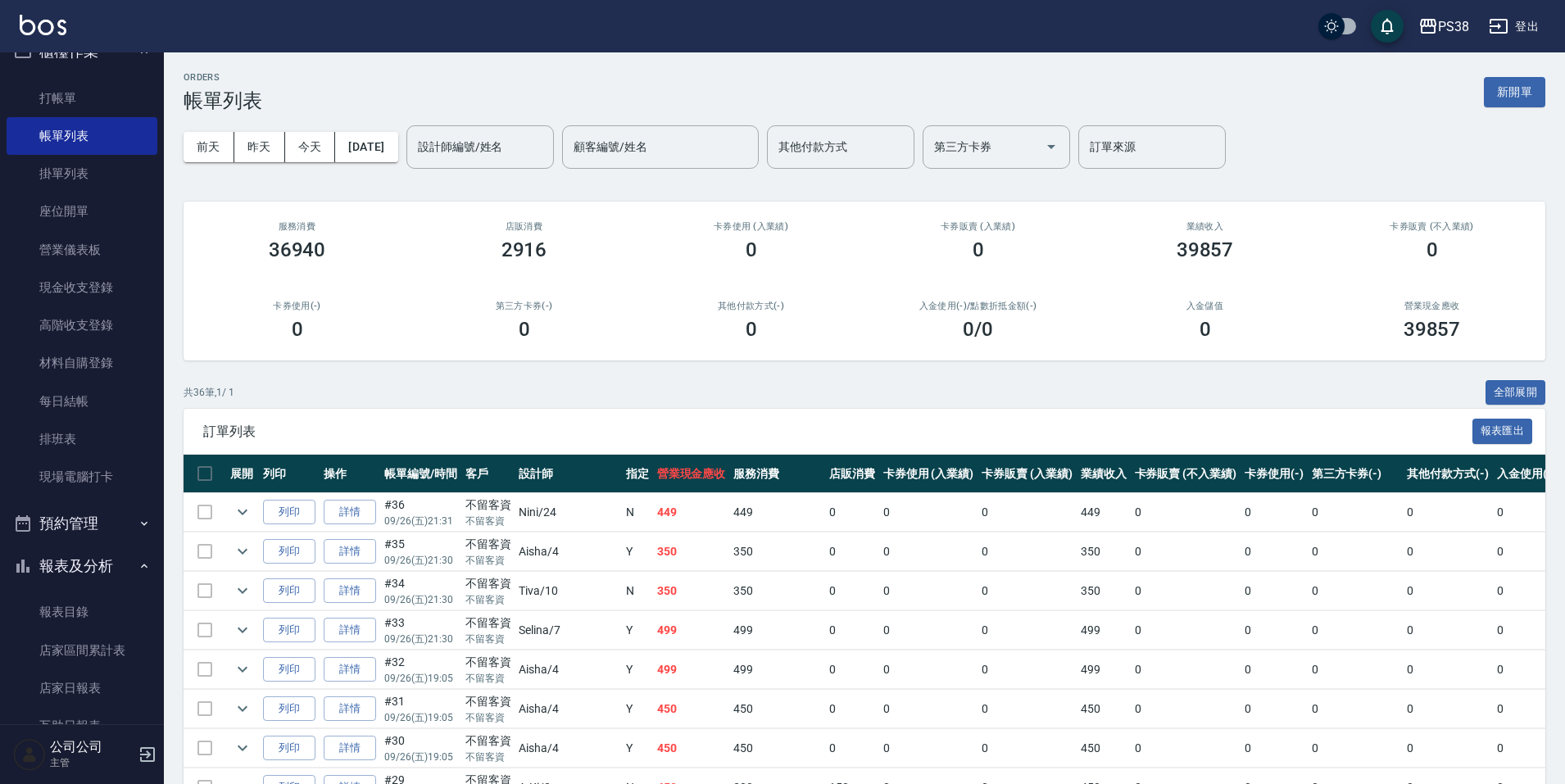
scroll to position [0, 0]
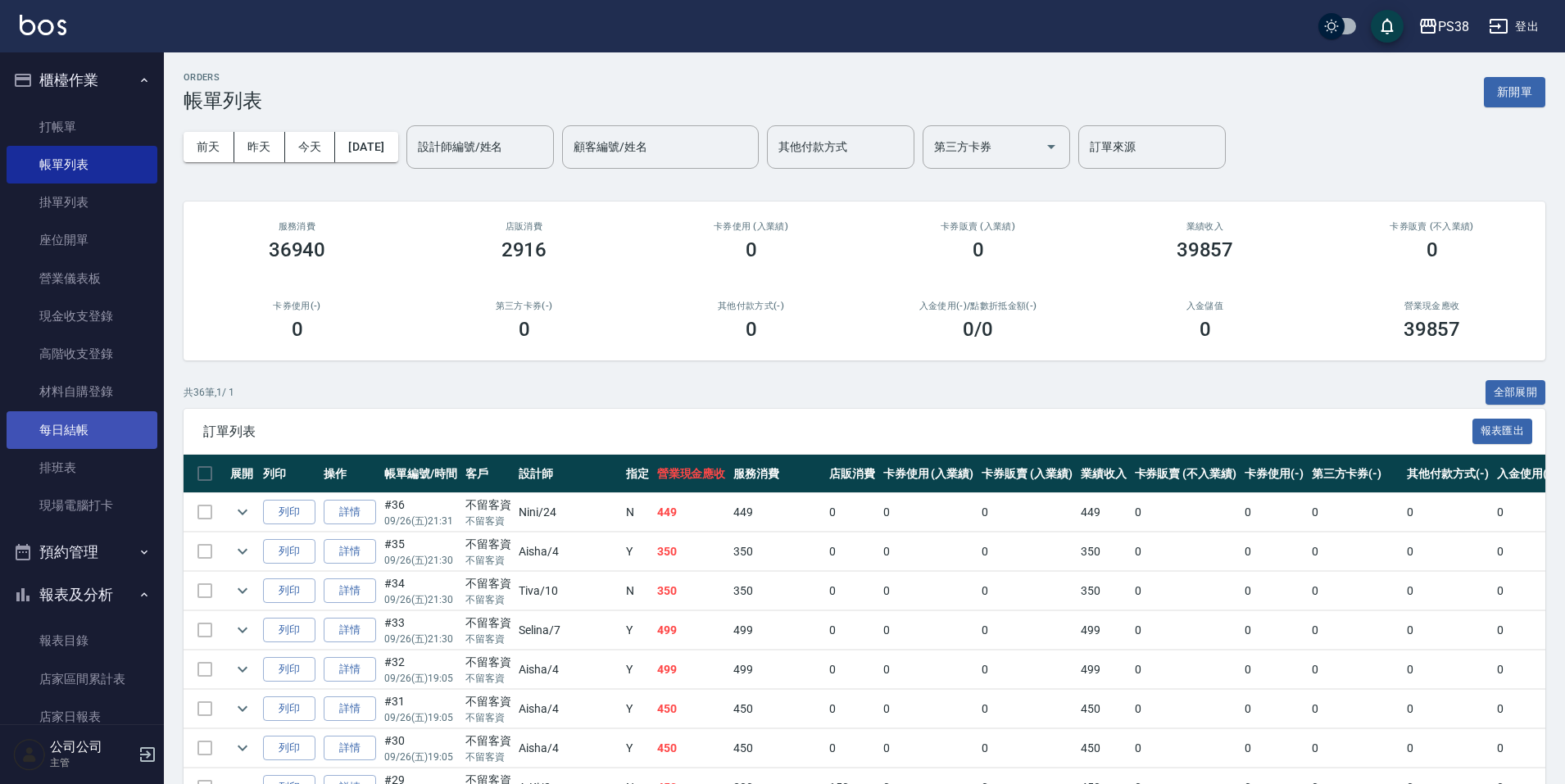
click at [97, 434] on link "每日結帳" at bounding box center [81, 430] width 150 height 38
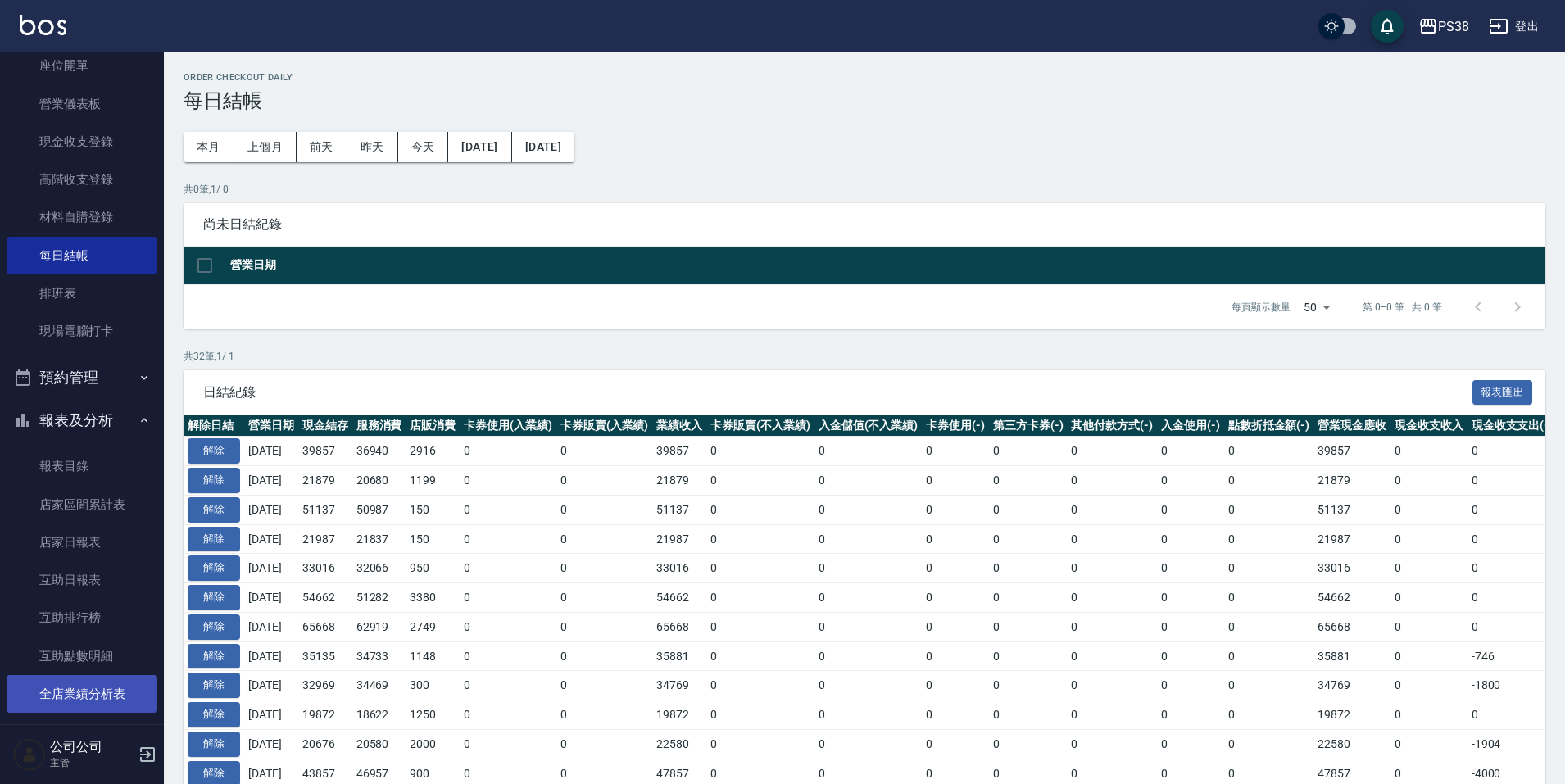
scroll to position [327, 0]
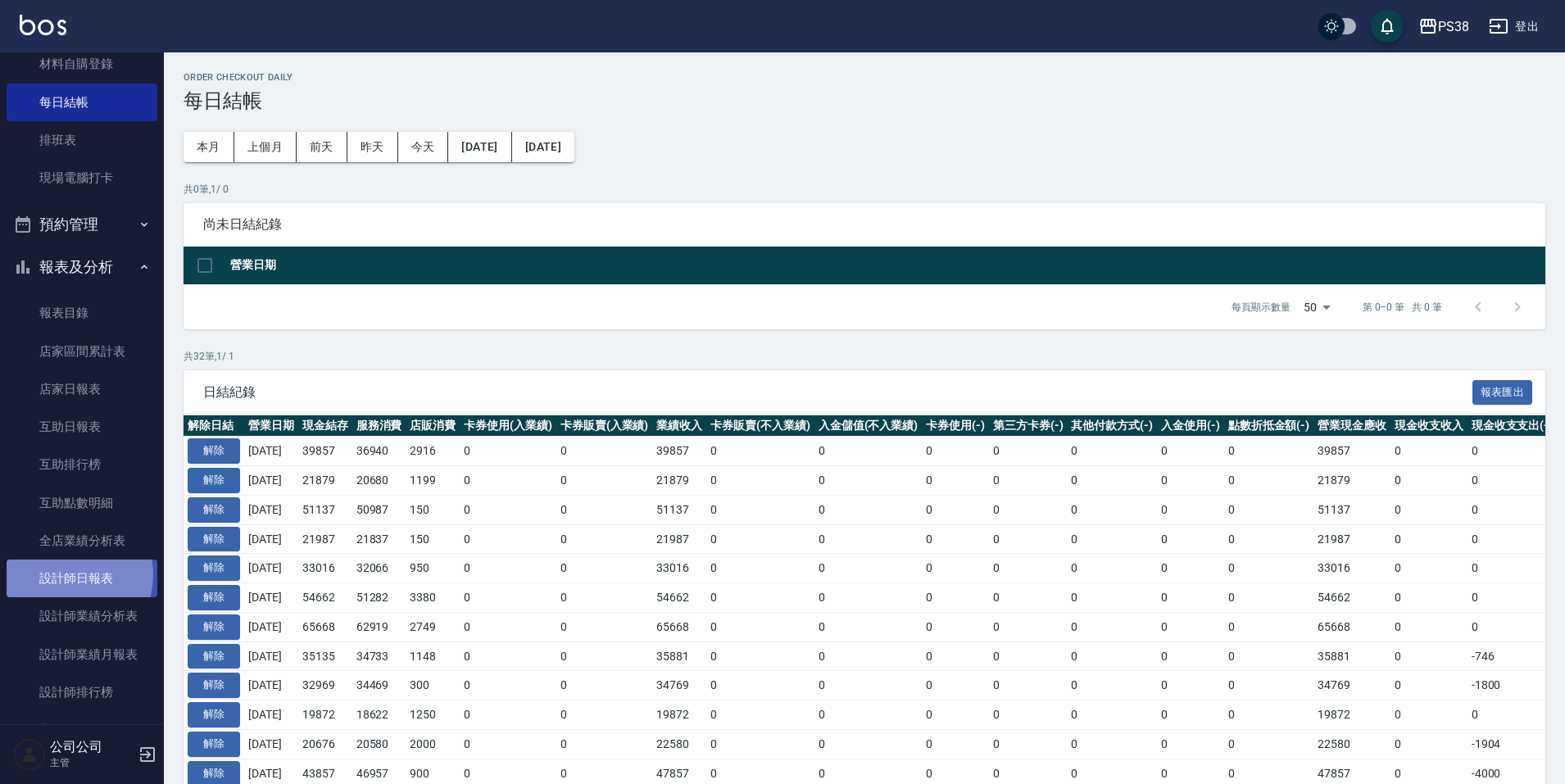
click at [64, 575] on link "設計師日報表" at bounding box center [81, 578] width 150 height 38
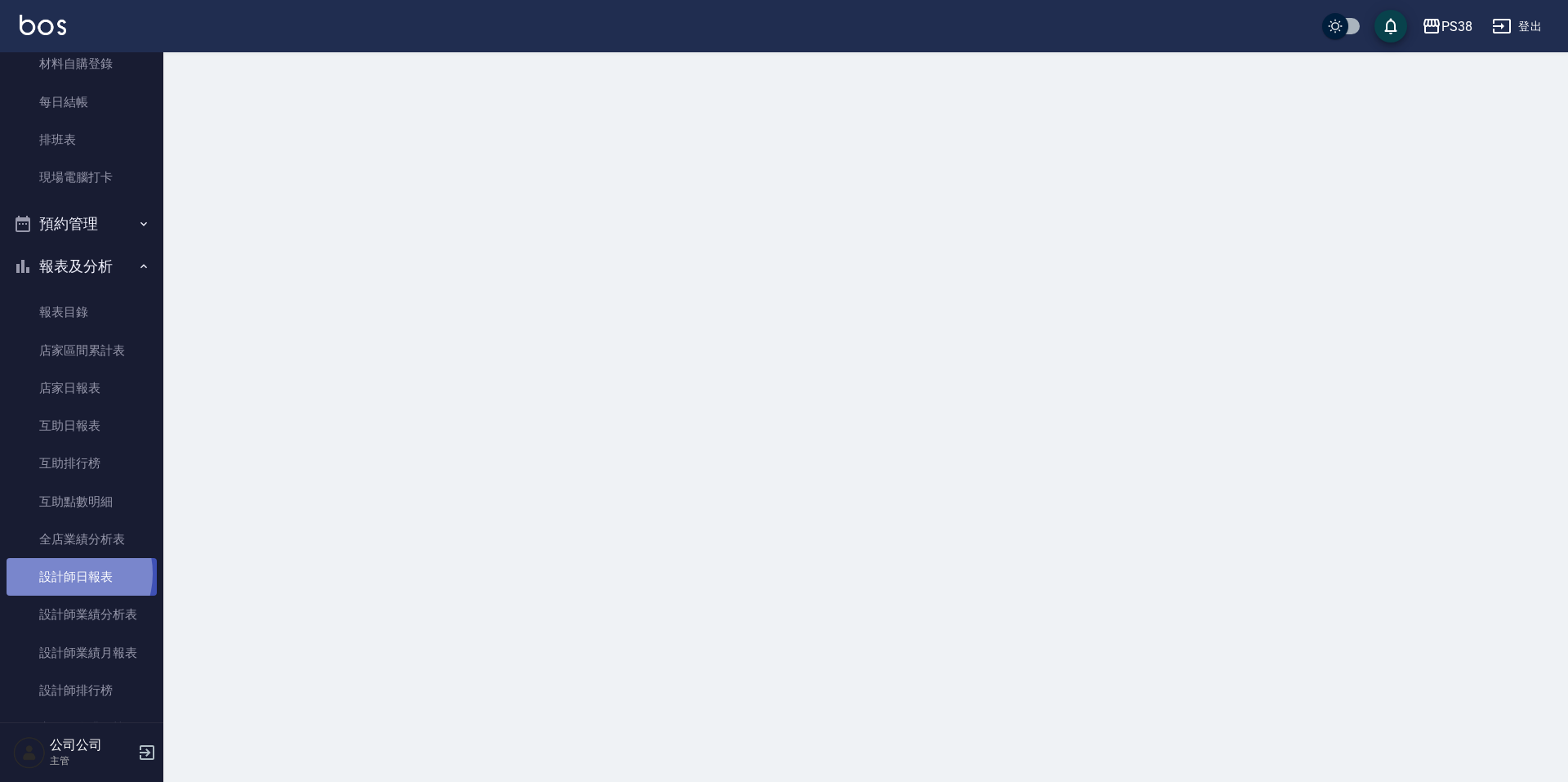
click at [64, 575] on link "設計師日報表" at bounding box center [81, 576] width 150 height 38
click at [64, 575] on link "設計師日報表" at bounding box center [81, 576] width 150 height 38
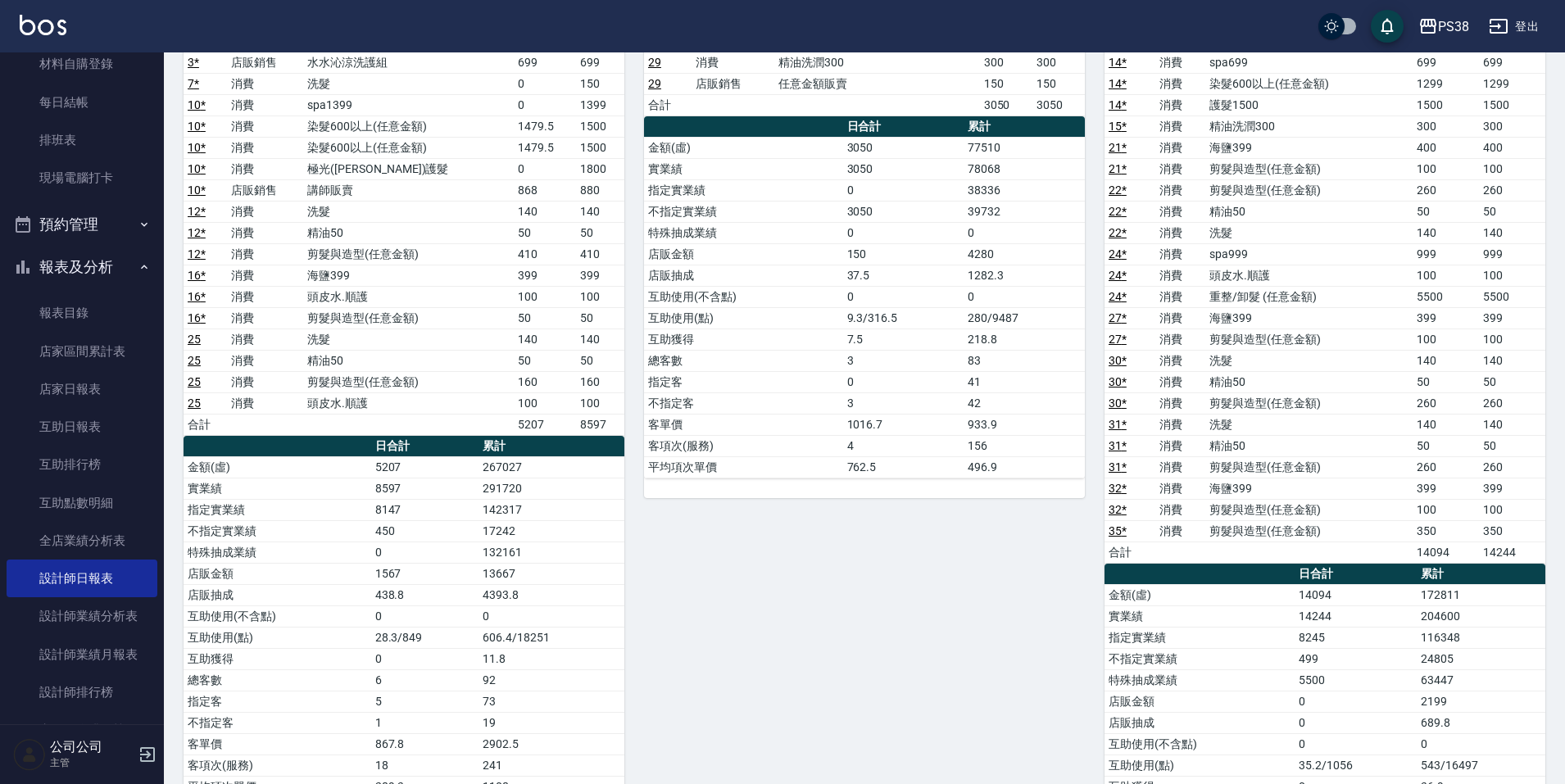
scroll to position [410, 0]
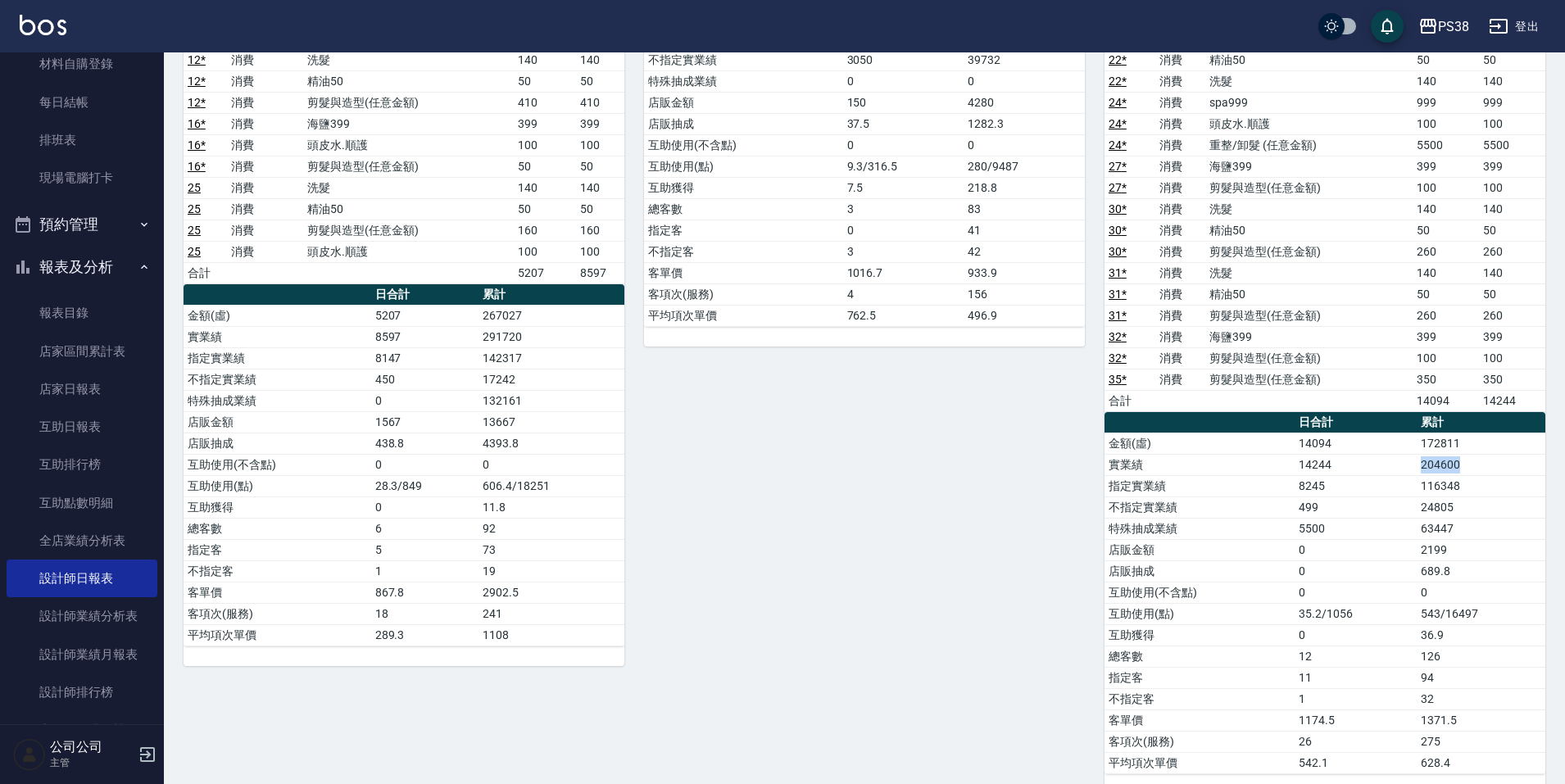
drag, startPoint x: 1422, startPoint y: 465, endPoint x: 1492, endPoint y: 472, distance: 70.3
click at [1492, 472] on td "204600" at bounding box center [1480, 465] width 128 height 21
click at [1466, 464] on td "204600" at bounding box center [1480, 465] width 128 height 21
click at [1465, 465] on td "204600" at bounding box center [1480, 465] width 128 height 21
drag, startPoint x: 1441, startPoint y: 472, endPoint x: 1415, endPoint y: 480, distance: 27.2
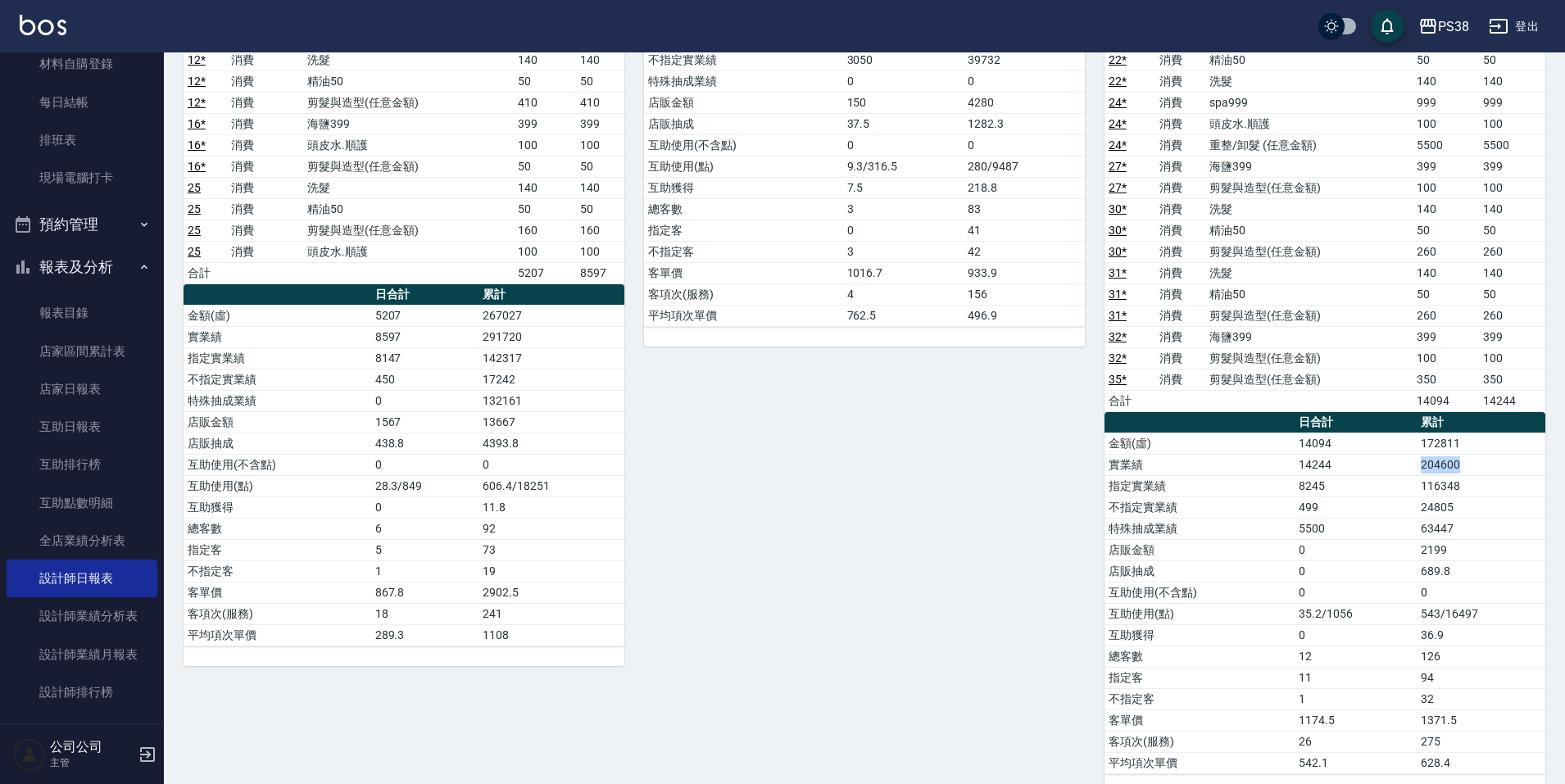
click at [1438, 472] on td "204600" at bounding box center [1480, 465] width 128 height 21
click at [1414, 480] on td "8245" at bounding box center [1356, 486] width 122 height 21
drag, startPoint x: 1438, startPoint y: 466, endPoint x: 1492, endPoint y: 461, distance: 54.2
click at [1489, 461] on td "204600" at bounding box center [1480, 465] width 128 height 21
click at [1493, 459] on td "204600" at bounding box center [1480, 465] width 128 height 21
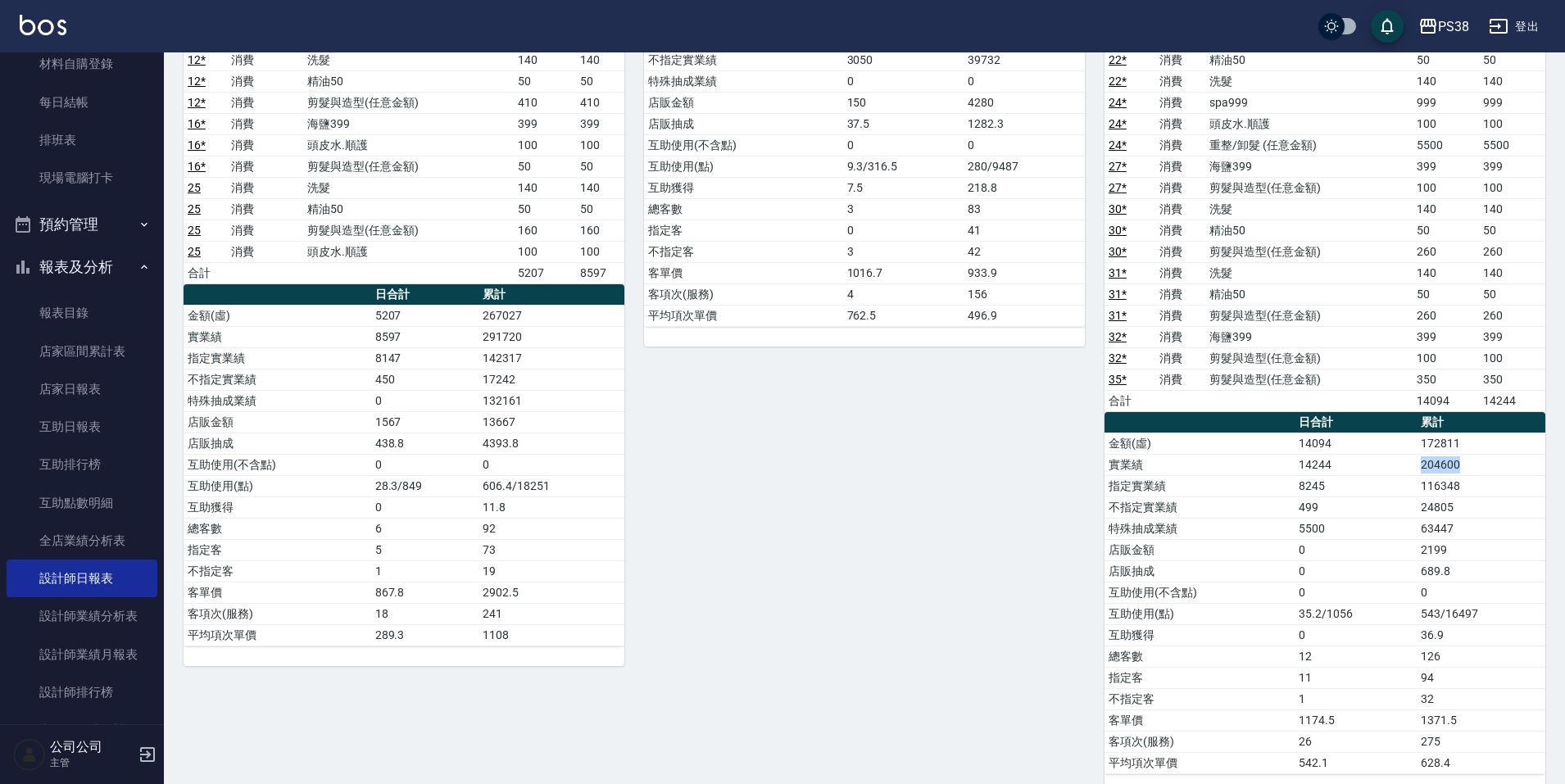
click at [1470, 467] on td "204600" at bounding box center [1480, 465] width 128 height 21
click at [1458, 464] on td "204600" at bounding box center [1480, 465] width 128 height 21
click at [1394, 465] on td "14244" at bounding box center [1356, 465] width 122 height 21
click at [88, 626] on link "設計師業績分析表" at bounding box center [81, 616] width 150 height 38
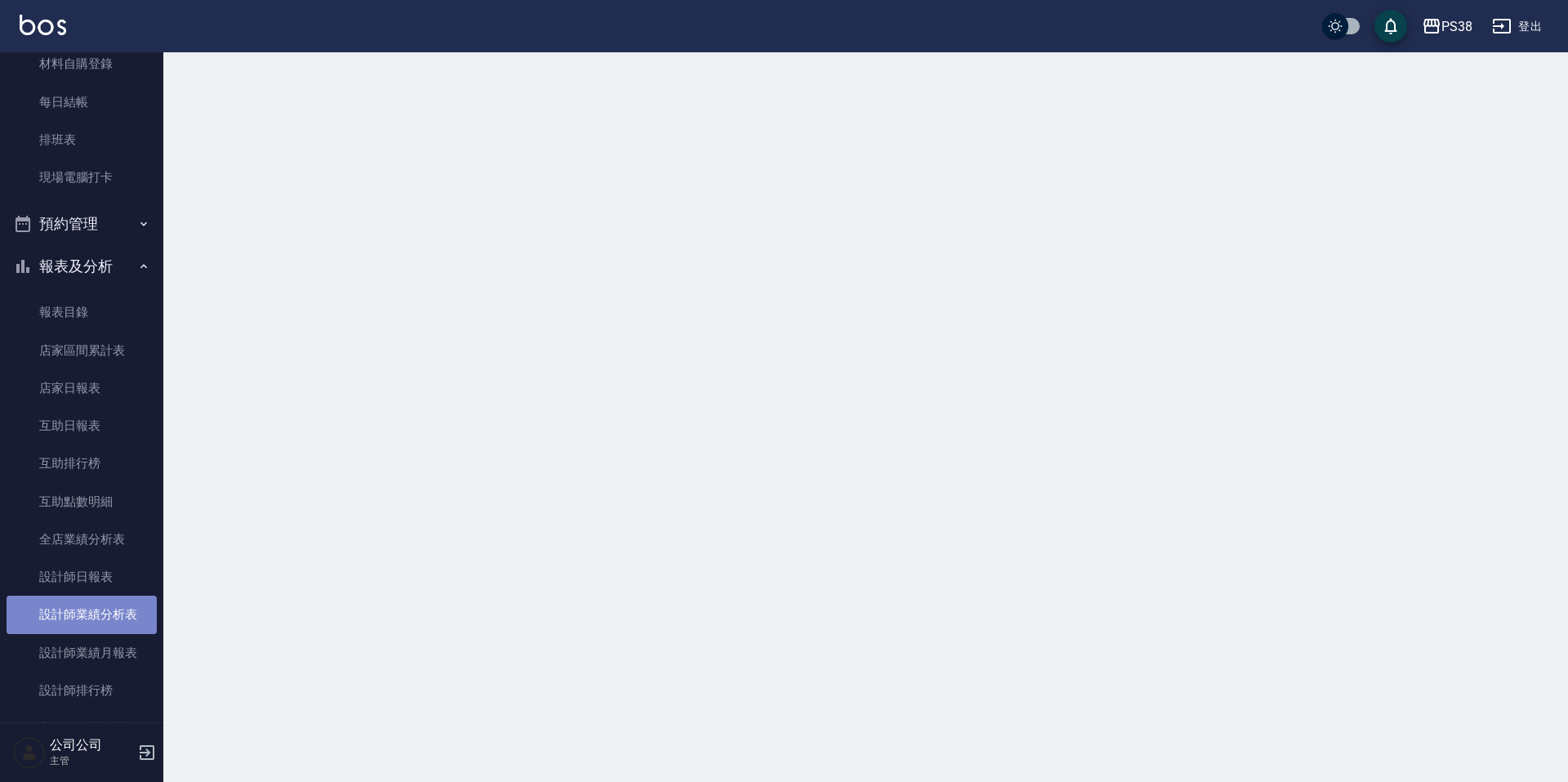
click at [87, 624] on link "設計師業績分析表" at bounding box center [81, 614] width 150 height 38
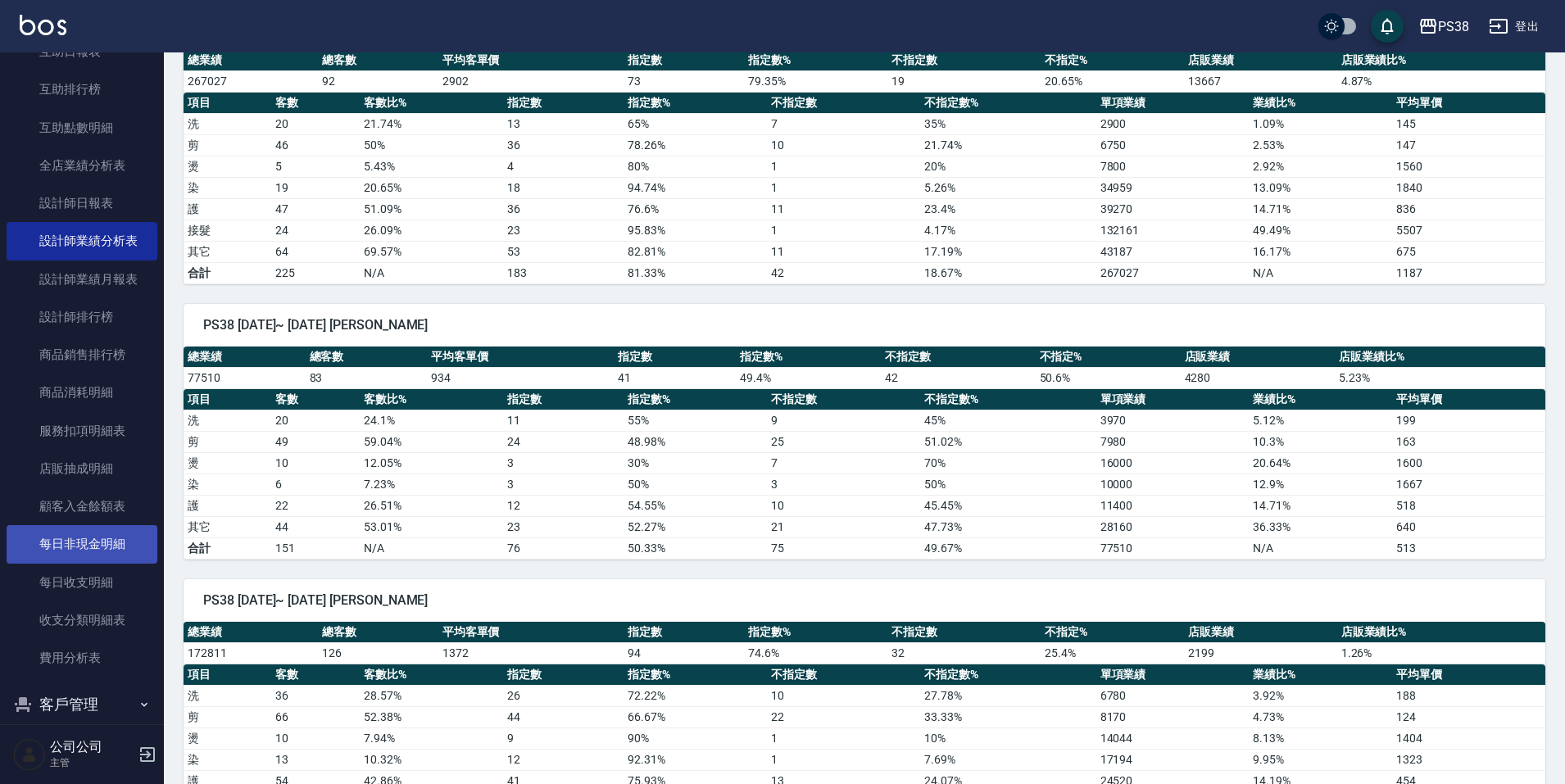
scroll to position [737, 0]
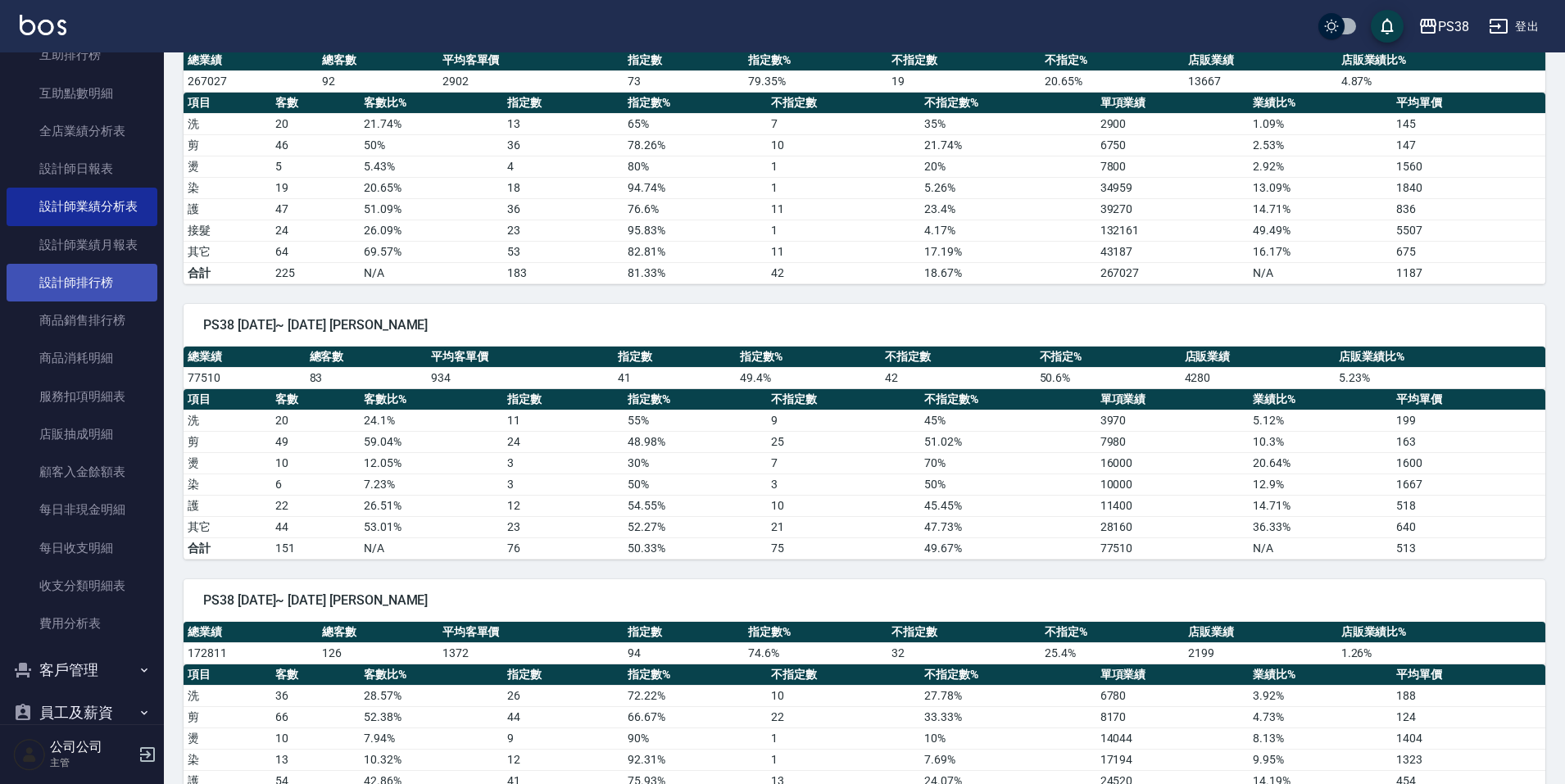
click at [98, 293] on link "設計師排行榜" at bounding box center [81, 282] width 150 height 38
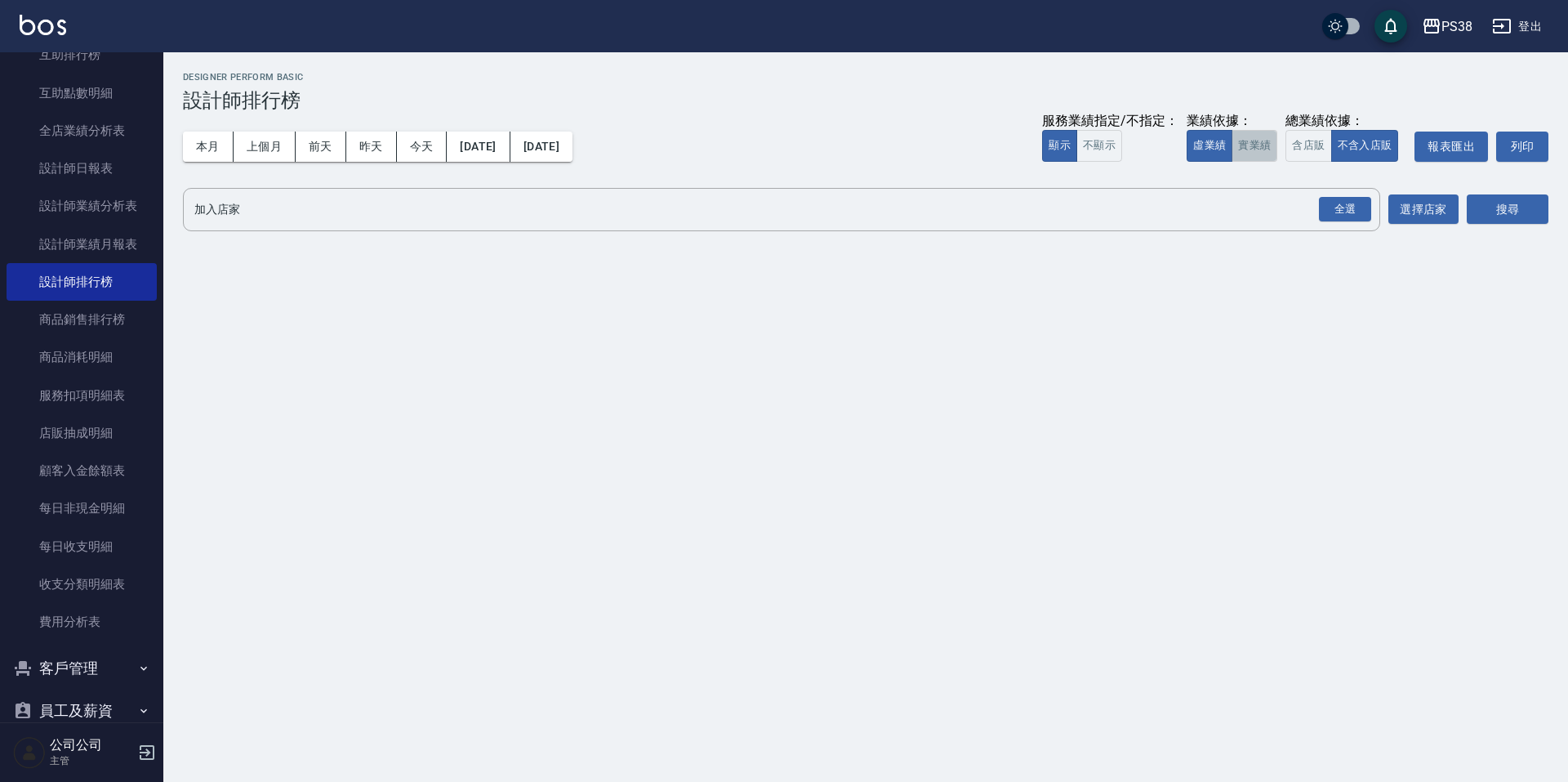
click at [1269, 147] on button "實業績" at bounding box center [1255, 146] width 46 height 32
click at [1352, 207] on div "全選" at bounding box center [1345, 209] width 52 height 26
click at [1493, 203] on button "搜尋" at bounding box center [1508, 210] width 82 height 30
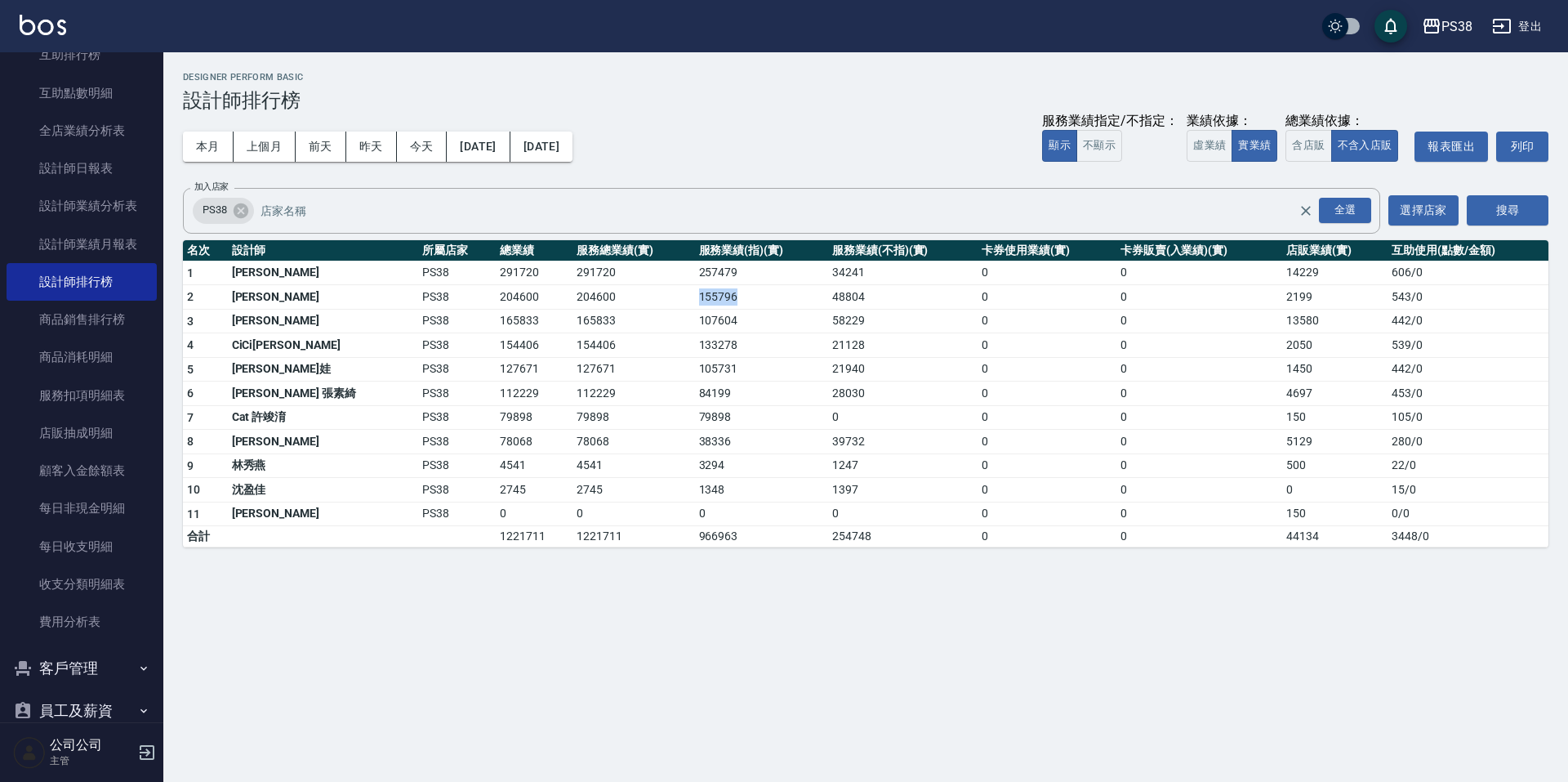
drag, startPoint x: 666, startPoint y: 293, endPoint x: 697, endPoint y: 294, distance: 31.0
click at [704, 301] on td "155796" at bounding box center [761, 297] width 133 height 25
drag, startPoint x: 276, startPoint y: 150, endPoint x: 466, endPoint y: 176, distance: 191.8
click at [276, 149] on button "上個月" at bounding box center [265, 147] width 62 height 30
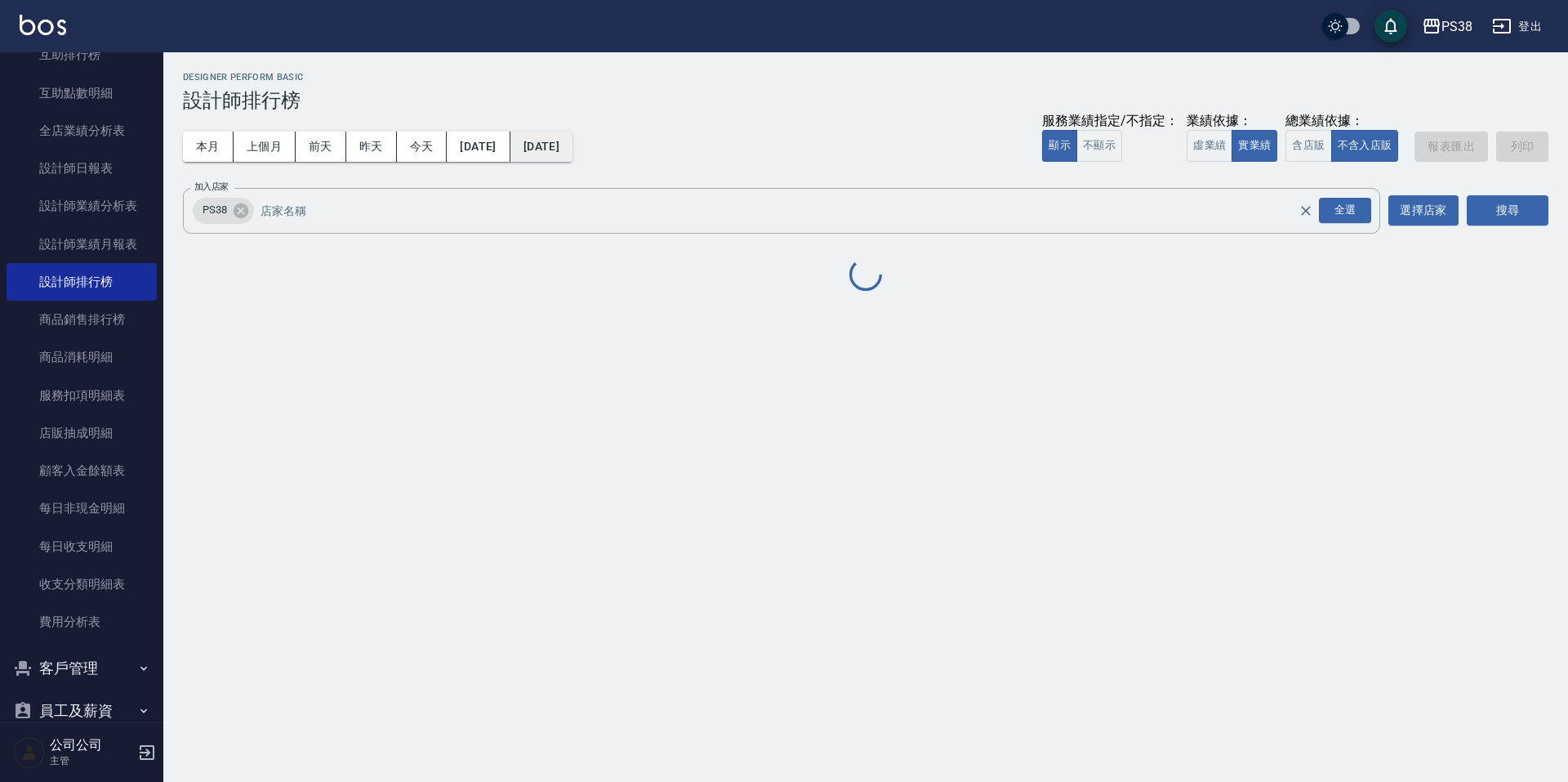
click at [573, 149] on button "[DATE]" at bounding box center [542, 147] width 62 height 30
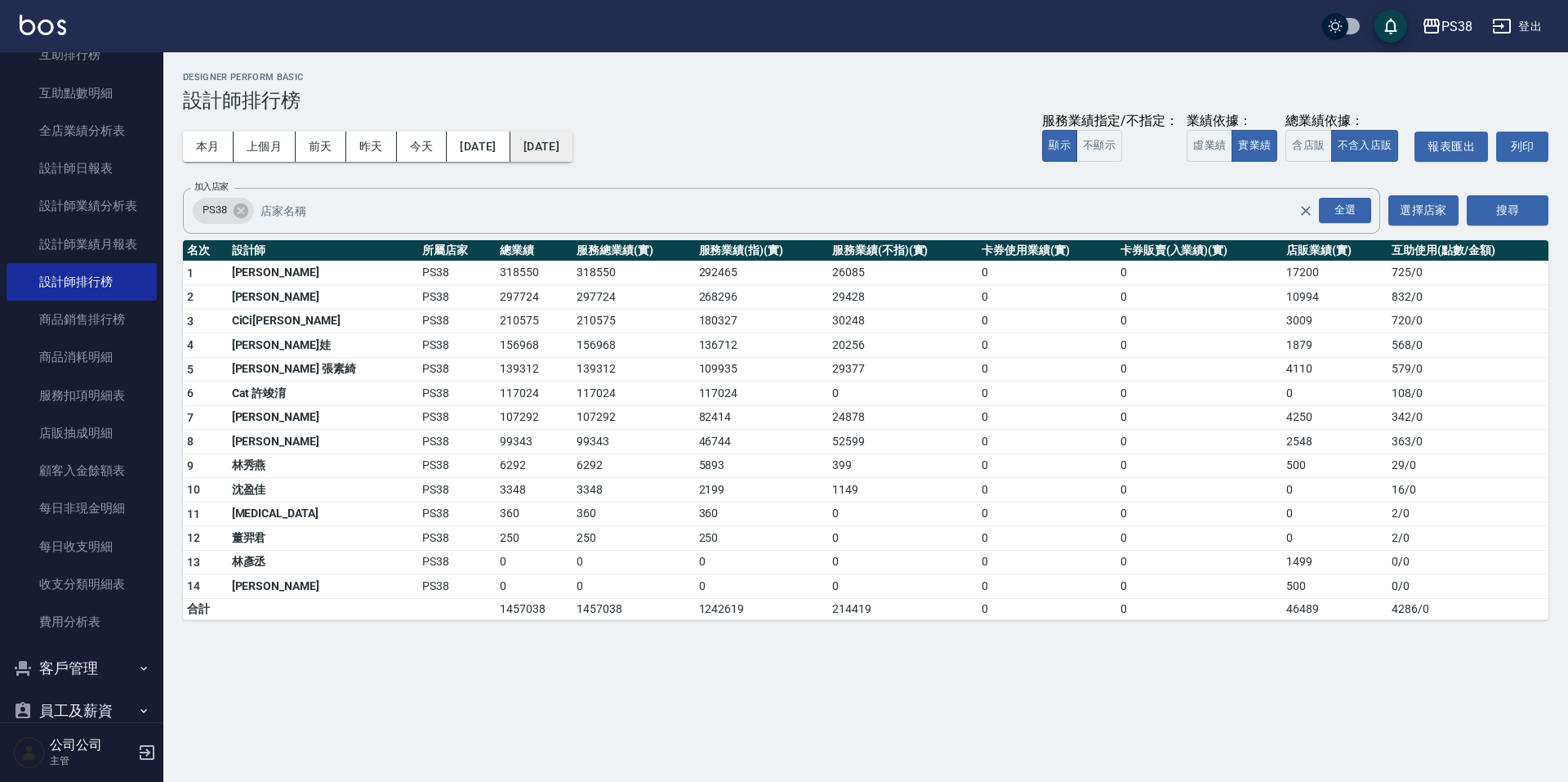
click at [573, 148] on button "[DATE]" at bounding box center [542, 147] width 62 height 30
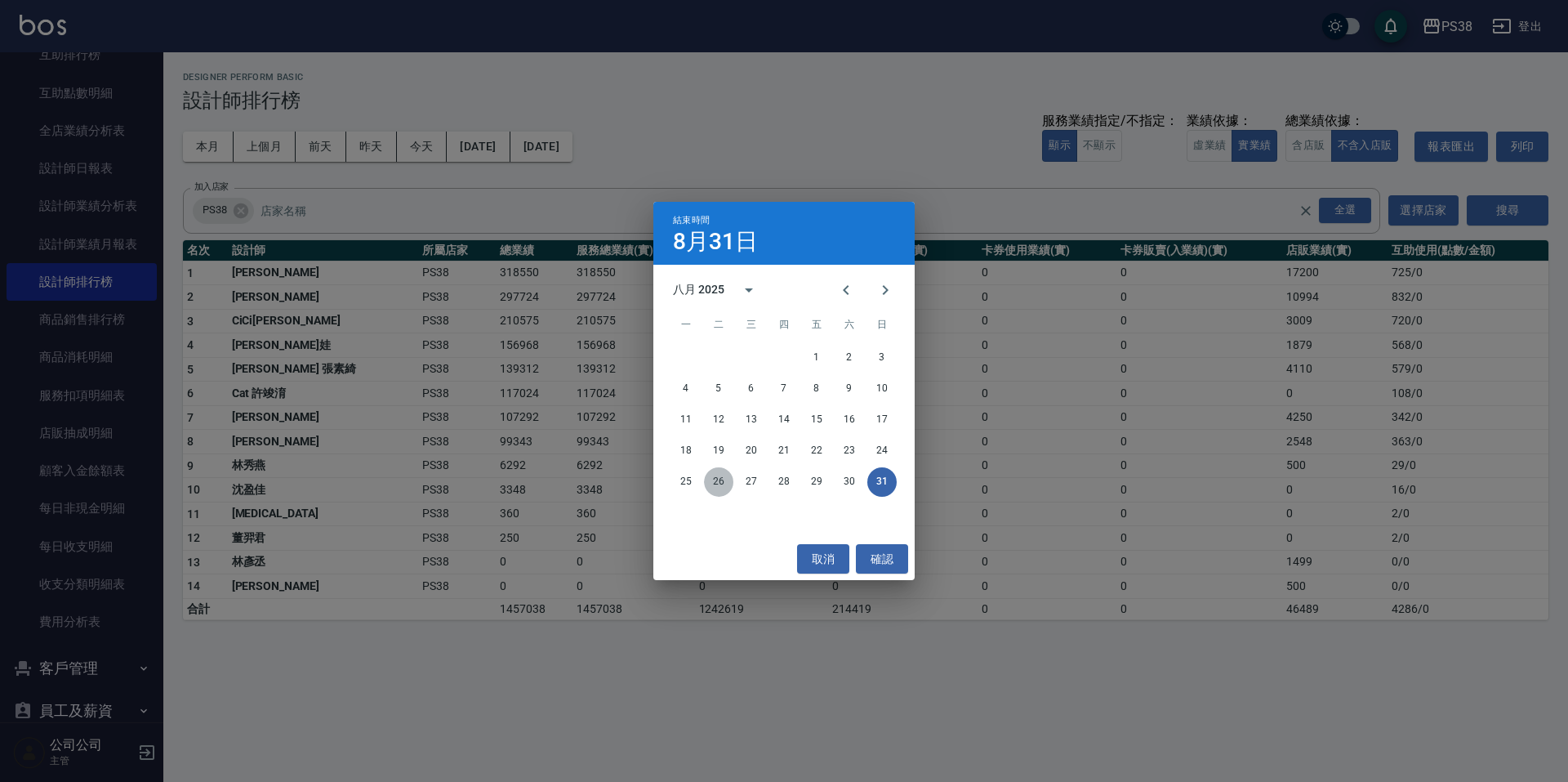
click at [731, 479] on button "26" at bounding box center [718, 481] width 29 height 29
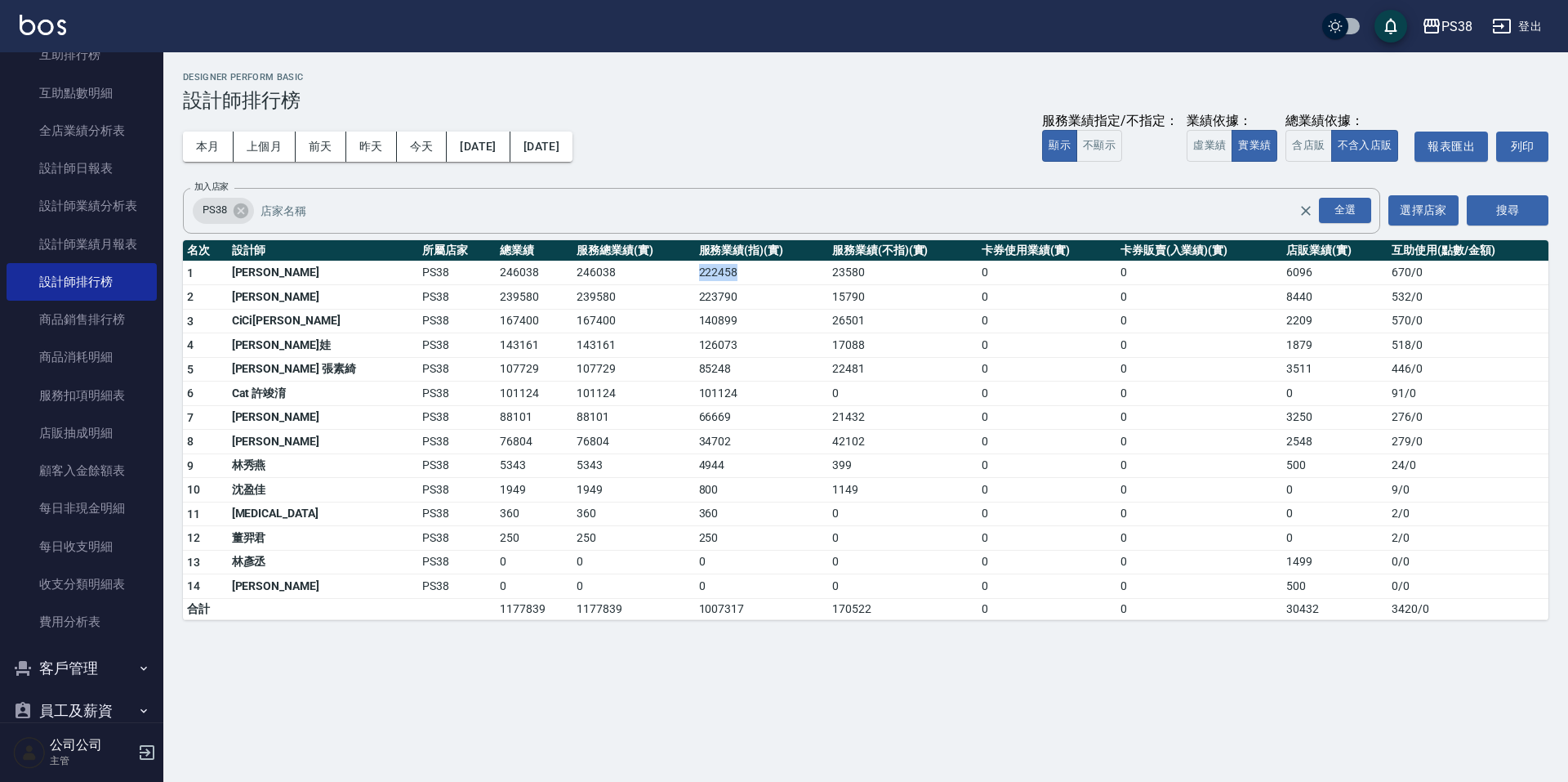
drag, startPoint x: 642, startPoint y: 266, endPoint x: 688, endPoint y: 274, distance: 46.7
click at [695, 274] on td "222458" at bounding box center [761, 273] width 133 height 25
click at [699, 285] on td "223790" at bounding box center [761, 297] width 133 height 25
drag, startPoint x: 788, startPoint y: 272, endPoint x: 856, endPoint y: 287, distance: 69.6
click at [856, 287] on tbody "1 Aisha 黃馨萩 PS38 246038 246038 222458 23580 0 0 6096 670 / 0 2 Ting 婷婷 PS38 239…" at bounding box center [866, 440] width 1366 height 358
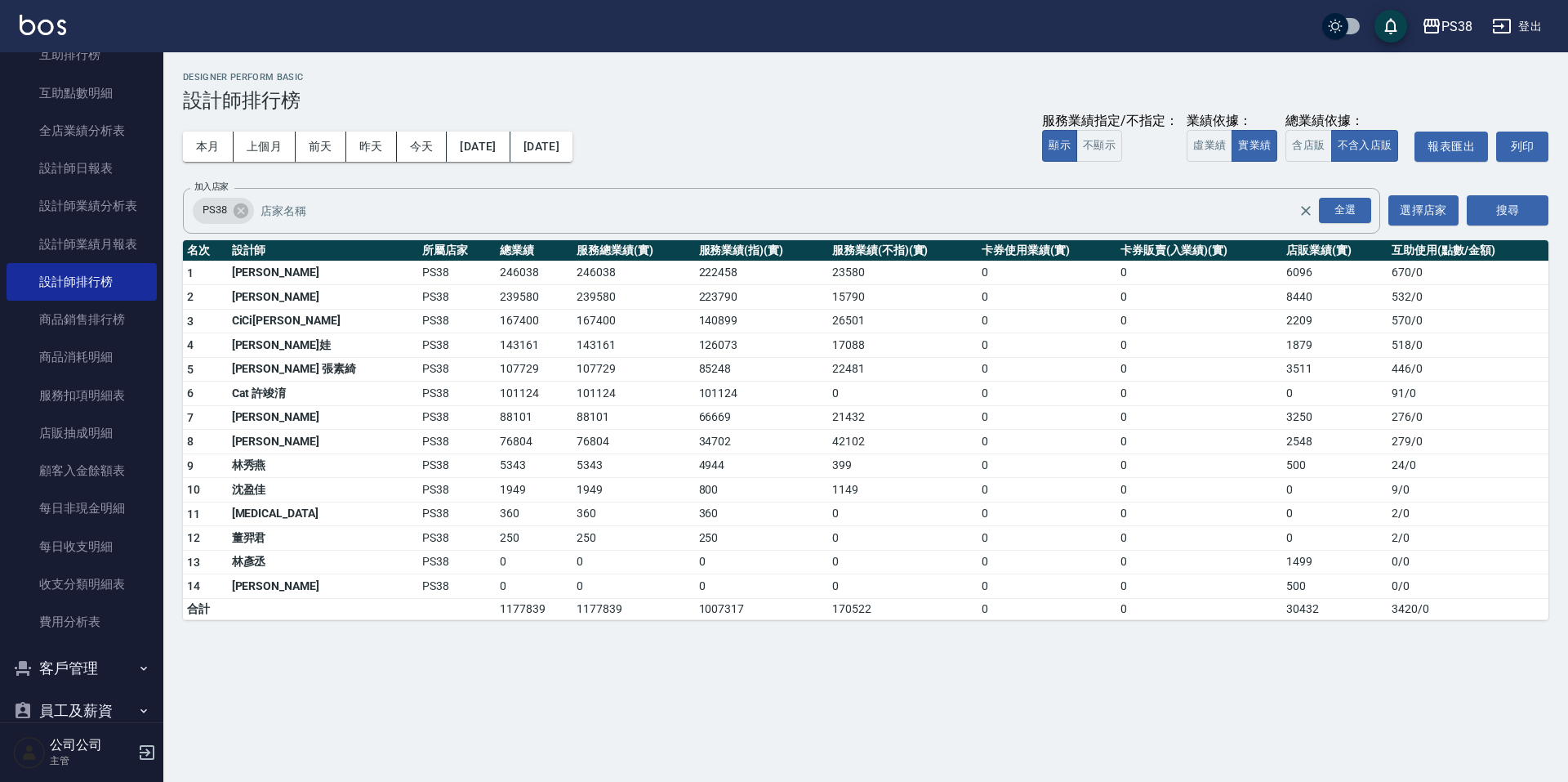
click at [859, 310] on td "26501" at bounding box center [904, 321] width 150 height 25
click at [724, 163] on div "本月 上個月 前天 昨天 今天 2025/08/01 2025/08/26 服務業績指定/不指定： 顯示 不顯示 業績依據： 虛業績 實業績 總業績依據： 含…" at bounding box center [866, 147] width 1366 height 70
click at [724, 170] on div "本月 上個月 前天 昨天 今天 2025/08/01 2025/08/26 服務業績指定/不指定： 顯示 不顯示 業績依據： 虛業績 實業績 總業績依據： 含…" at bounding box center [866, 147] width 1366 height 70
click at [214, 141] on button "本月" at bounding box center [207, 147] width 50 height 30
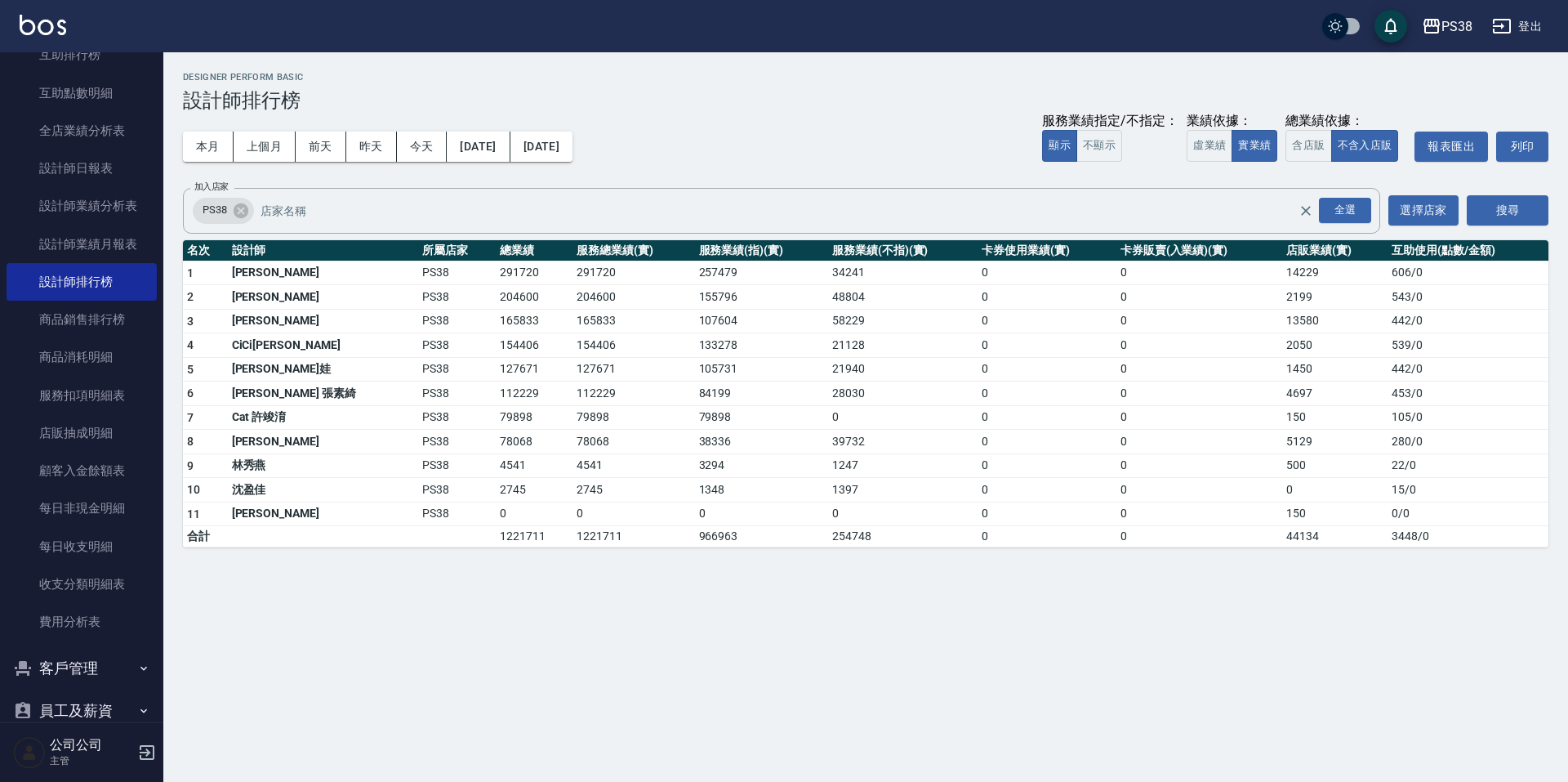
click at [782, 142] on div "本月 上個月 前天 昨天 今天 2025/09/01 2025/09/30 服務業績指定/不指定： 顯示 不顯示 業績依據： 虛業績 實業績 總業績依據： 含…" at bounding box center [866, 147] width 1366 height 70
click at [781, 124] on div "本月 上個月 前天 昨天 今天 2025/09/01 2025/09/30 服務業績指定/不指定： 顯示 不顯示 業績依據： 虛業績 實業績 總業績依據： 含…" at bounding box center [866, 147] width 1366 height 70
drag, startPoint x: 644, startPoint y: 291, endPoint x: 667, endPoint y: 291, distance: 23.0
click at [695, 291] on td "155796" at bounding box center [761, 297] width 133 height 25
click at [756, 344] on td "133278" at bounding box center [761, 346] width 133 height 25
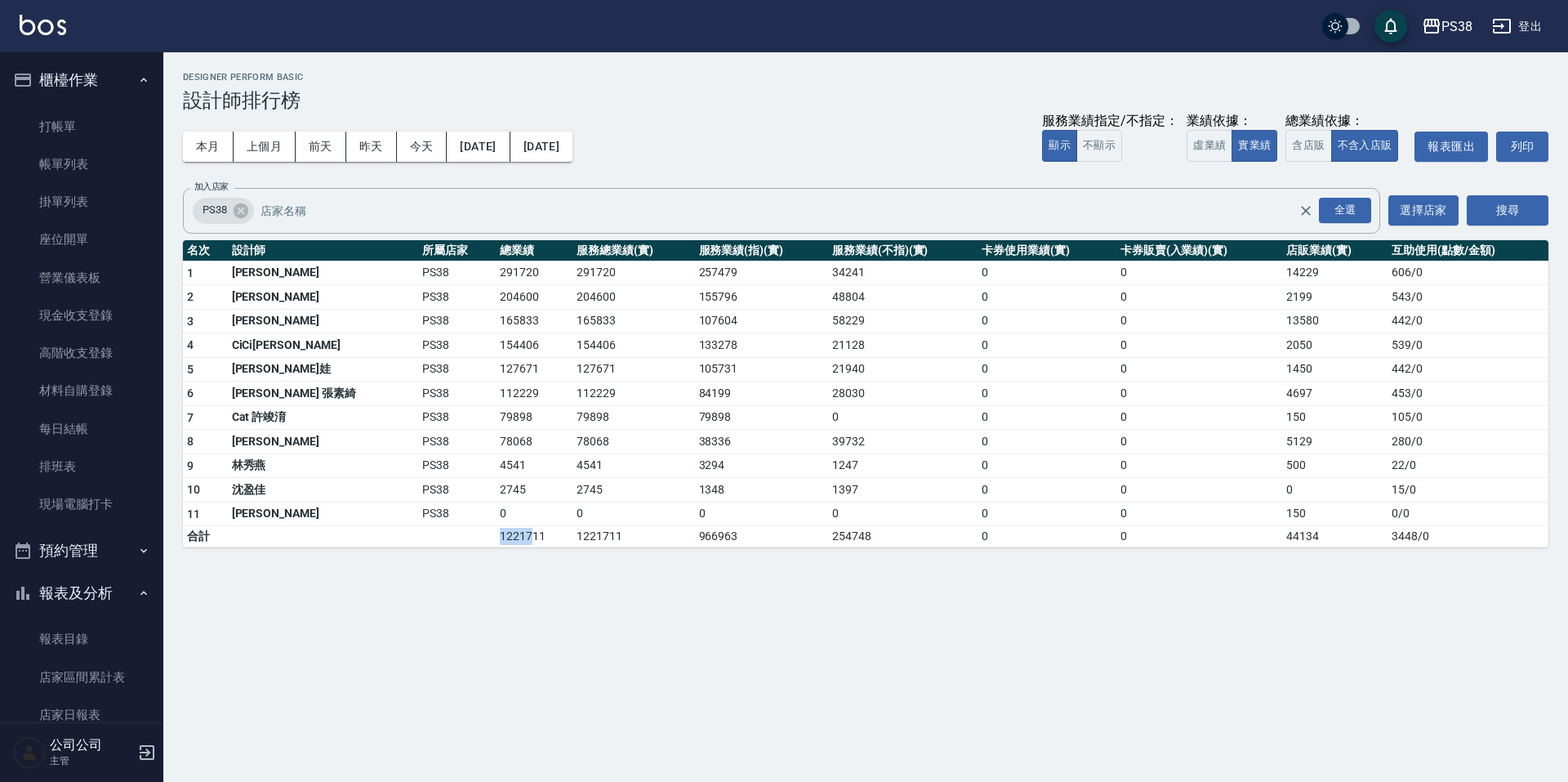
drag, startPoint x: 426, startPoint y: 541, endPoint x: 469, endPoint y: 541, distance: 43.0
click at [469, 541] on tr "合計 1221711 1221711 966963 254748 0 0 44134 3448 / 0" at bounding box center [866, 537] width 1366 height 21
click at [584, 608] on div "PS38 2025-09-01 - 2025-09-30 設計師排行榜 列印時間： 2025-09-26-21:59 Designer Perform Bas…" at bounding box center [784, 391] width 1568 height 782
drag, startPoint x: 539, startPoint y: 530, endPoint x: 576, endPoint y: 535, distance: 37.3
click at [576, 535] on td "1221711" at bounding box center [634, 537] width 122 height 21
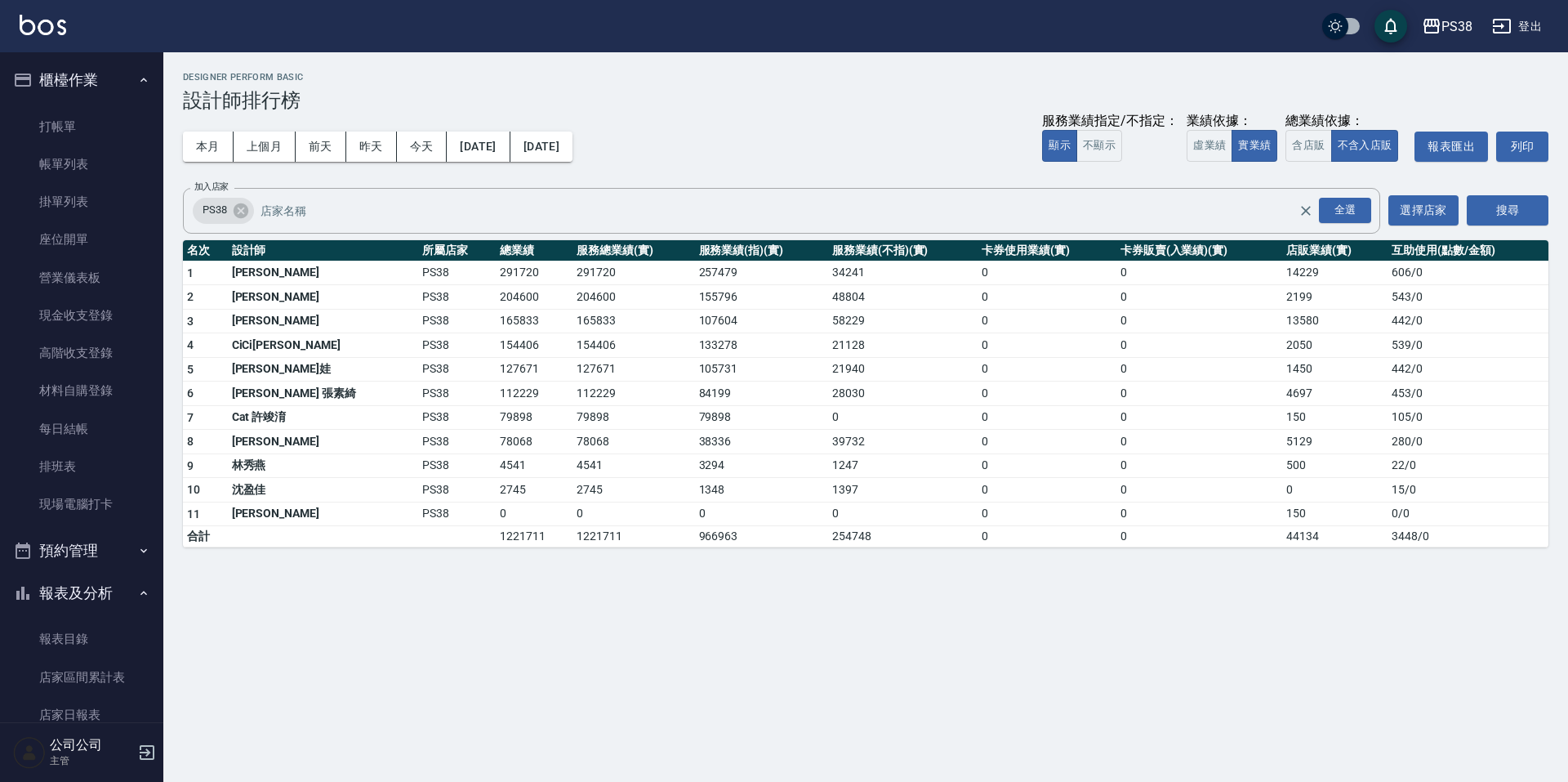
click at [623, 610] on div "PS38 2025-09-01 - 2025-09-30 設計師排行榜 列印時間： 2025-09-26-21:59 Designer Perform Bas…" at bounding box center [784, 391] width 1568 height 782
drag, startPoint x: 443, startPoint y: 534, endPoint x: 495, endPoint y: 544, distance: 53.0
click at [496, 544] on td "1221711" at bounding box center [535, 537] width 78 height 21
click at [587, 628] on div "PS38 2025-09-01 - 2025-09-30 設計師排行榜 列印時間： 2025-09-26-21:59 Designer Perform Bas…" at bounding box center [784, 391] width 1568 height 782
drag, startPoint x: 647, startPoint y: 533, endPoint x: 688, endPoint y: 544, distance: 42.4
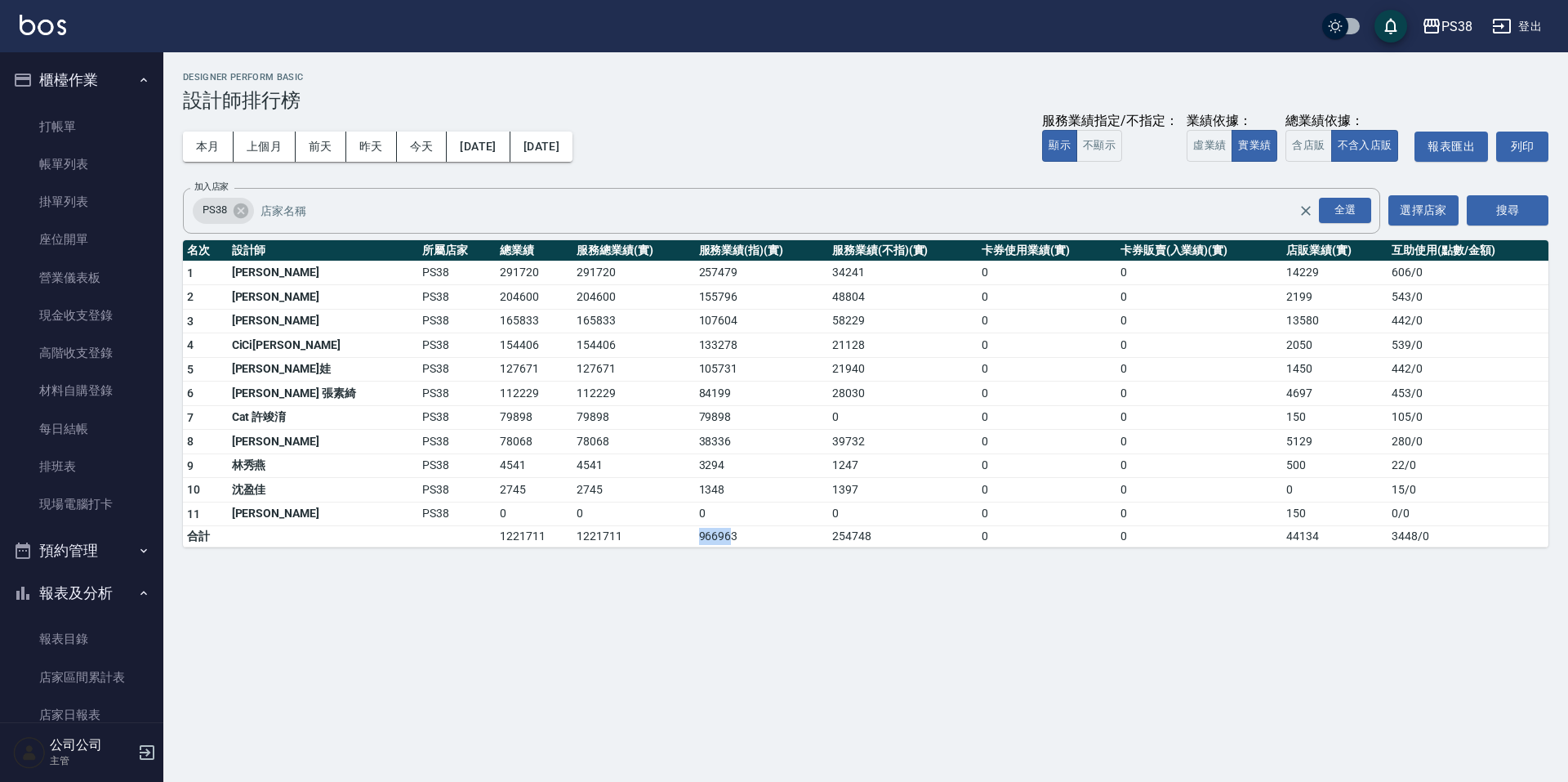
click at [695, 536] on td "966963" at bounding box center [761, 537] width 133 height 21
click at [817, 616] on div "PS38 2025-09-01 - 2025-09-30 設計師排行榜 列印時間： 2025-09-26-21:59 Designer Perform Bas…" at bounding box center [784, 391] width 1568 height 782
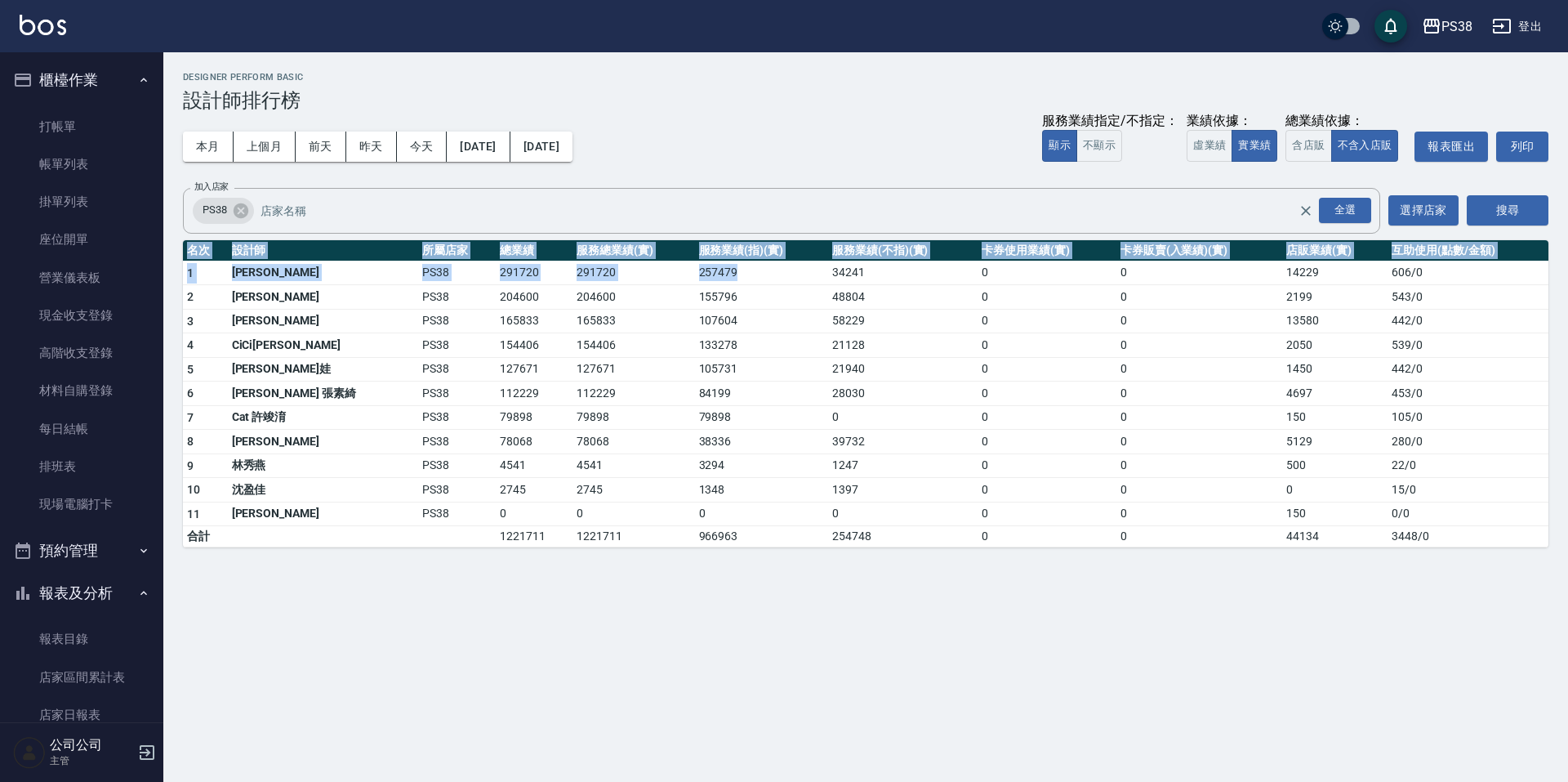
drag, startPoint x: 778, startPoint y: 266, endPoint x: 850, endPoint y: 583, distance: 325.1
click at [850, 583] on div "PS38 2025-09-01 - 2025-09-30 設計師排行榜 列印時間： 2025-09-26-21:59 Designer Perform Bas…" at bounding box center [784, 391] width 1568 height 782
click at [865, 615] on div "PS38 2025-09-01 - 2025-09-30 設計師排行榜 列印時間： 2025-09-26-21:59 Designer Perform Bas…" at bounding box center [784, 391] width 1568 height 782
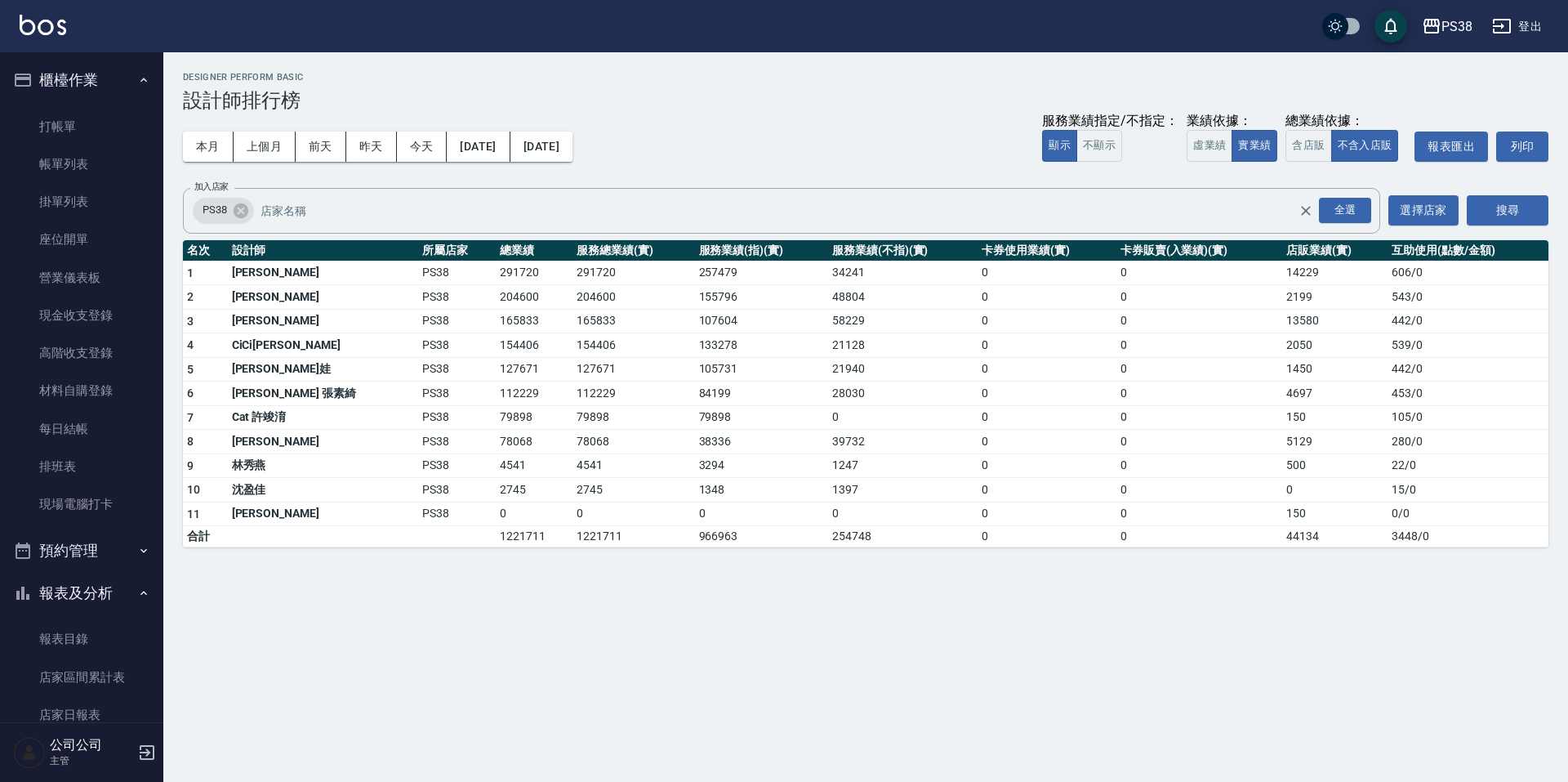
click at [615, 417] on td "79898" at bounding box center [634, 417] width 122 height 25
click at [266, 154] on button "上個月" at bounding box center [265, 147] width 62 height 30
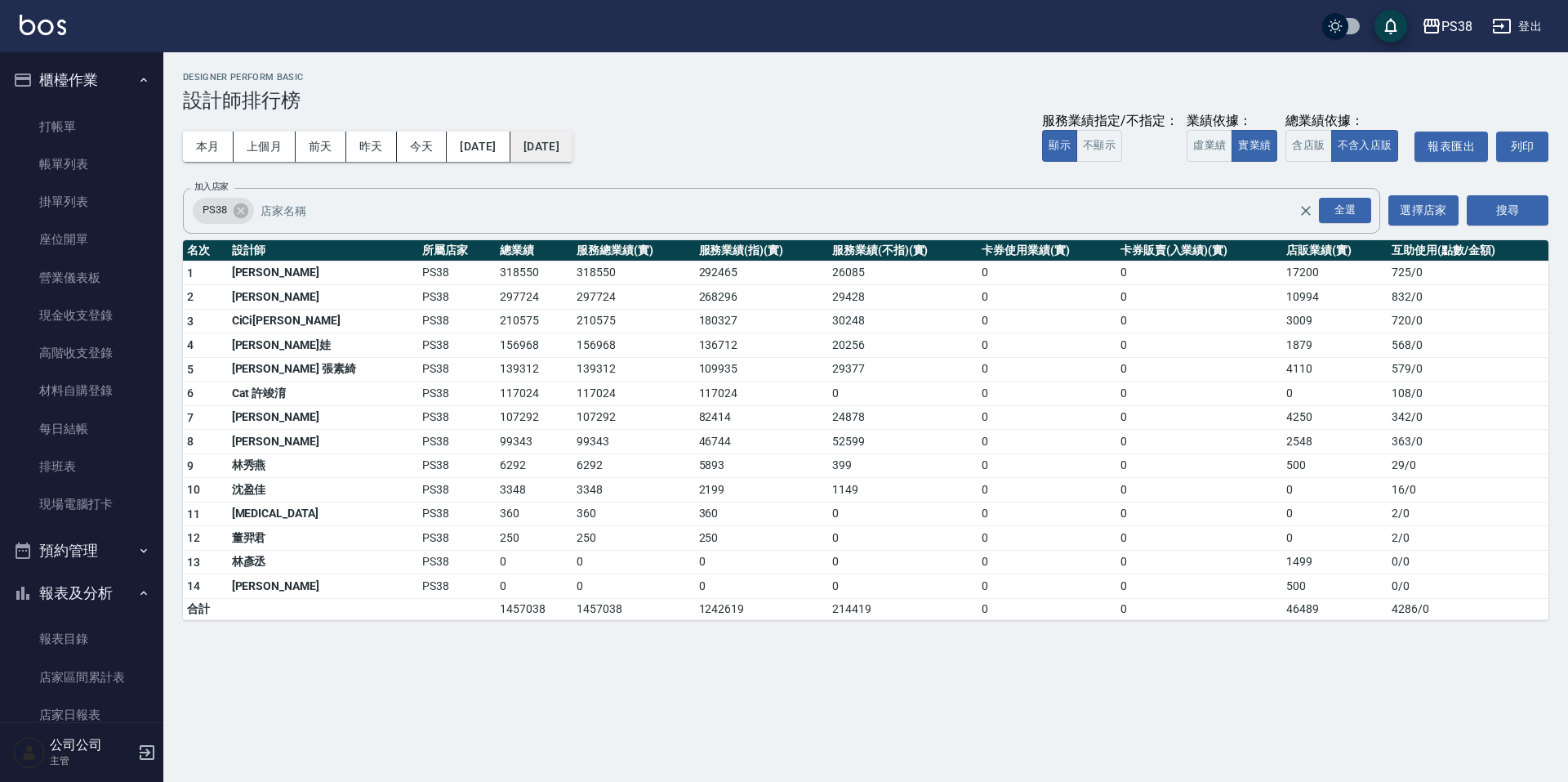
click at [573, 145] on button "[DATE]" at bounding box center [542, 147] width 62 height 30
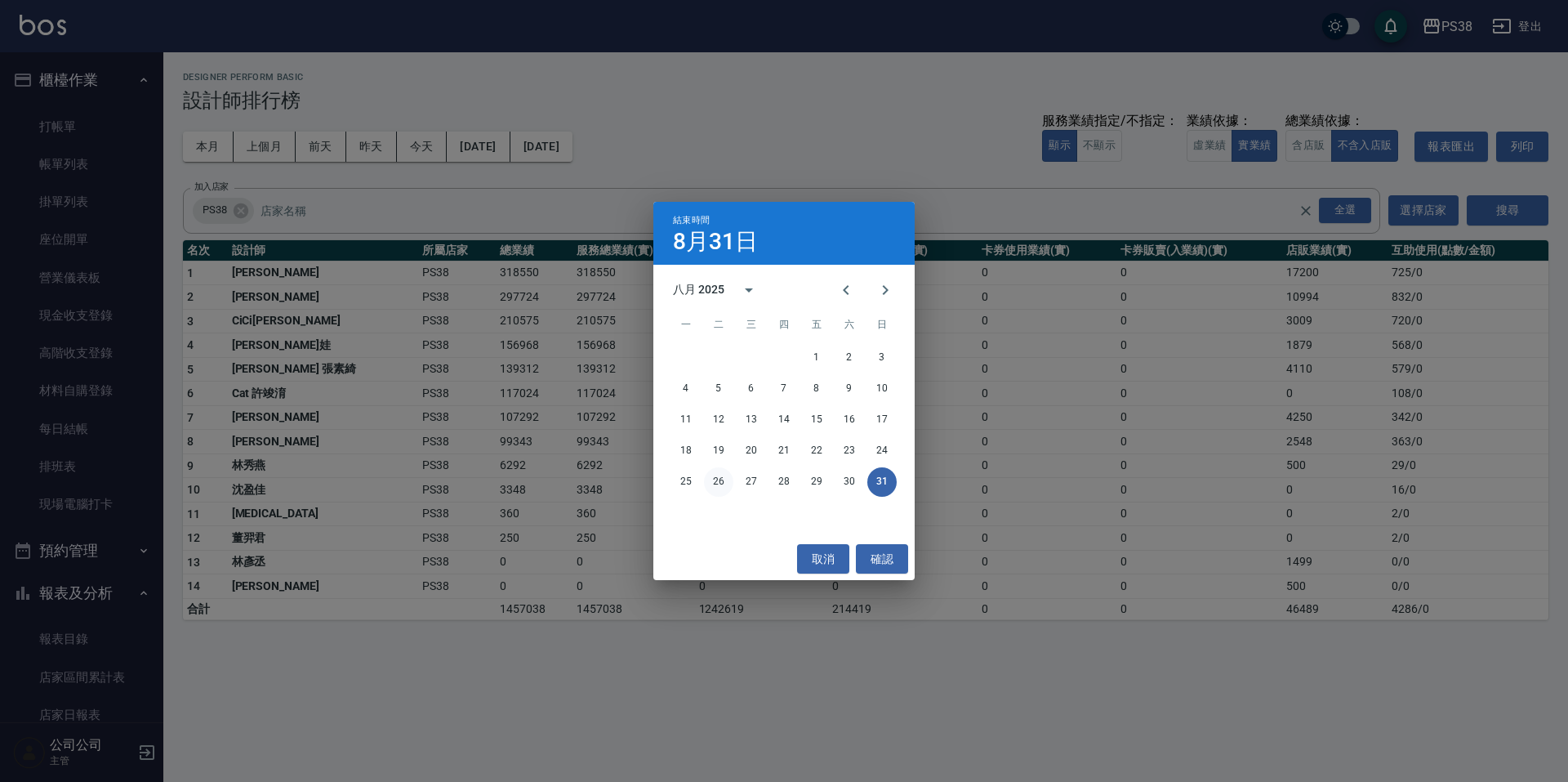
click at [710, 481] on button "26" at bounding box center [718, 481] width 29 height 29
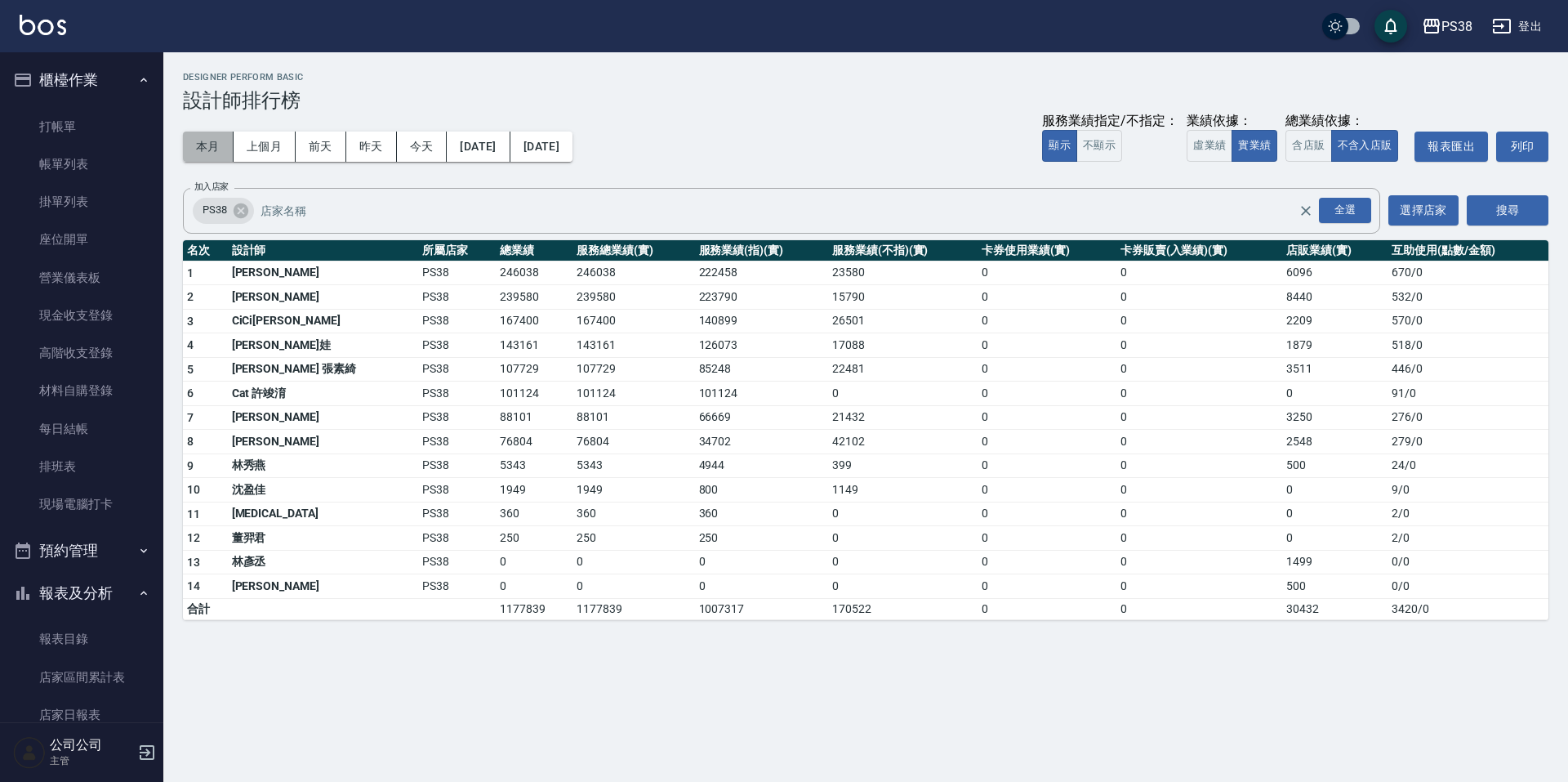
click at [228, 134] on button "本月" at bounding box center [207, 147] width 50 height 30
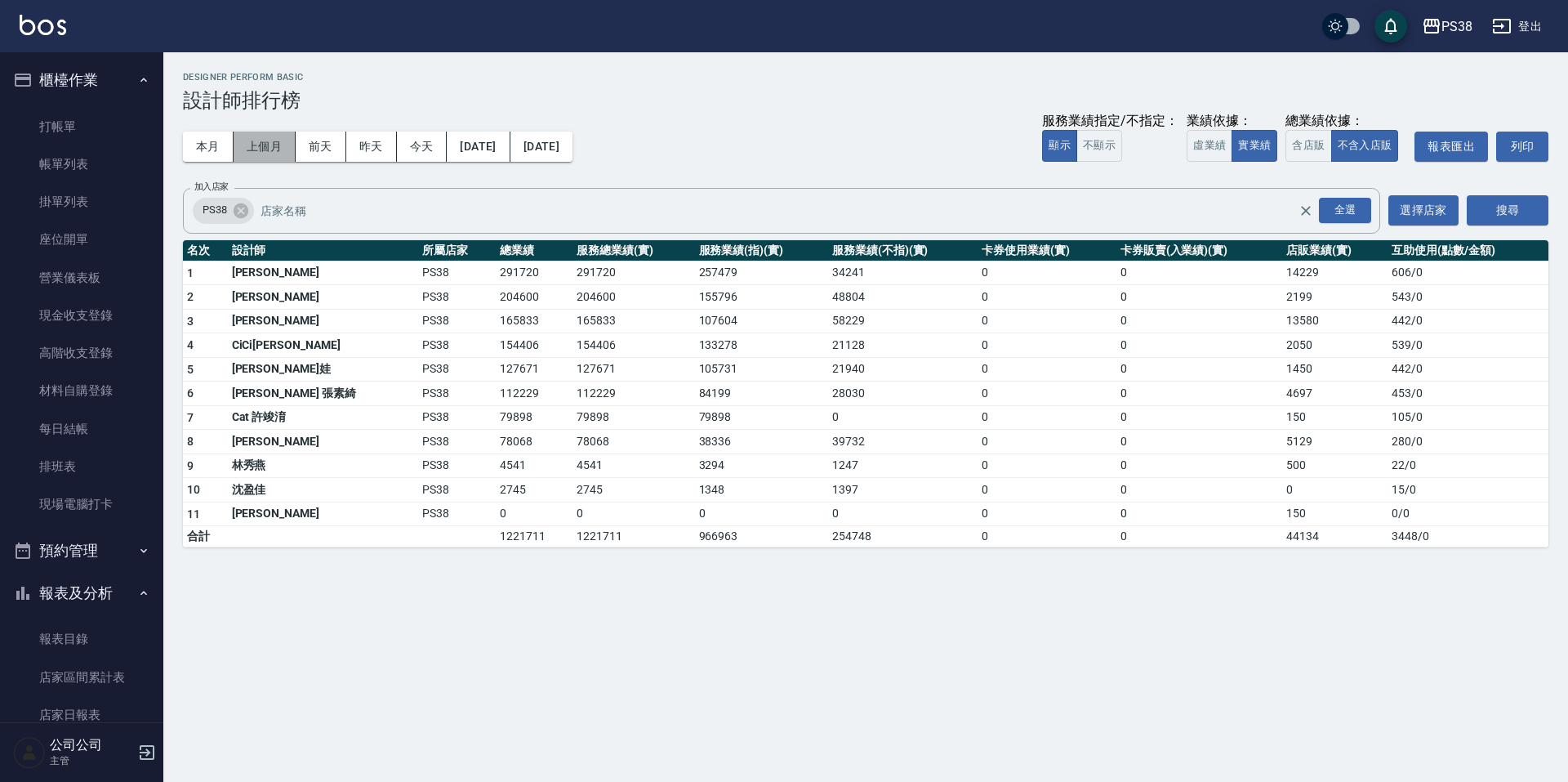
click at [251, 143] on button "上個月" at bounding box center [265, 147] width 62 height 30
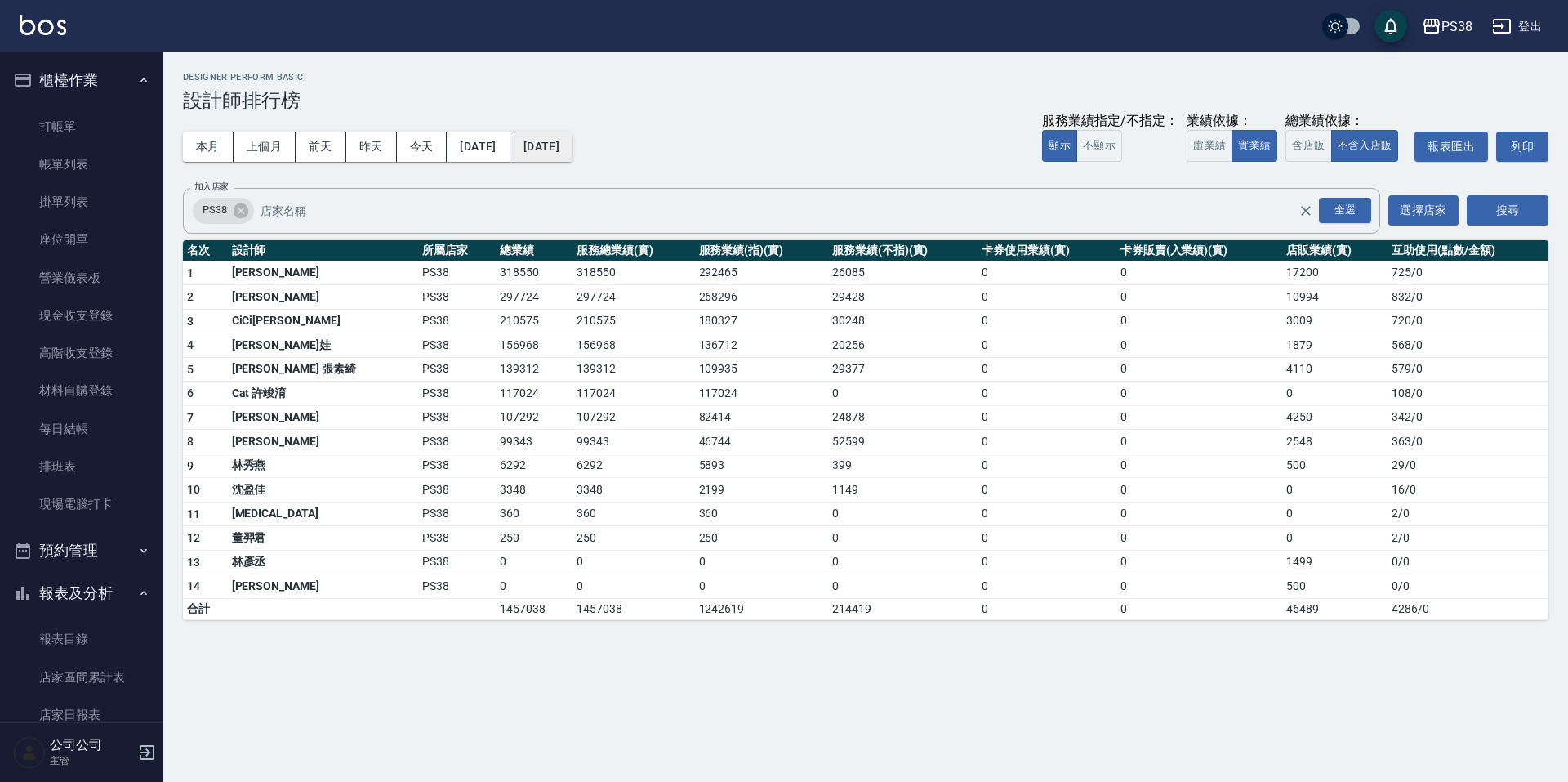
click at [573, 155] on button "[DATE]" at bounding box center [542, 147] width 62 height 30
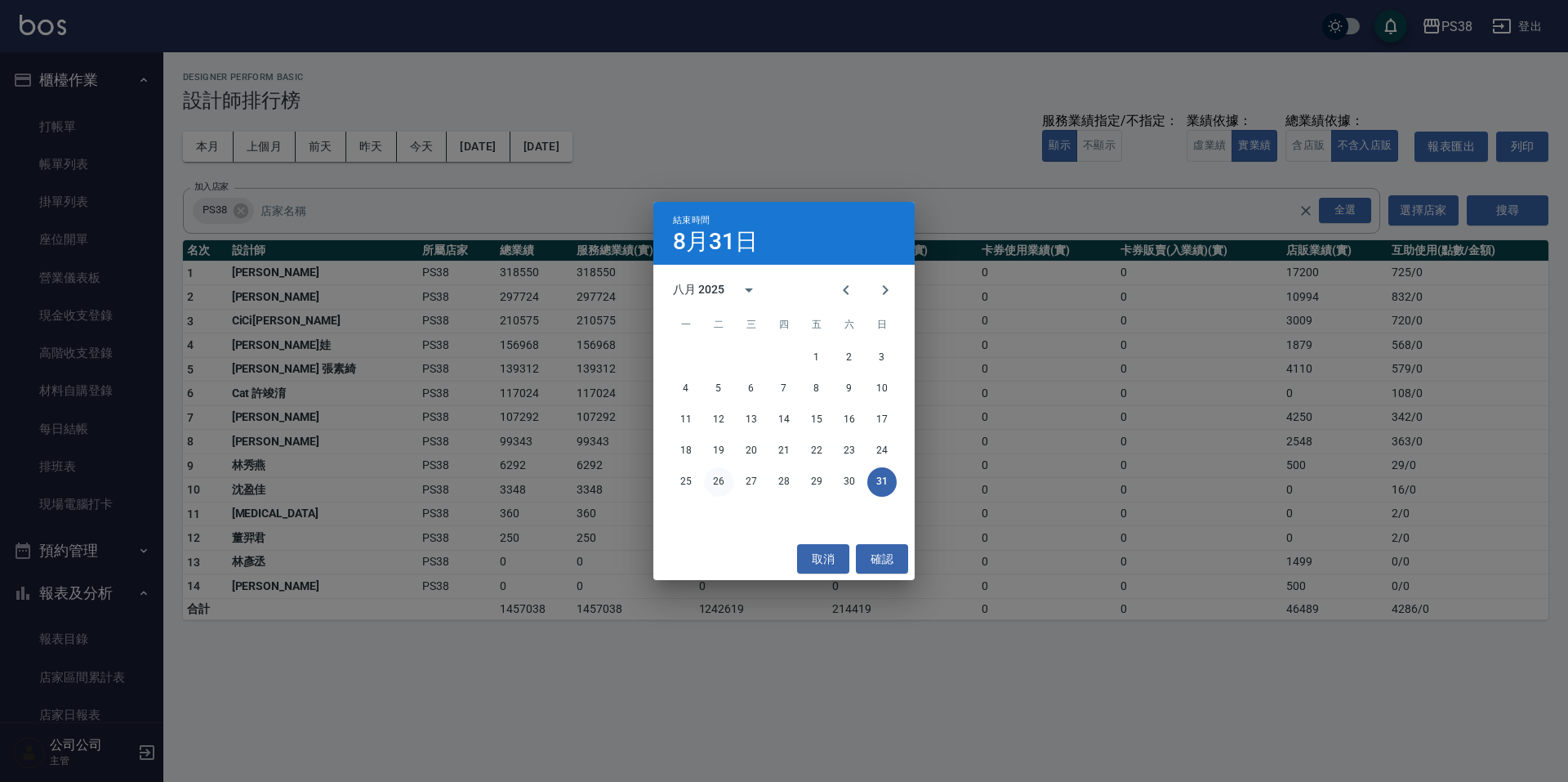
click at [716, 476] on button "26" at bounding box center [718, 481] width 29 height 29
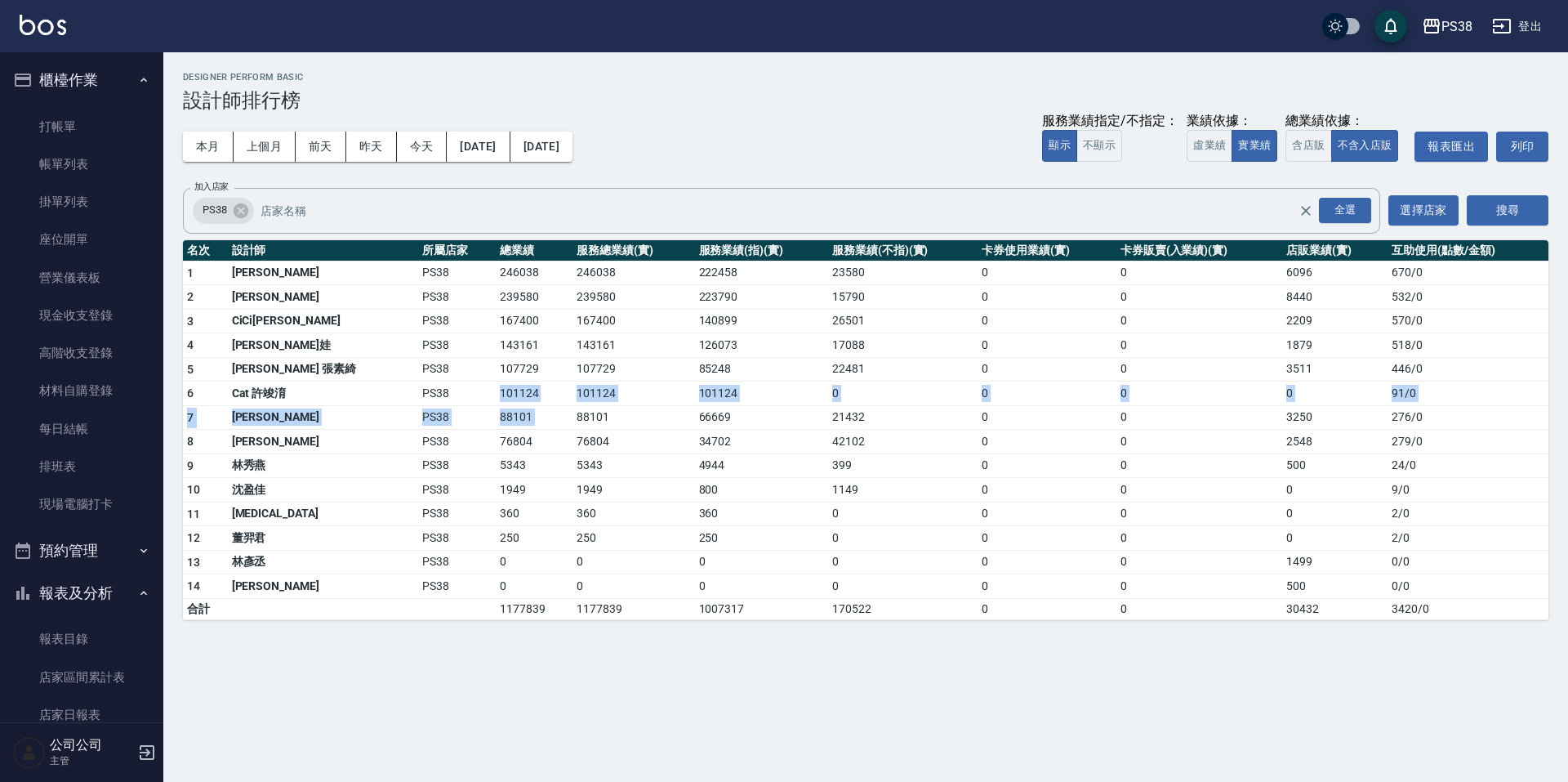
drag, startPoint x: 446, startPoint y: 397, endPoint x: 514, endPoint y: 405, distance: 68.5
click at [514, 405] on tbody "1 Aisha 黃馨萩 PS38 246038 246038 222458 23580 0 0 6096 670 / 0 2 Ting 婷婷 PS38 239…" at bounding box center [866, 440] width 1366 height 358
click at [605, 443] on td "76804" at bounding box center [634, 442] width 122 height 25
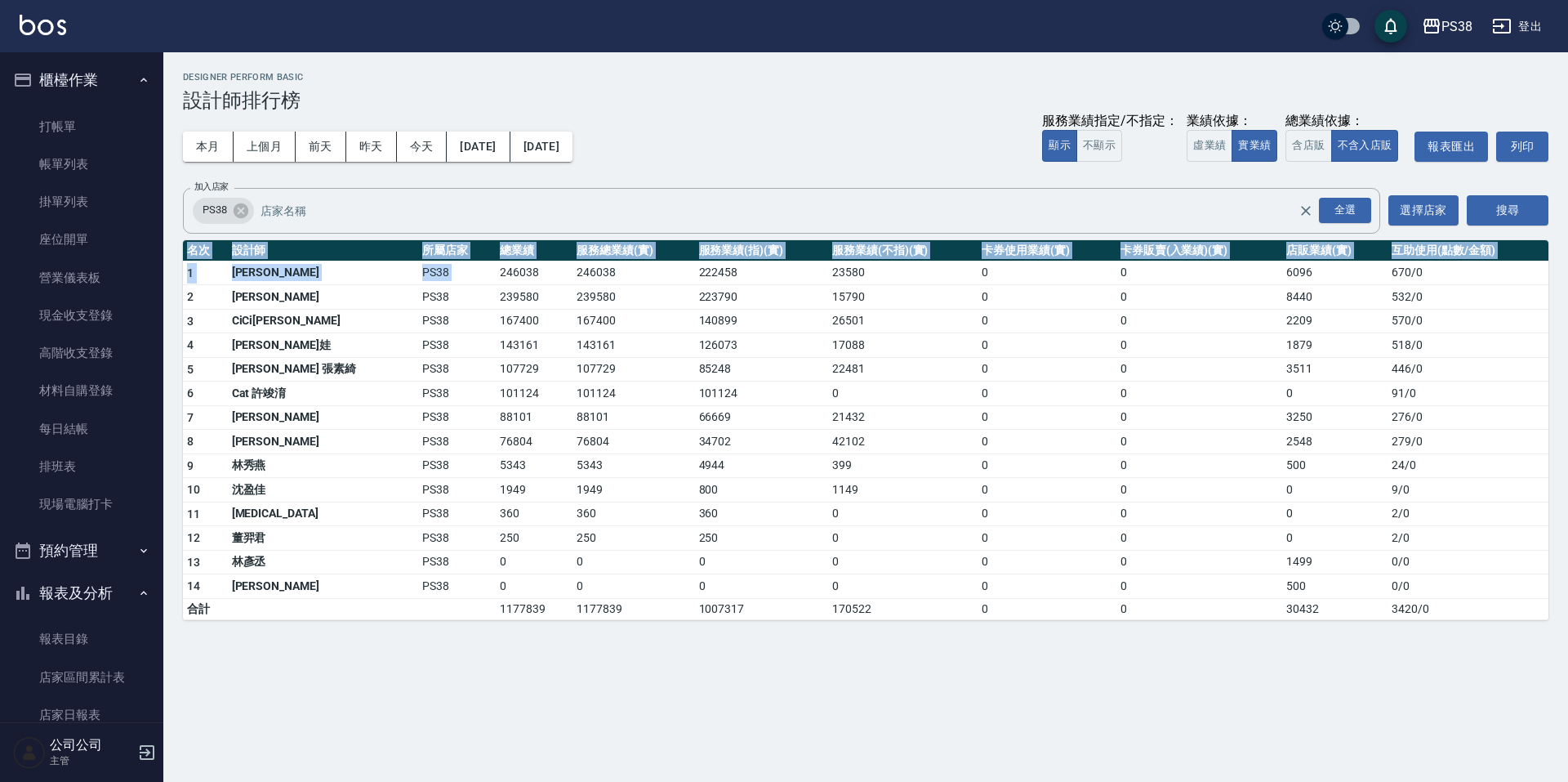
drag, startPoint x: 435, startPoint y: 278, endPoint x: 662, endPoint y: 637, distance: 424.7
click at [662, 637] on div "PS38 2025-08-01 - 2025-08-26 設計師排行榜 列印時間： 2025-09-26-22:01 Designer Perform Bas…" at bounding box center [866, 346] width 1405 height 588
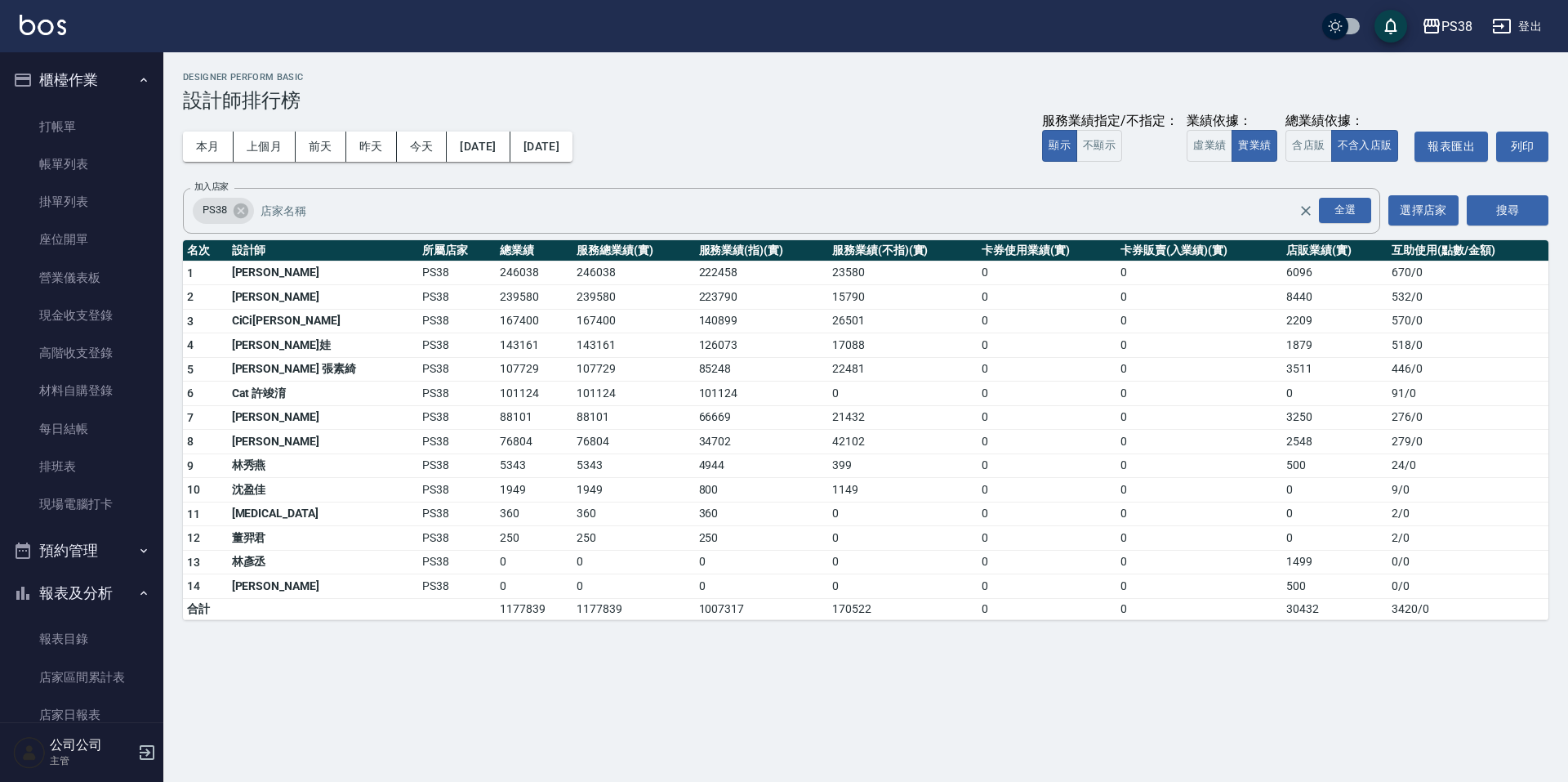
click at [733, 157] on div "本月 上個月 前天 昨天 今天 2025/08/01 2025/08/26 服務業績指定/不指定： 顯示 不顯示 業績依據： 虛業績 實業績 總業績依據： 含…" at bounding box center [866, 147] width 1366 height 70
click at [210, 148] on button "本月" at bounding box center [207, 147] width 50 height 30
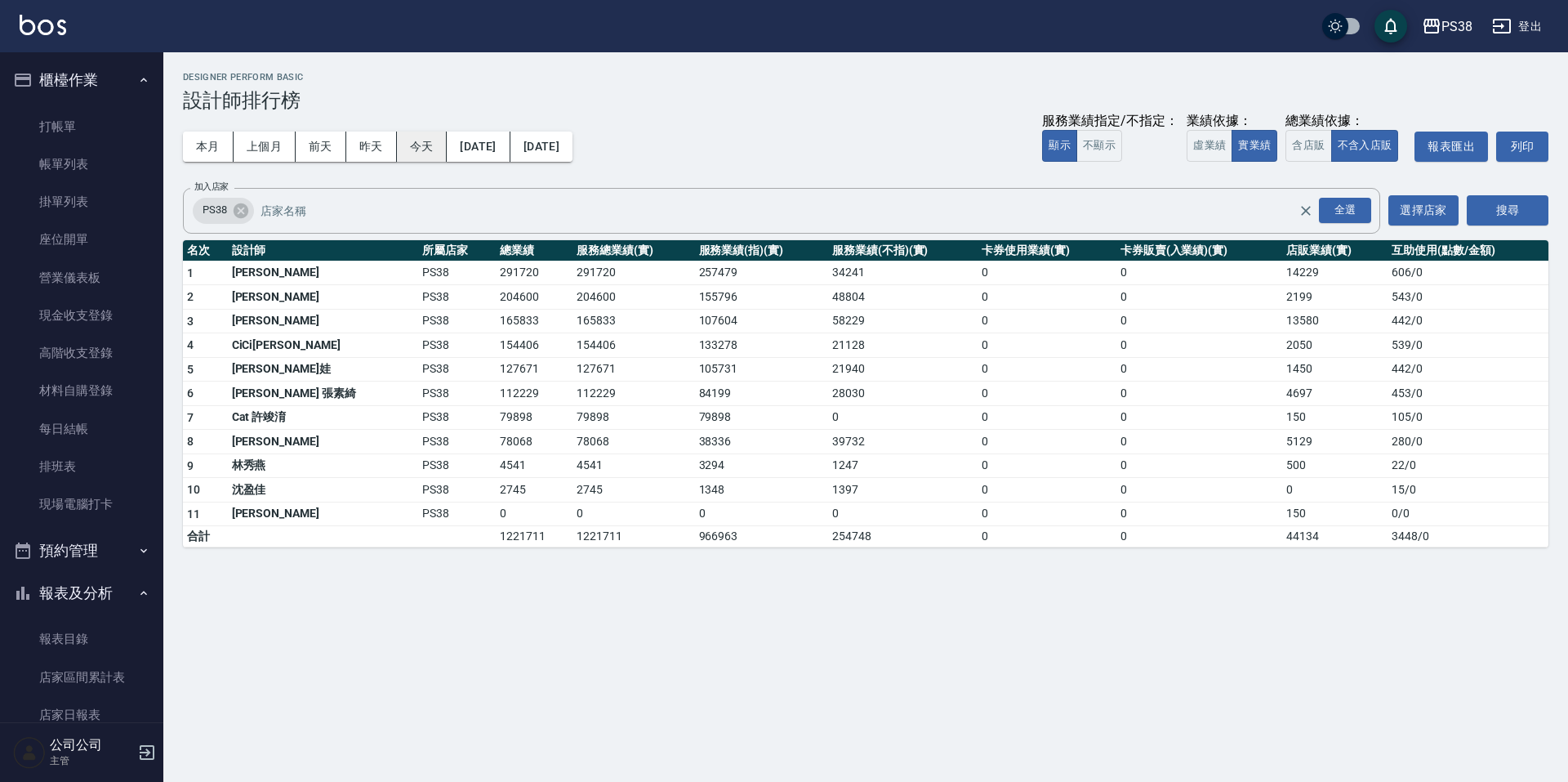
click at [423, 160] on button "今天" at bounding box center [422, 147] width 50 height 30
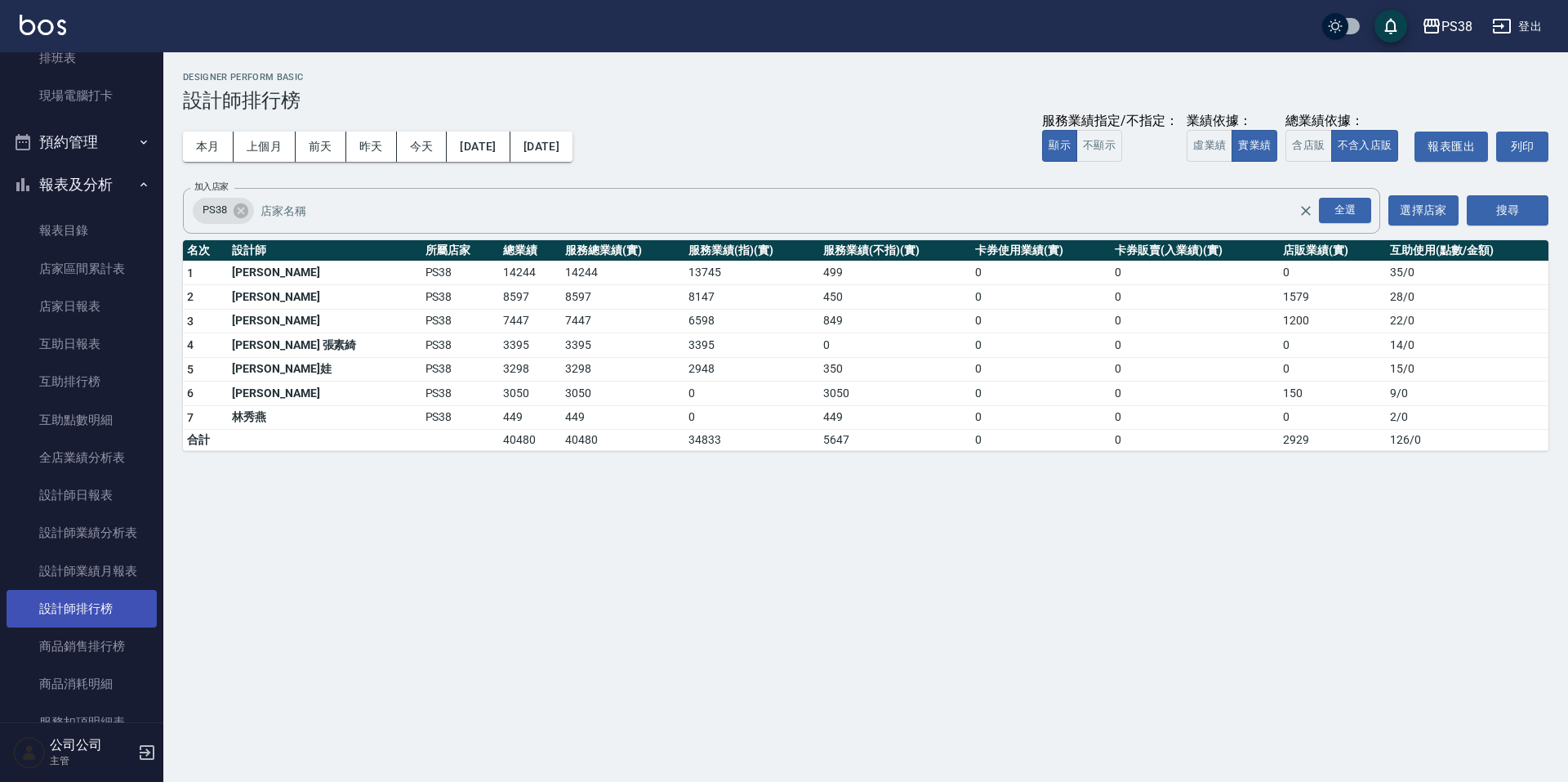
scroll to position [572, 0]
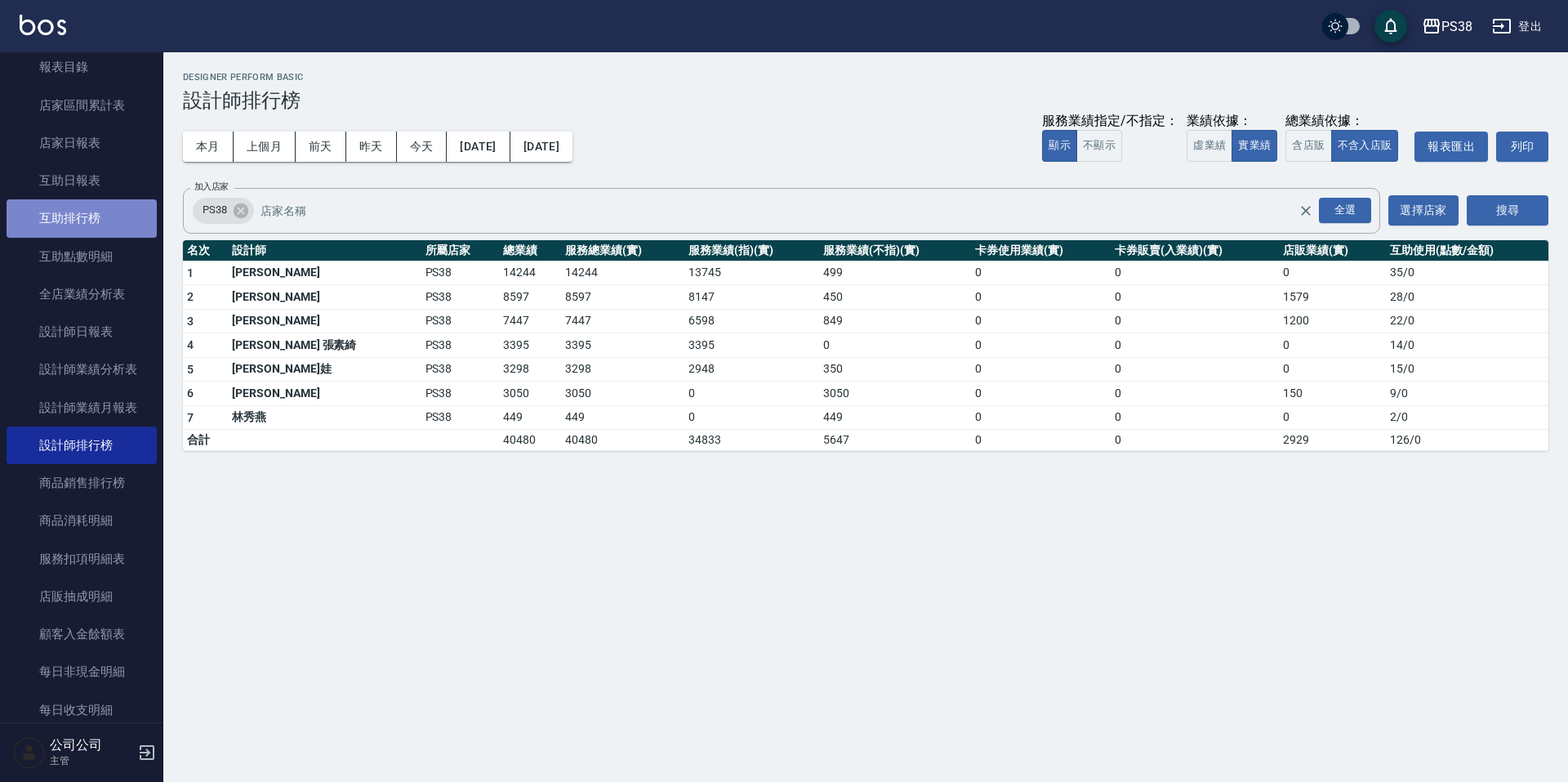
click at [99, 232] on link "互助排行榜" at bounding box center [81, 218] width 150 height 38
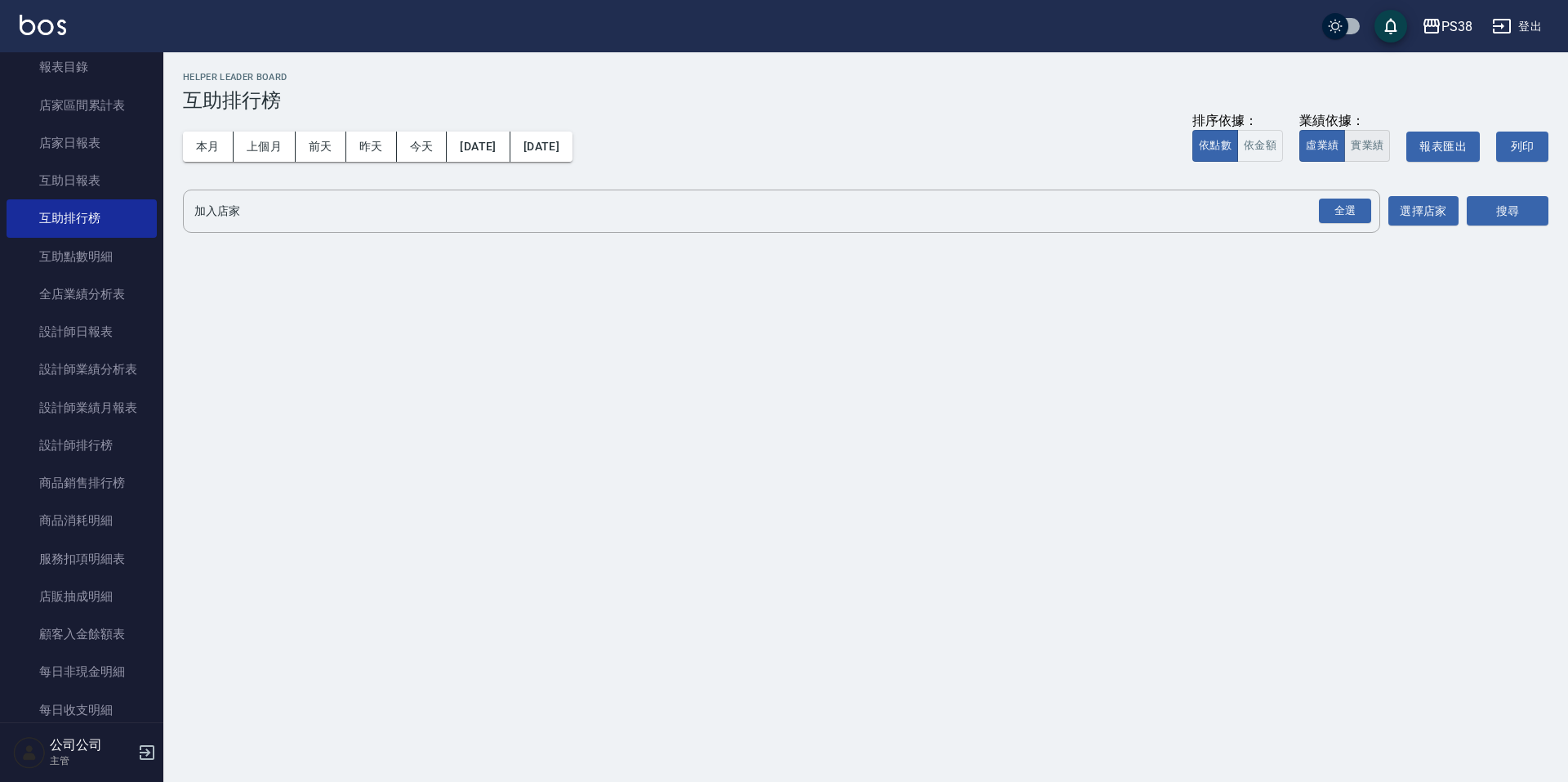
click at [1362, 151] on button "實業績" at bounding box center [1368, 146] width 46 height 32
click at [1353, 211] on div "全選" at bounding box center [1345, 211] width 52 height 26
click at [1482, 214] on button "搜尋" at bounding box center [1508, 212] width 82 height 30
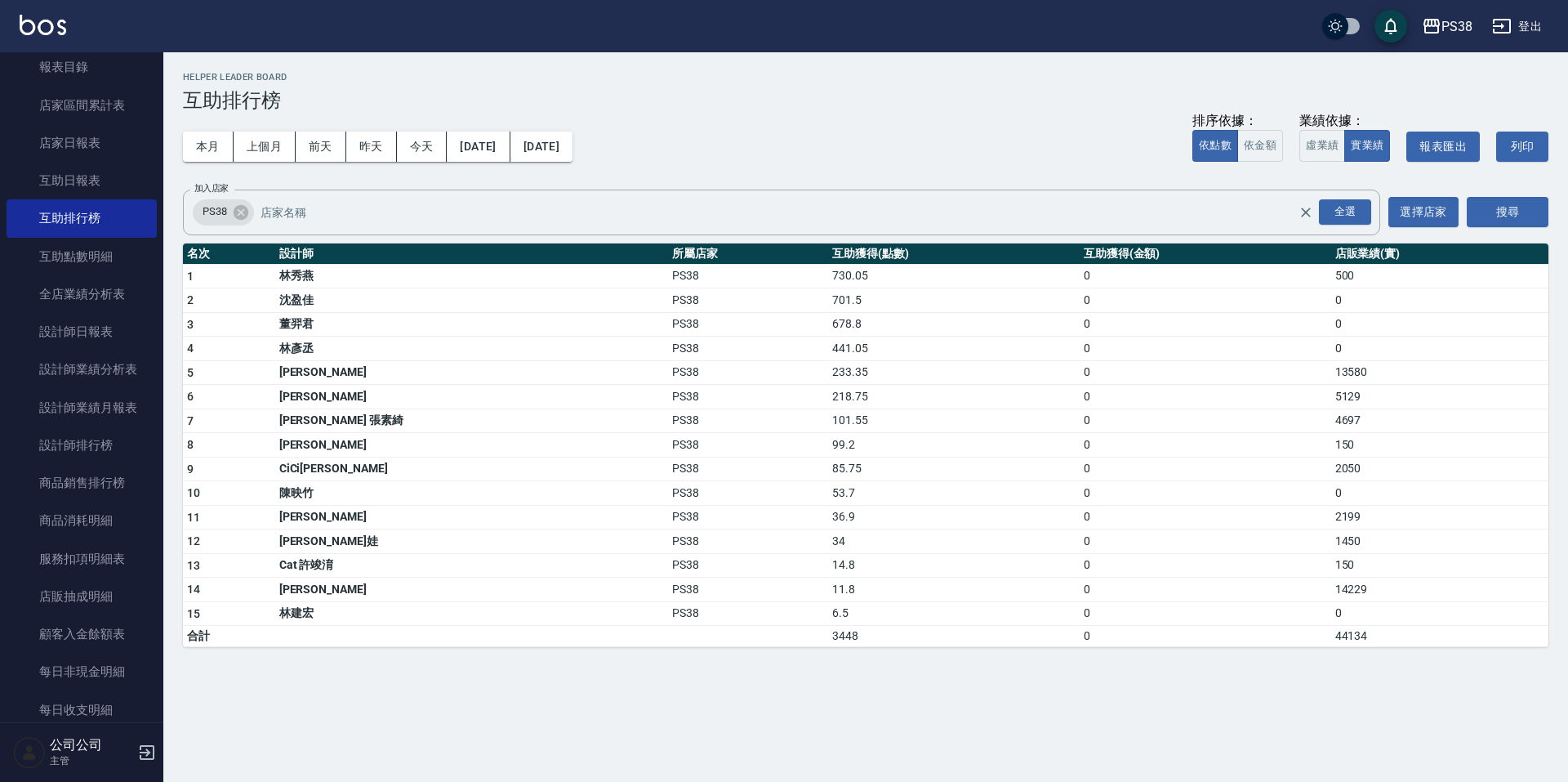
drag, startPoint x: 431, startPoint y: 138, endPoint x: 585, endPoint y: 112, distance: 156.2
click at [433, 137] on button "今天" at bounding box center [422, 147] width 50 height 30
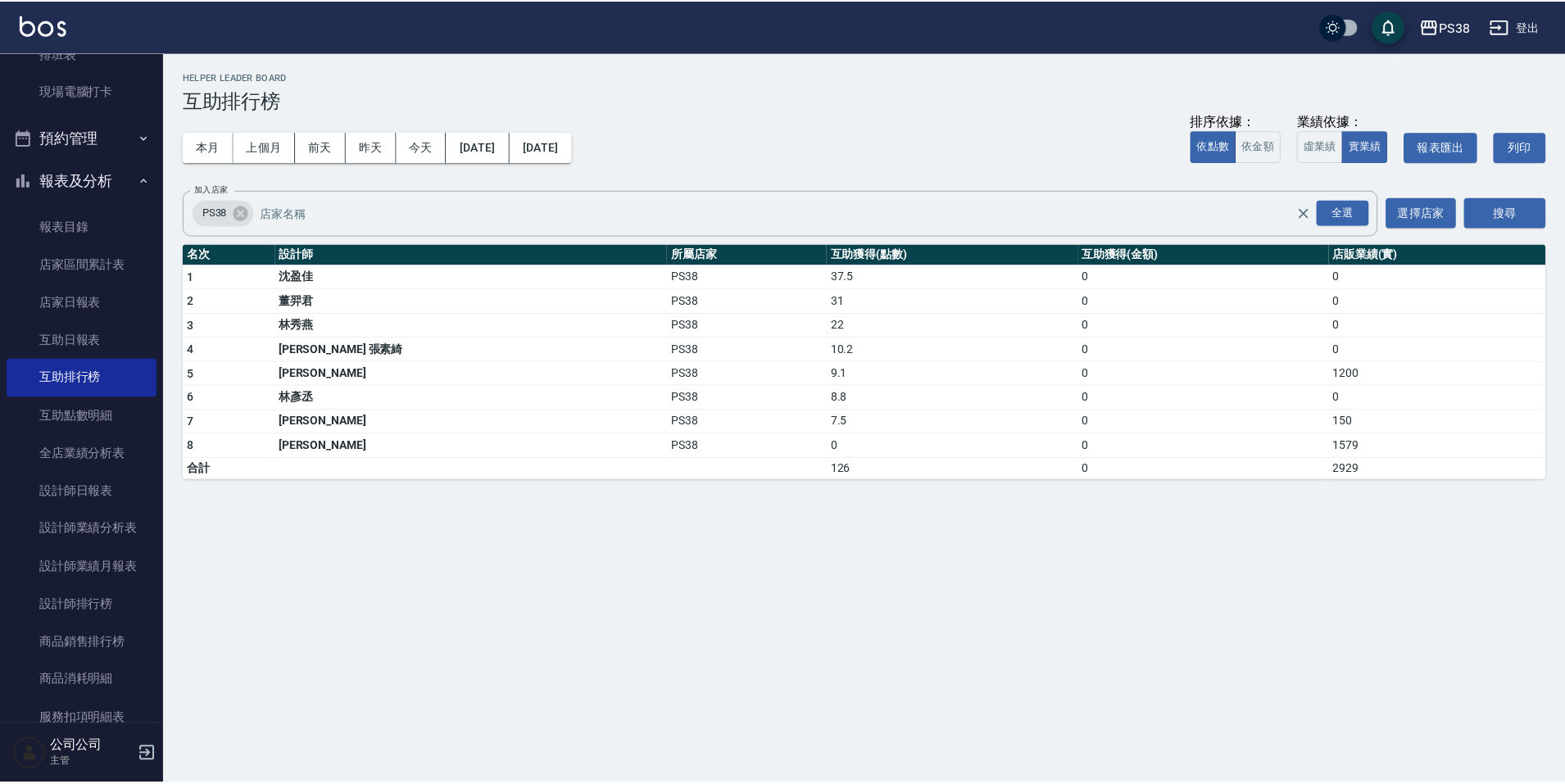
scroll to position [410, 0]
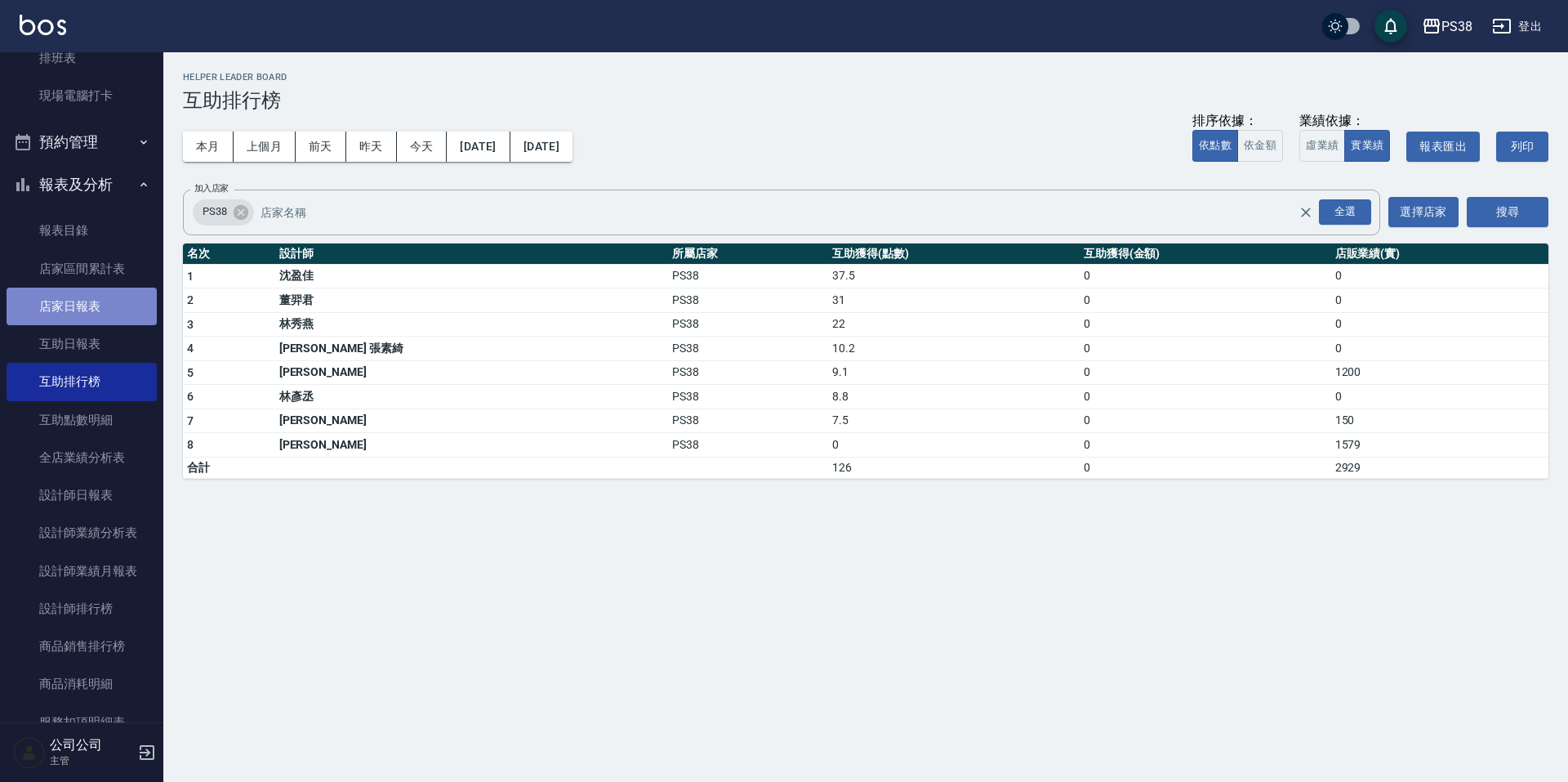
click at [120, 302] on link "店家日報表" at bounding box center [81, 306] width 150 height 38
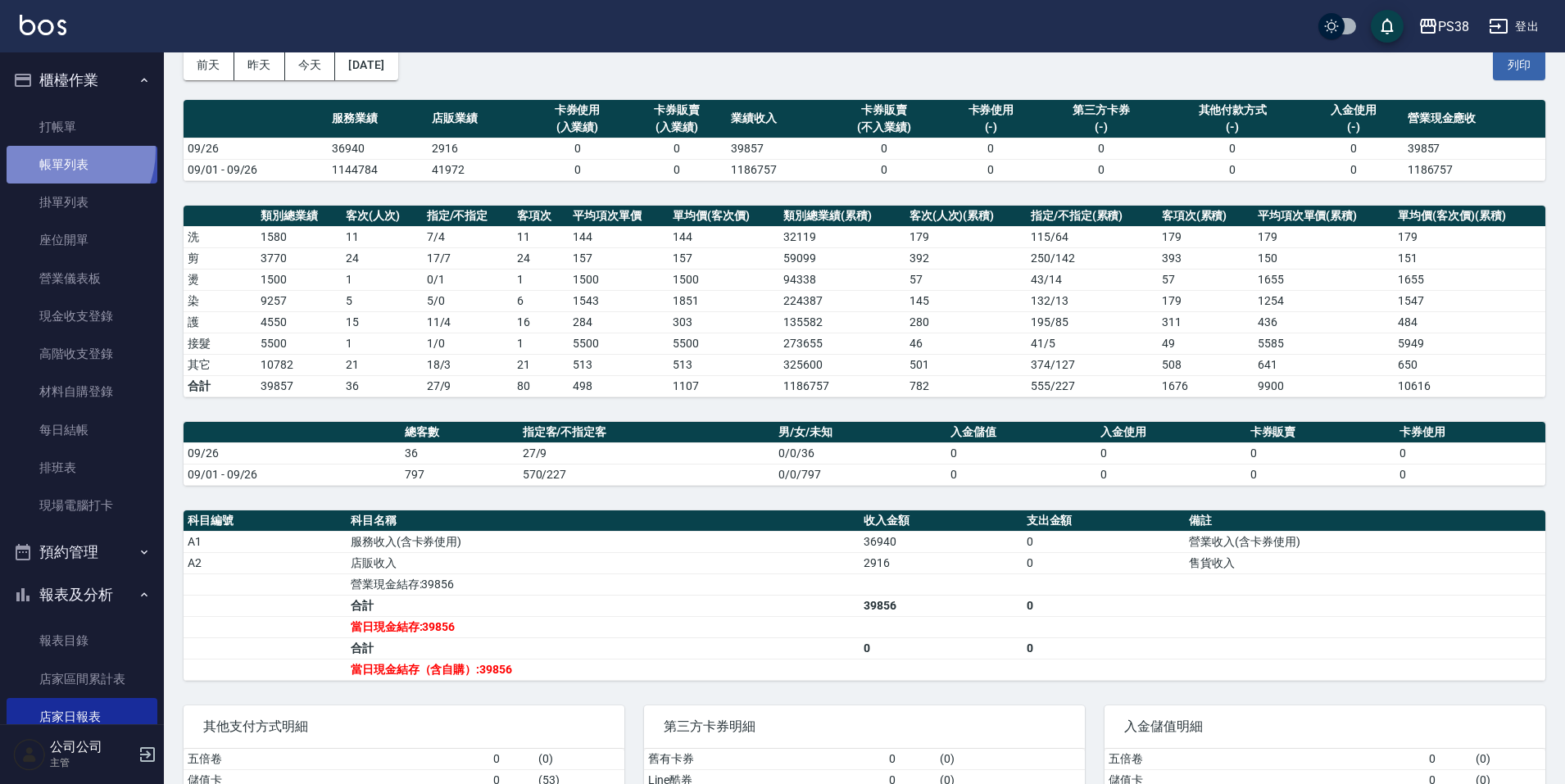
click at [58, 150] on link "帳單列表" at bounding box center [81, 165] width 150 height 38
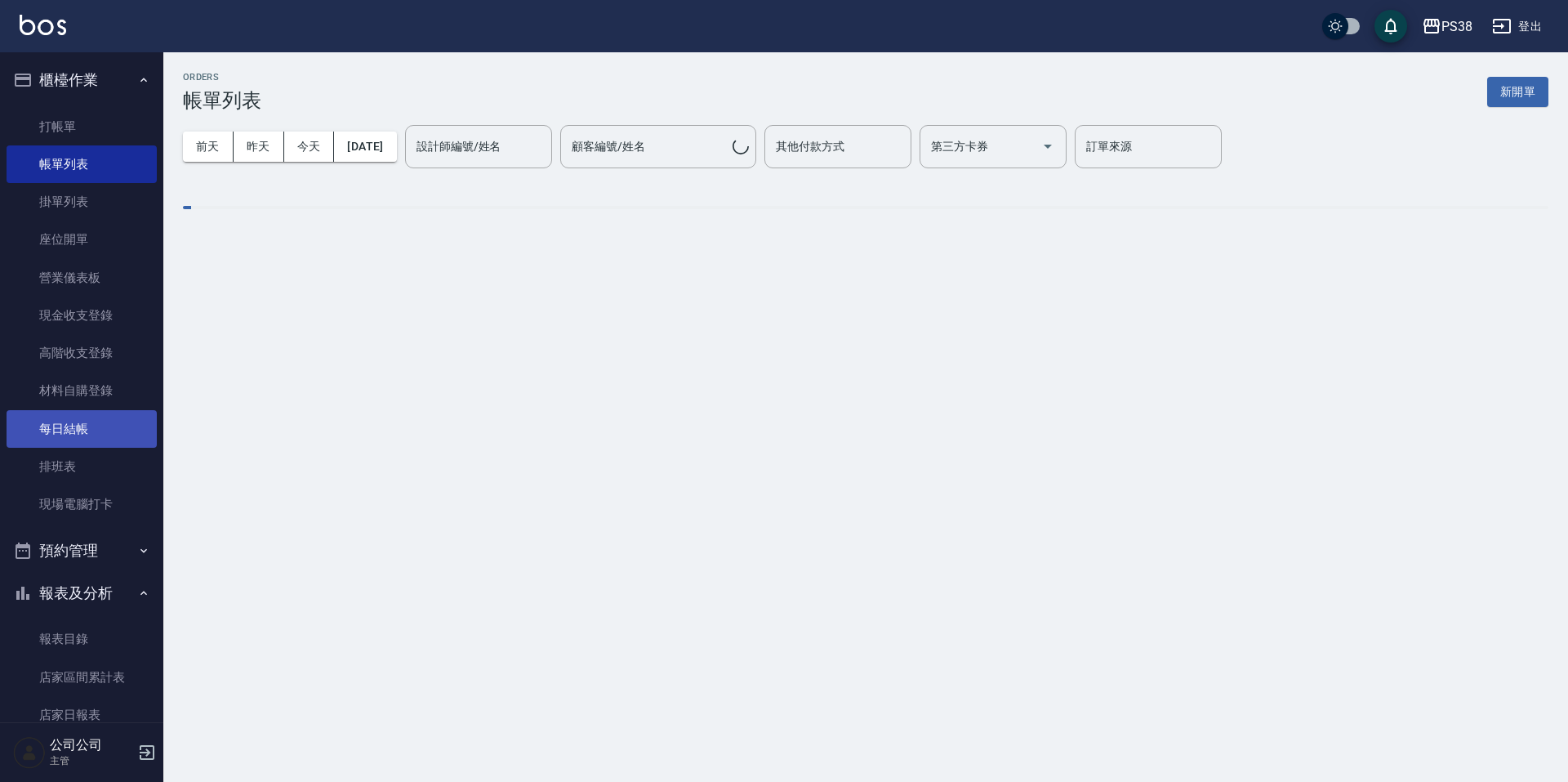
click at [104, 423] on link "每日結帳" at bounding box center [81, 429] width 150 height 38
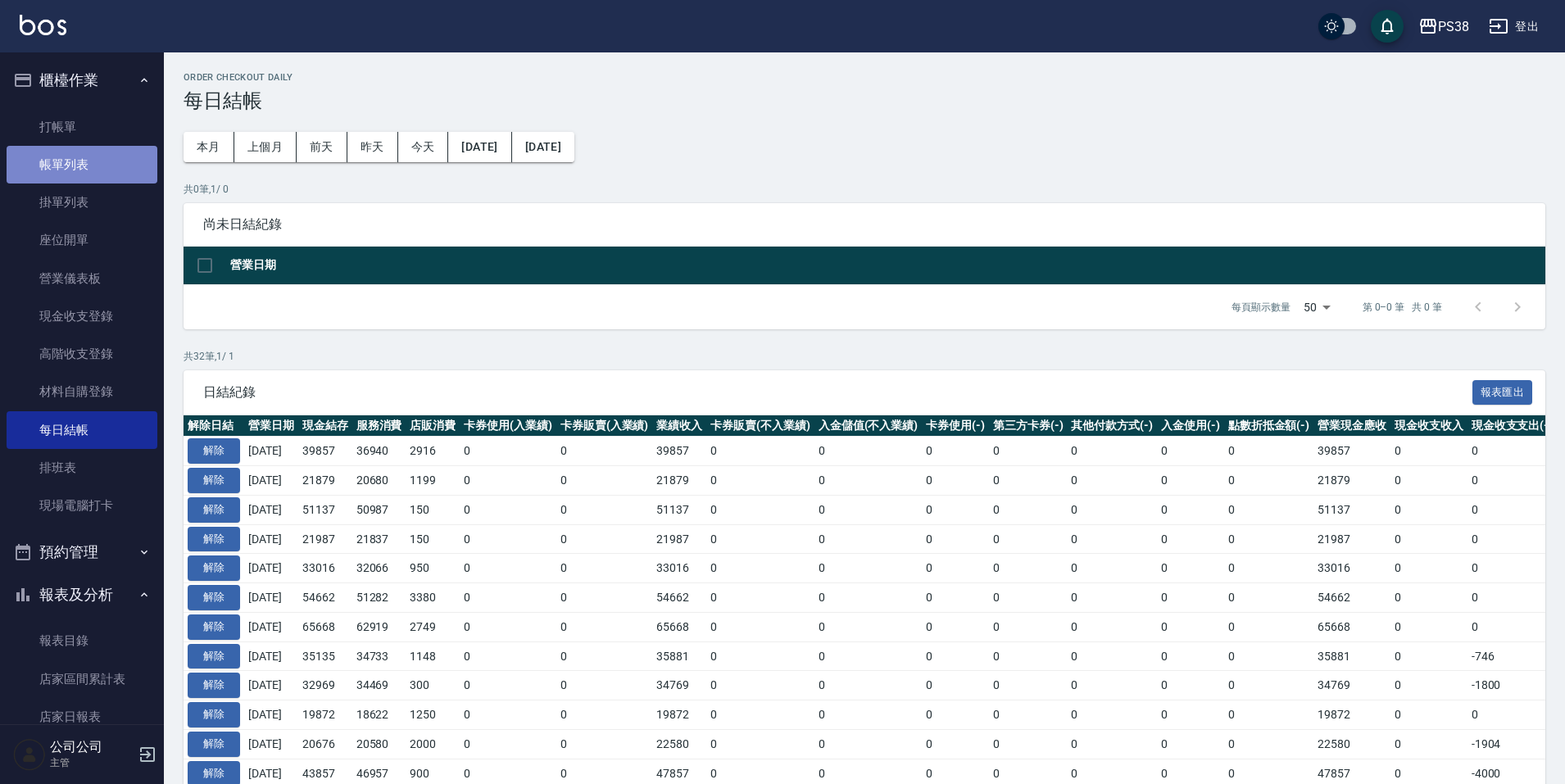
click at [114, 159] on link "帳單列表" at bounding box center [81, 165] width 150 height 38
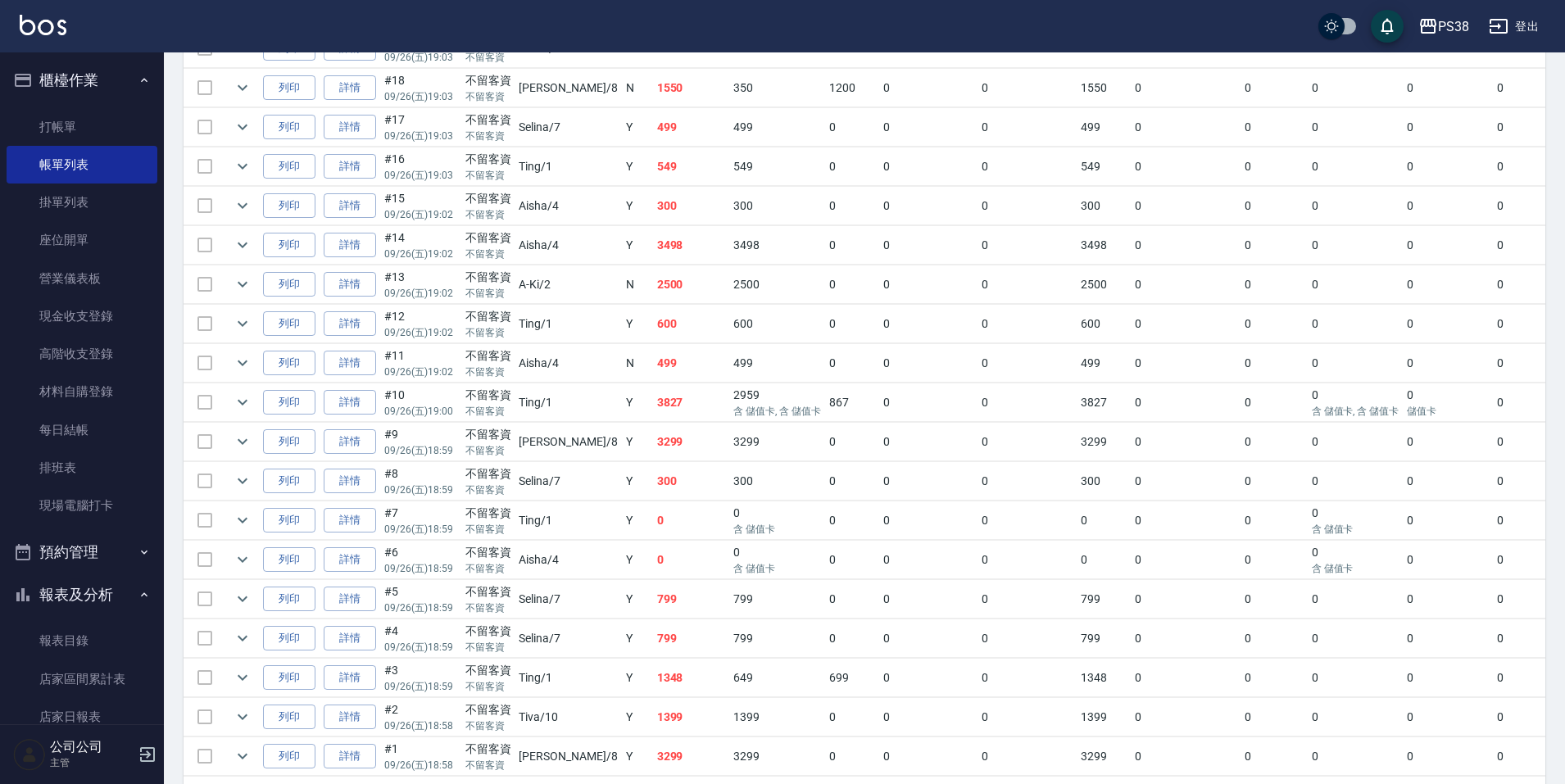
scroll to position [1201, 0]
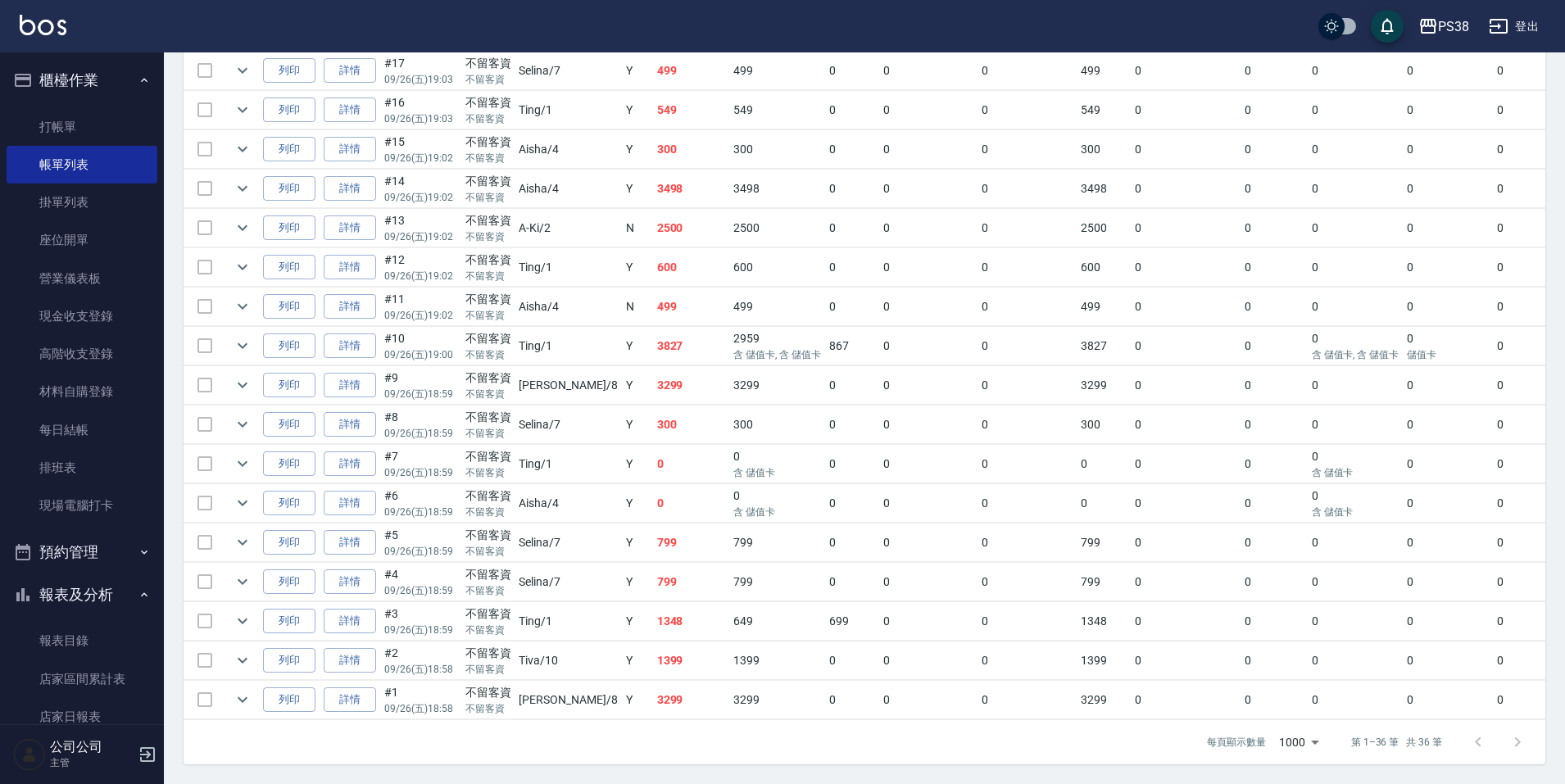
click at [660, 680] on td "3299" at bounding box center [691, 700] width 77 height 39
click at [653, 649] on td "1399" at bounding box center [691, 661] width 77 height 39
click at [653, 619] on td "1348" at bounding box center [691, 621] width 77 height 39
click at [653, 565] on td "799" at bounding box center [691, 582] width 77 height 39
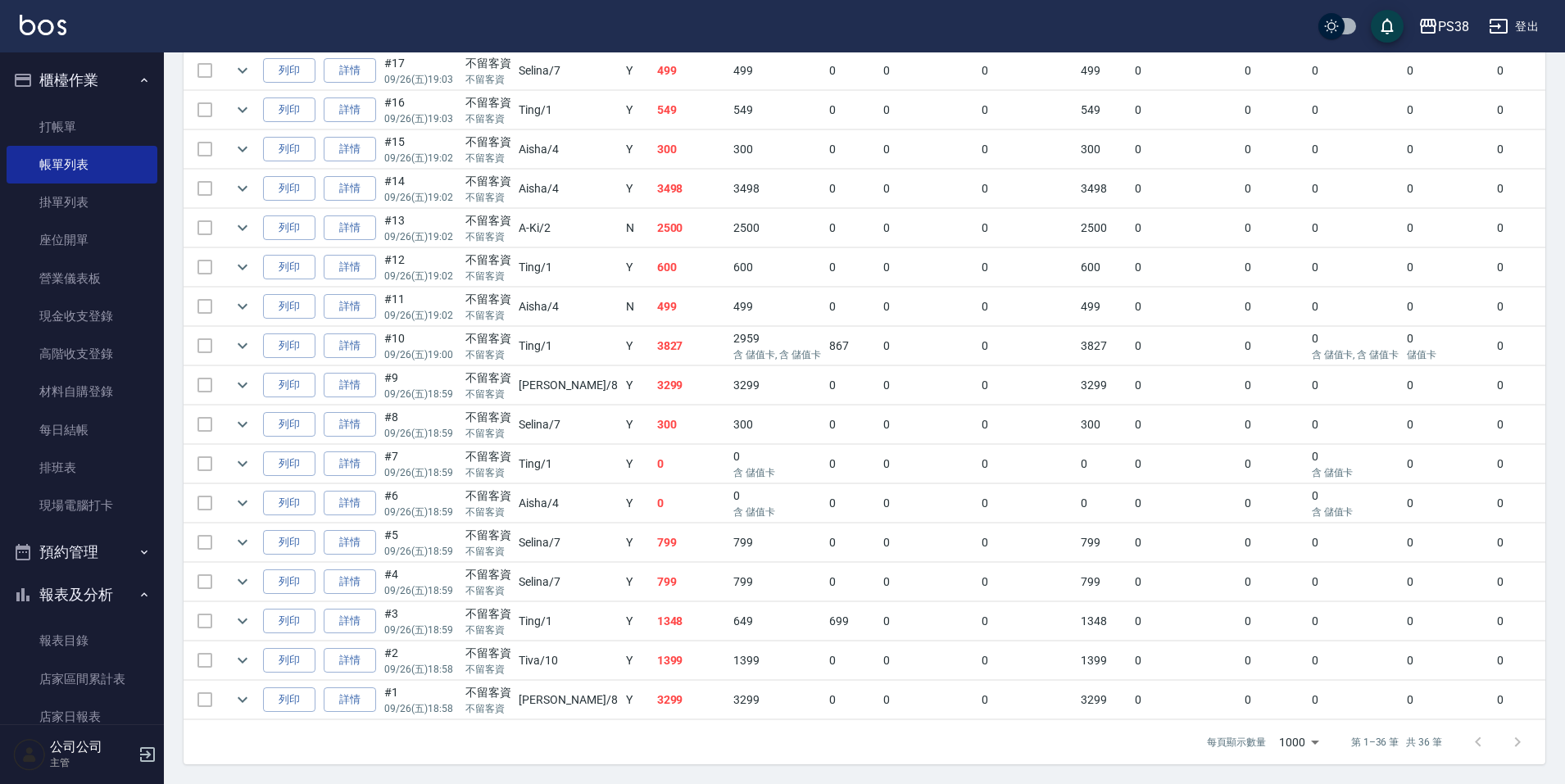
click at [653, 534] on td "799" at bounding box center [691, 543] width 77 height 39
click at [653, 494] on td "0" at bounding box center [691, 503] width 77 height 39
click at [653, 447] on td "0" at bounding box center [691, 465] width 77 height 39
click at [653, 411] on td "300" at bounding box center [691, 425] width 77 height 39
click at [653, 373] on td "3299" at bounding box center [691, 386] width 77 height 39
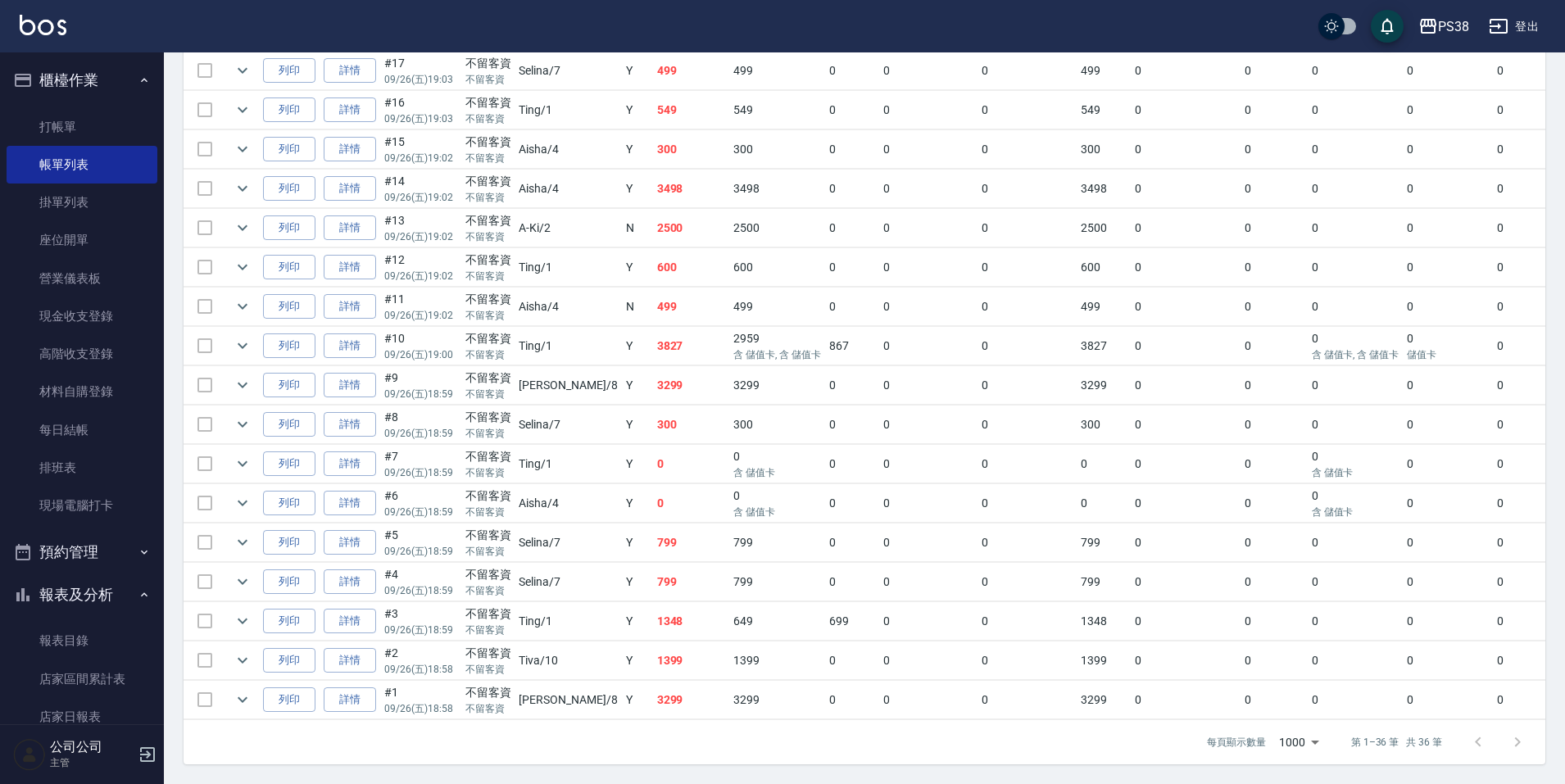
click at [653, 373] on td "3299" at bounding box center [691, 386] width 77 height 39
click at [653, 341] on td "3827" at bounding box center [691, 346] width 77 height 39
click at [653, 288] on td "499" at bounding box center [691, 307] width 77 height 39
click at [653, 251] on td "600" at bounding box center [691, 267] width 77 height 39
click at [653, 226] on td "2500" at bounding box center [691, 228] width 77 height 39
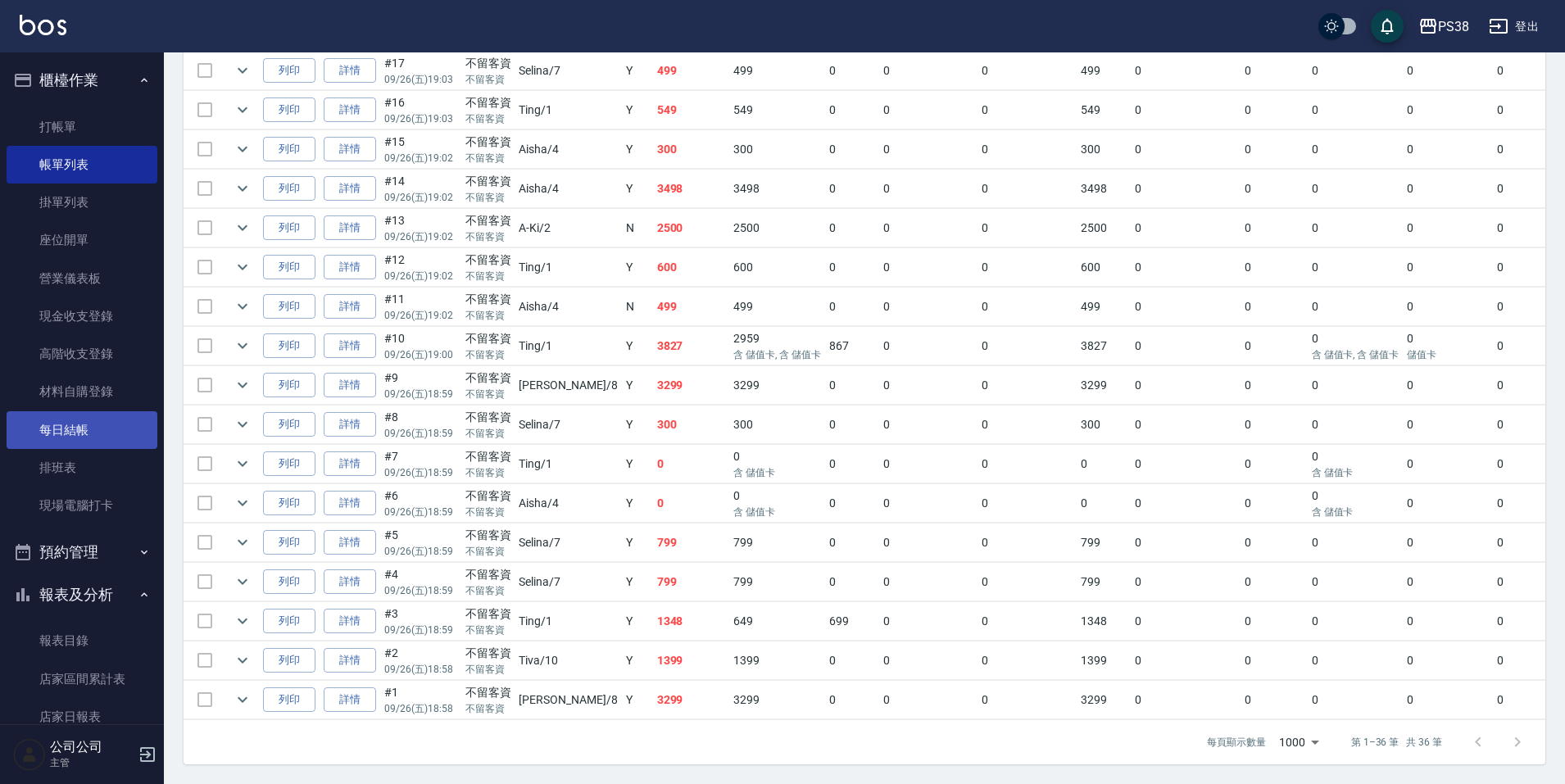
click at [83, 426] on link "每日結帳" at bounding box center [81, 430] width 150 height 38
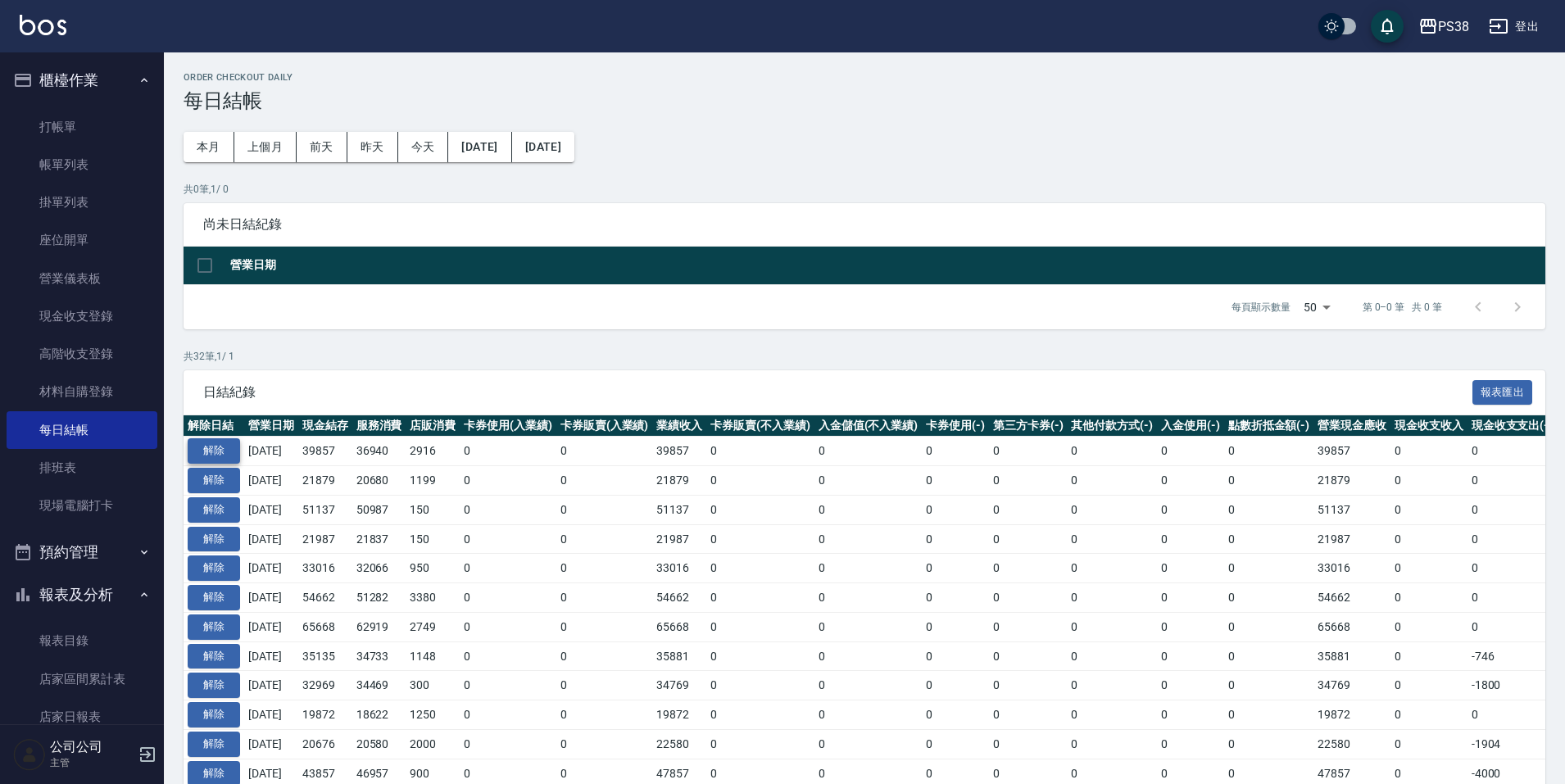
click at [230, 446] on button "解除" at bounding box center [213, 450] width 52 height 26
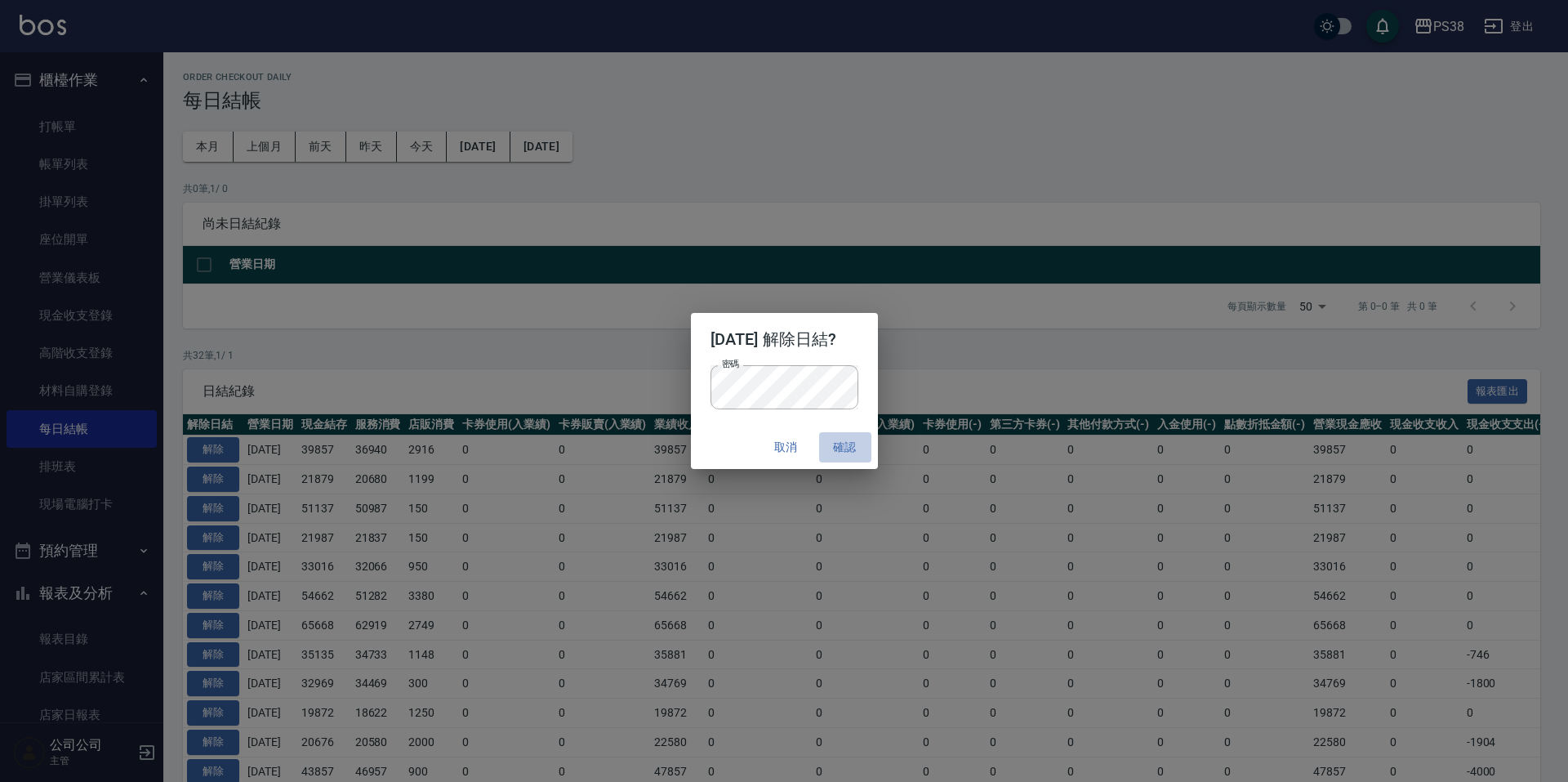
click at [852, 443] on button "確認" at bounding box center [844, 447] width 52 height 30
